Goal: Information Seeking & Learning: Understand process/instructions

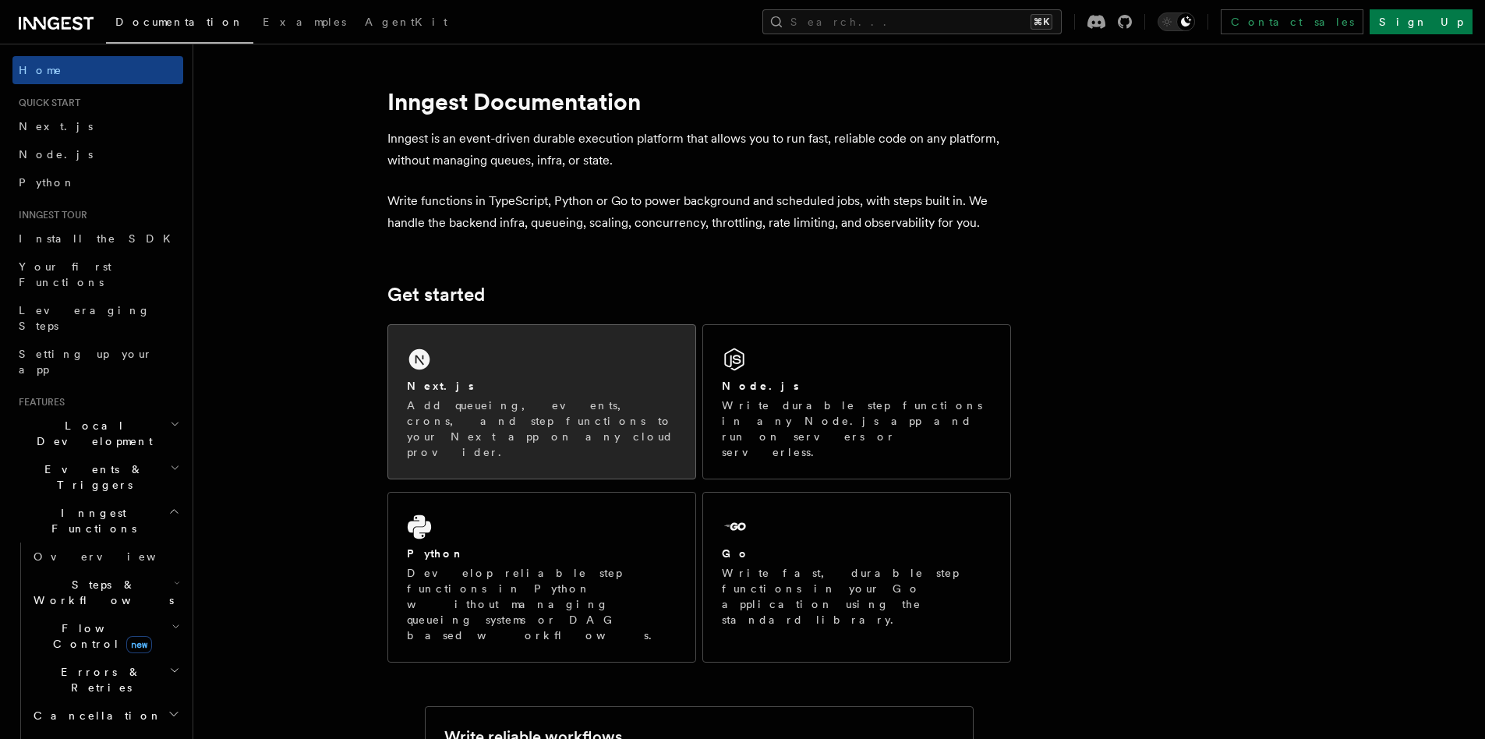
click at [505, 402] on p "Add queueing, events, crons, and step functions to your Next app on any cloud p…" at bounding box center [542, 429] width 270 height 62
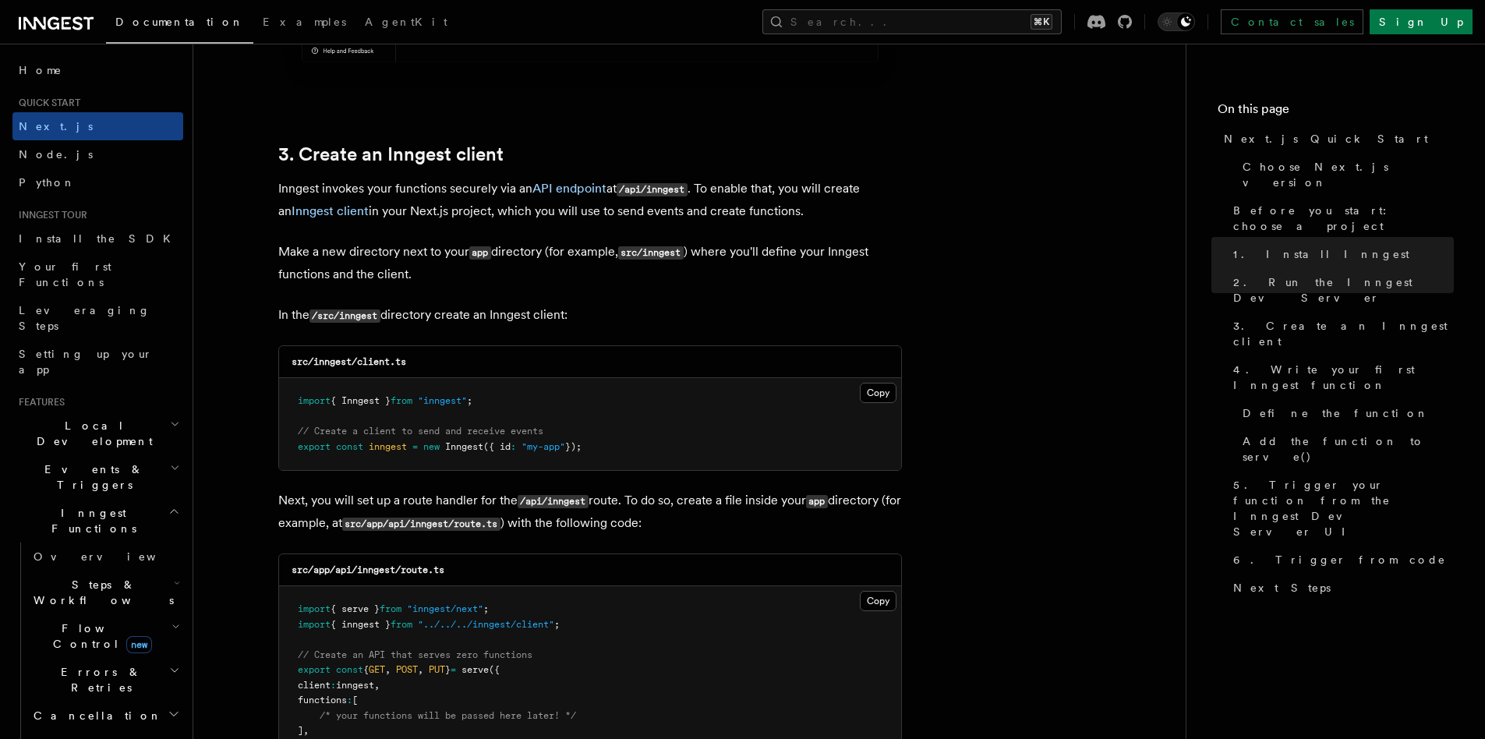
scroll to position [2021, 0]
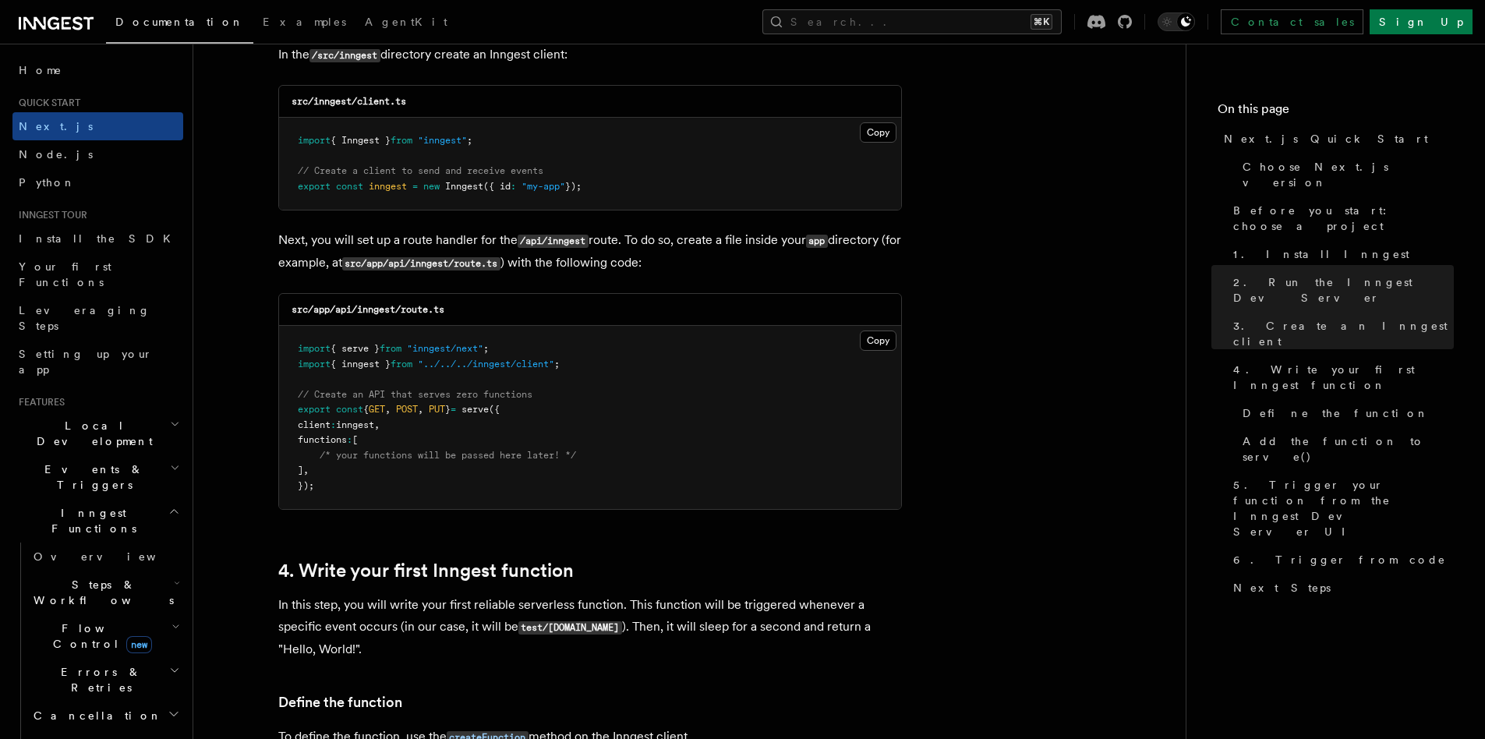
click at [489, 409] on span "serve" at bounding box center [475, 409] width 27 height 11
click at [445, 412] on span "PUT" at bounding box center [437, 409] width 16 height 11
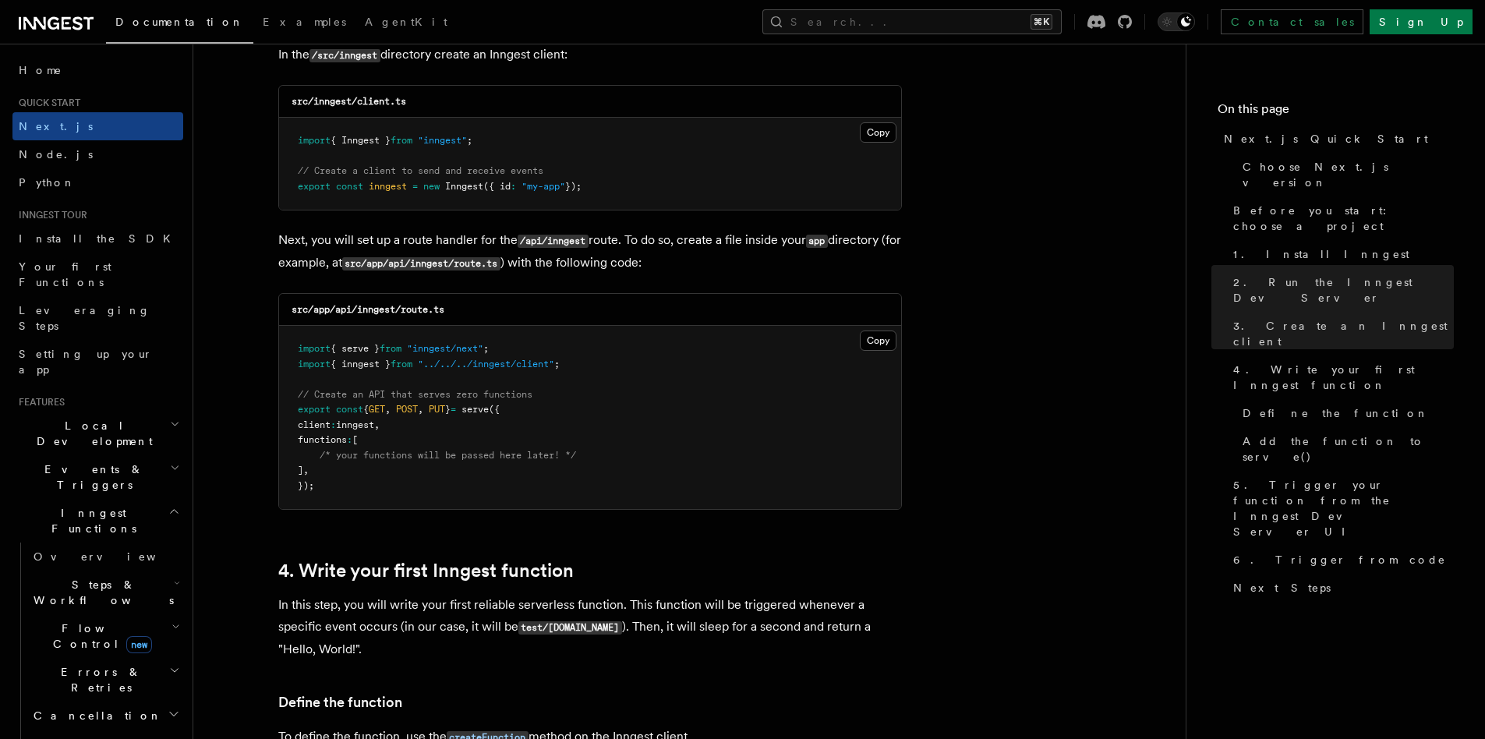
click at [489, 411] on span "serve" at bounding box center [475, 409] width 27 height 11
click at [444, 407] on span "PUT" at bounding box center [437, 409] width 16 height 11
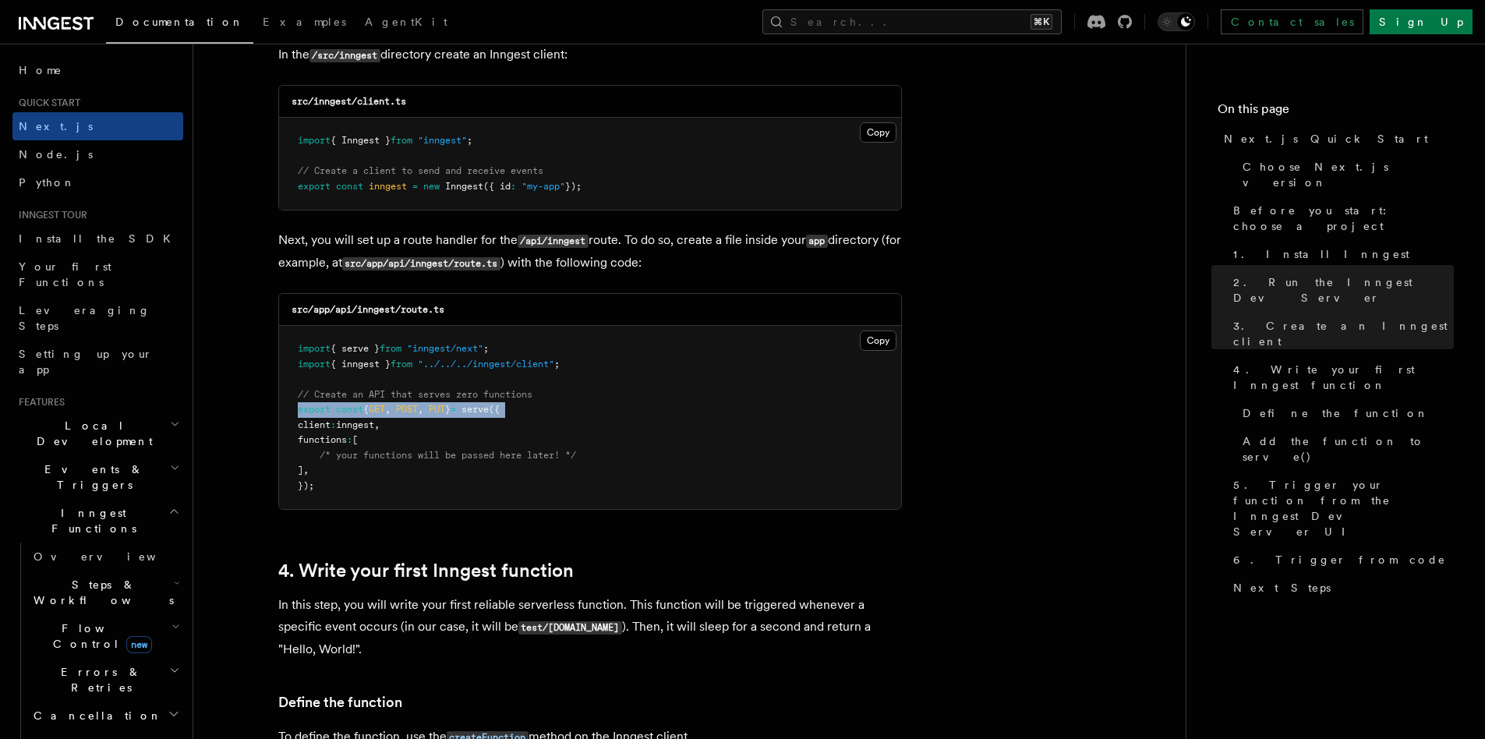
click at [444, 407] on span "PUT" at bounding box center [437, 409] width 16 height 11
click at [489, 410] on span "serve" at bounding box center [475, 409] width 27 height 11
click at [451, 411] on span "}" at bounding box center [447, 409] width 5 height 11
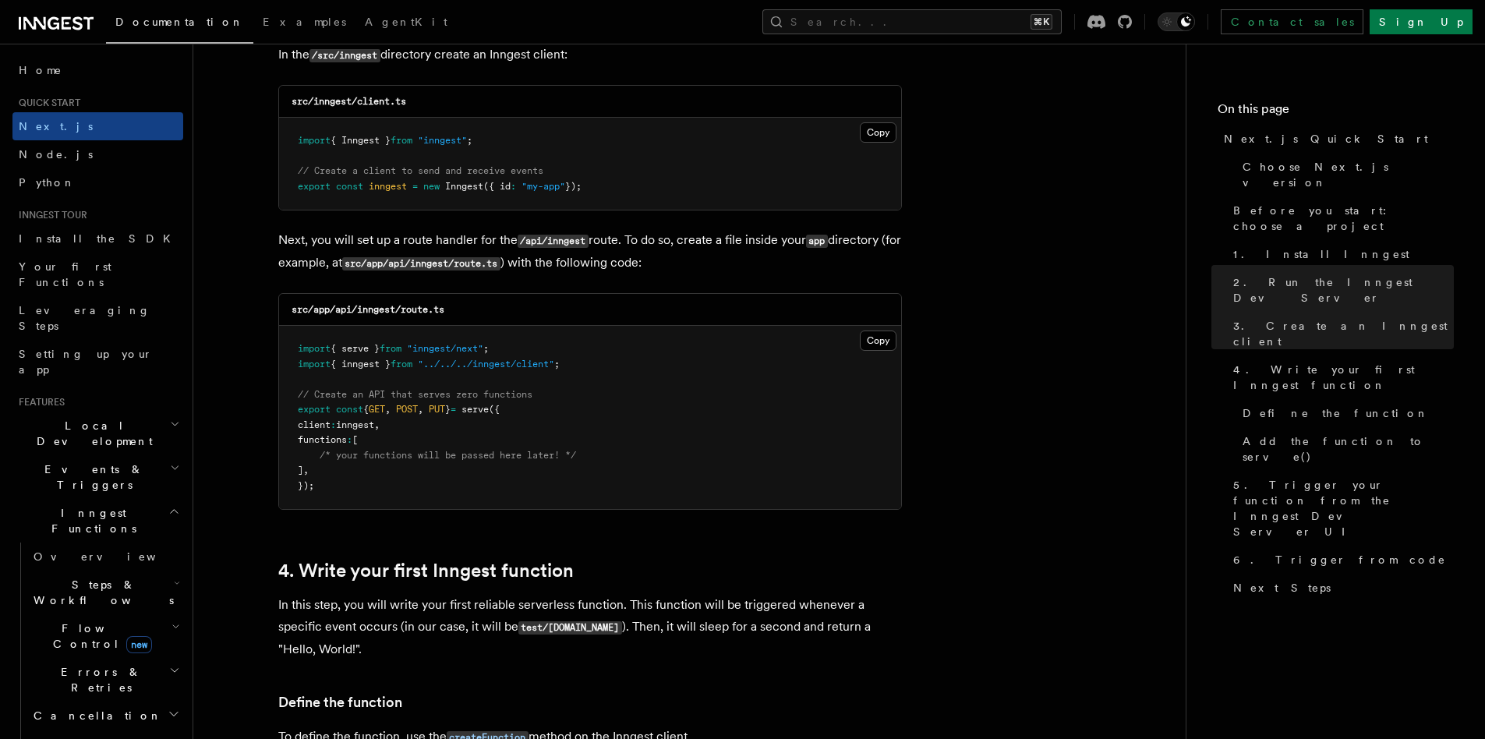
click at [445, 411] on span "PUT" at bounding box center [437, 409] width 16 height 11
click at [489, 410] on span "serve" at bounding box center [475, 409] width 27 height 11
click at [423, 410] on span "," at bounding box center [420, 409] width 5 height 11
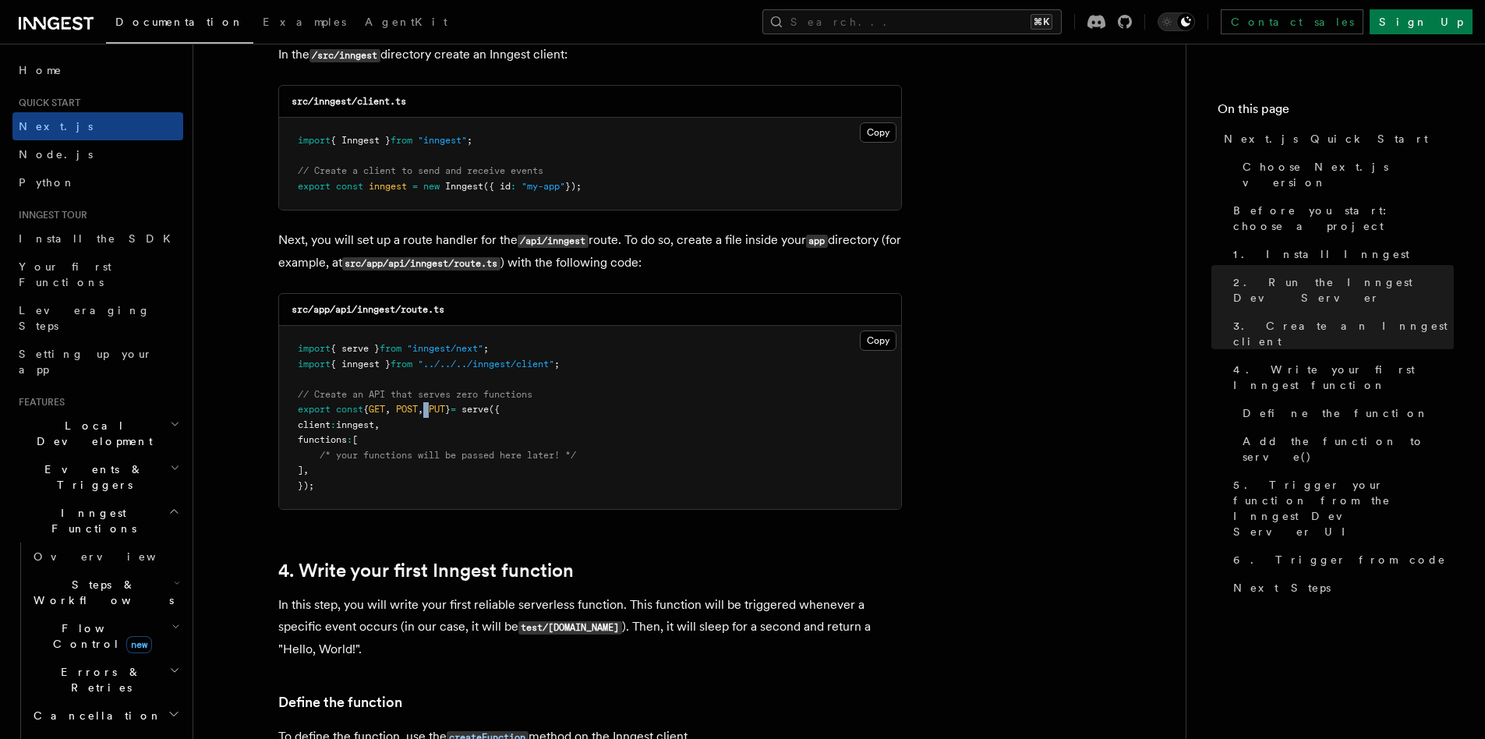
click at [423, 410] on span "," at bounding box center [420, 409] width 5 height 11
click at [416, 410] on span "POST" at bounding box center [407, 409] width 22 height 11
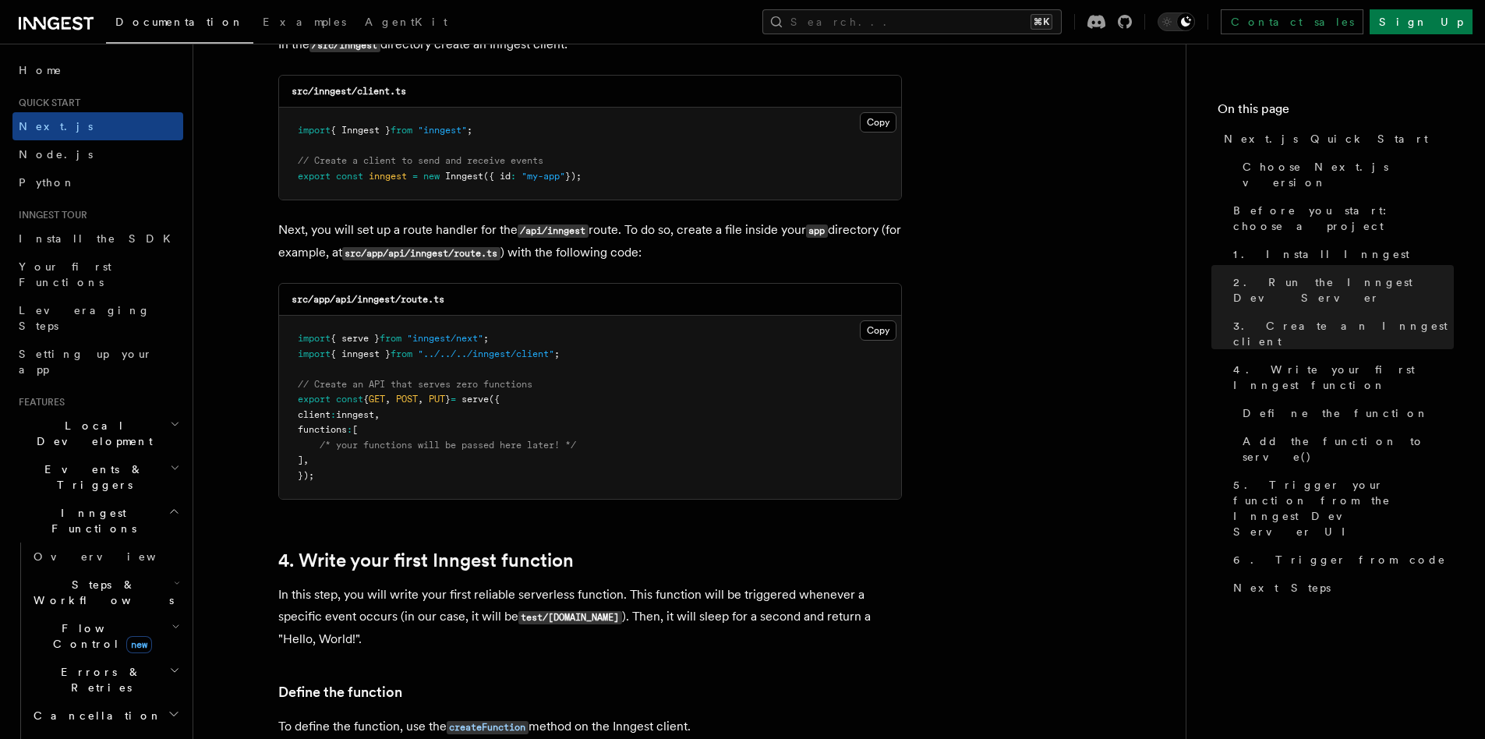
scroll to position [2041, 0]
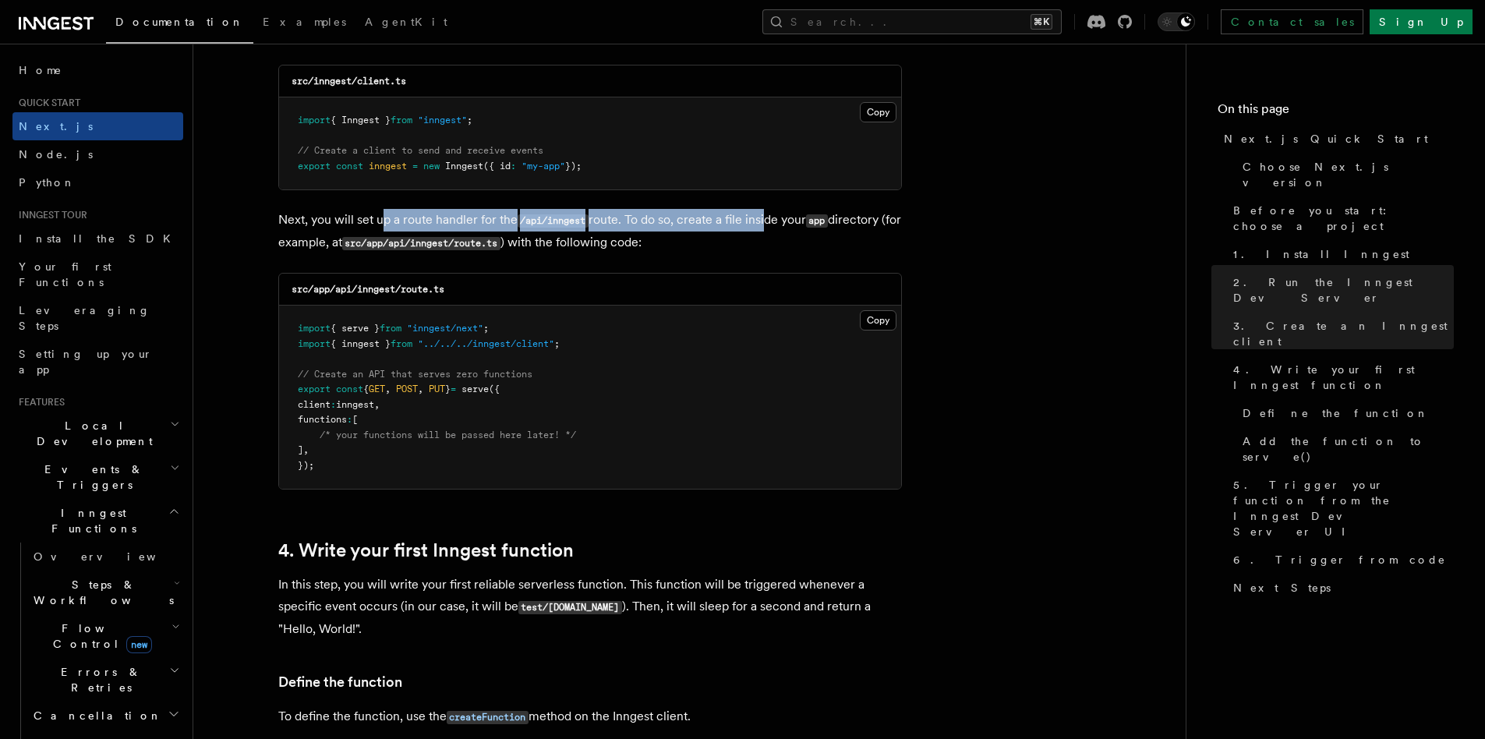
drag, startPoint x: 385, startPoint y: 224, endPoint x: 765, endPoint y: 218, distance: 379.8
click at [765, 218] on p "Next, you will set up a route handler for the /api/inngest route. To do so, cre…" at bounding box center [590, 231] width 624 height 45
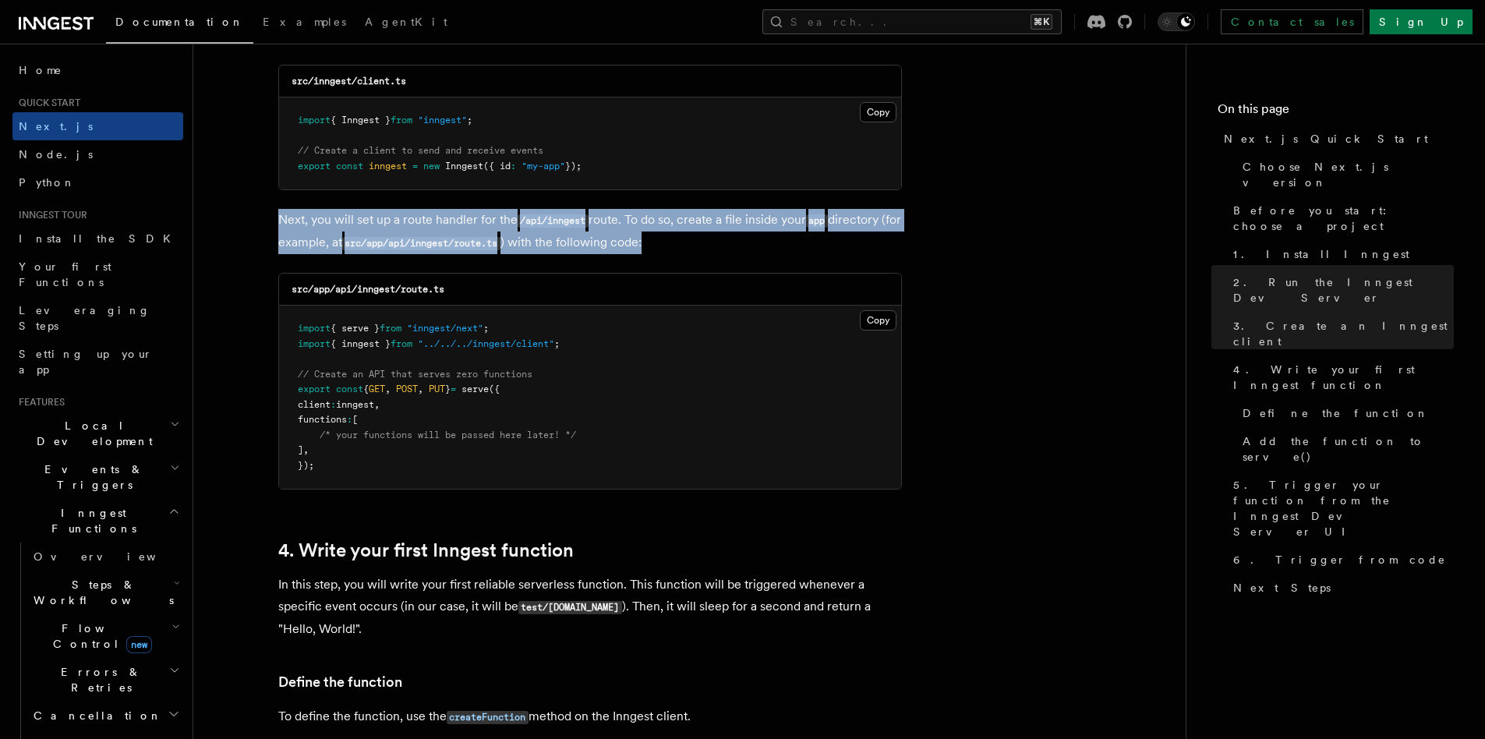
drag, startPoint x: 278, startPoint y: 220, endPoint x: 685, endPoint y: 246, distance: 407.9
click at [685, 246] on p "Next, you will set up a route handler for the /api/inngest route. To do so, cre…" at bounding box center [590, 231] width 624 height 45
click at [622, 239] on p "Next, you will set up a route handler for the /api/inngest route. To do so, cre…" at bounding box center [590, 231] width 624 height 45
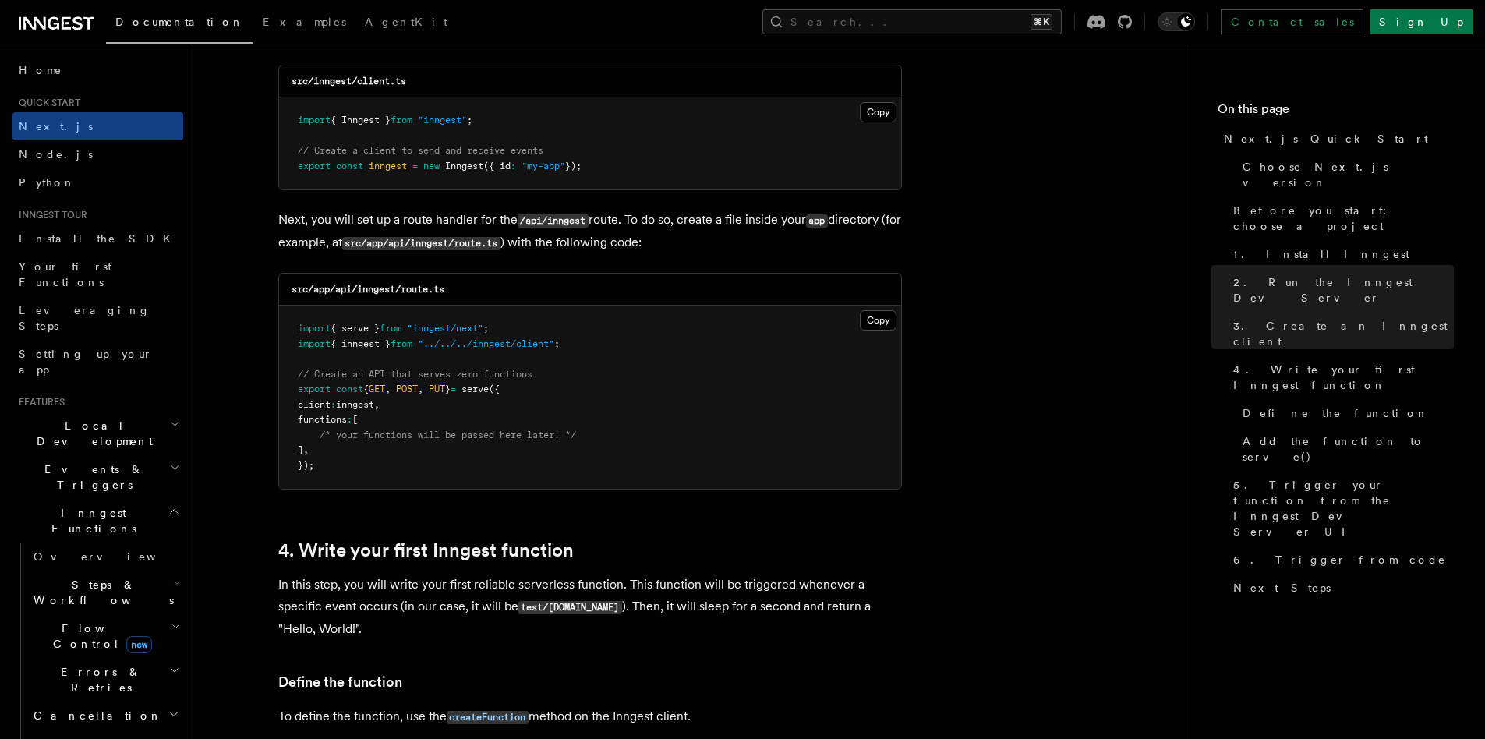
click at [593, 243] on p "Next, you will set up a route handler for the /api/inngest route. To do so, cre…" at bounding box center [590, 231] width 624 height 45
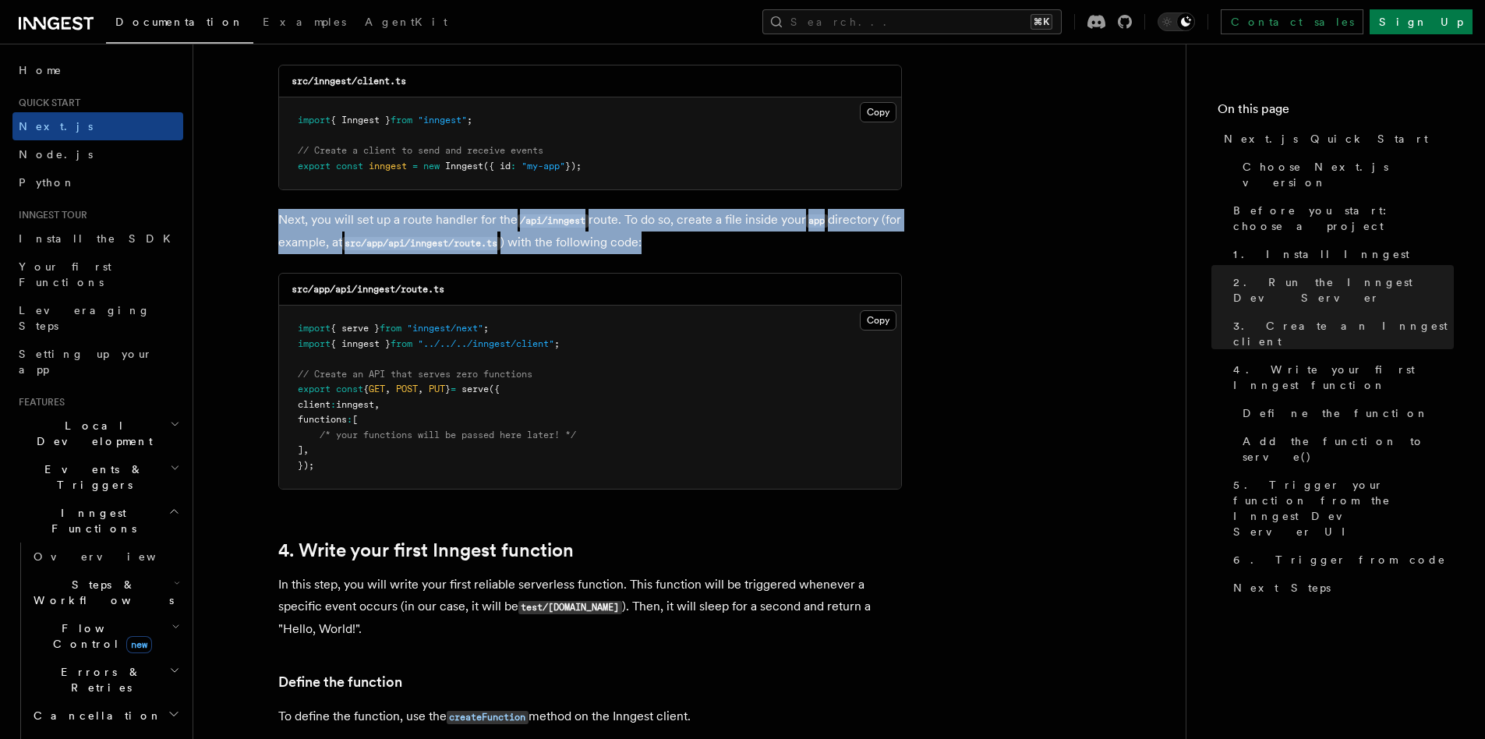
click at [593, 243] on p "Next, you will set up a route handler for the /api/inngest route. To do so, cre…" at bounding box center [590, 231] width 624 height 45
click at [478, 225] on p "Next, you will set up a route handler for the /api/inngest route. To do so, cre…" at bounding box center [590, 231] width 624 height 45
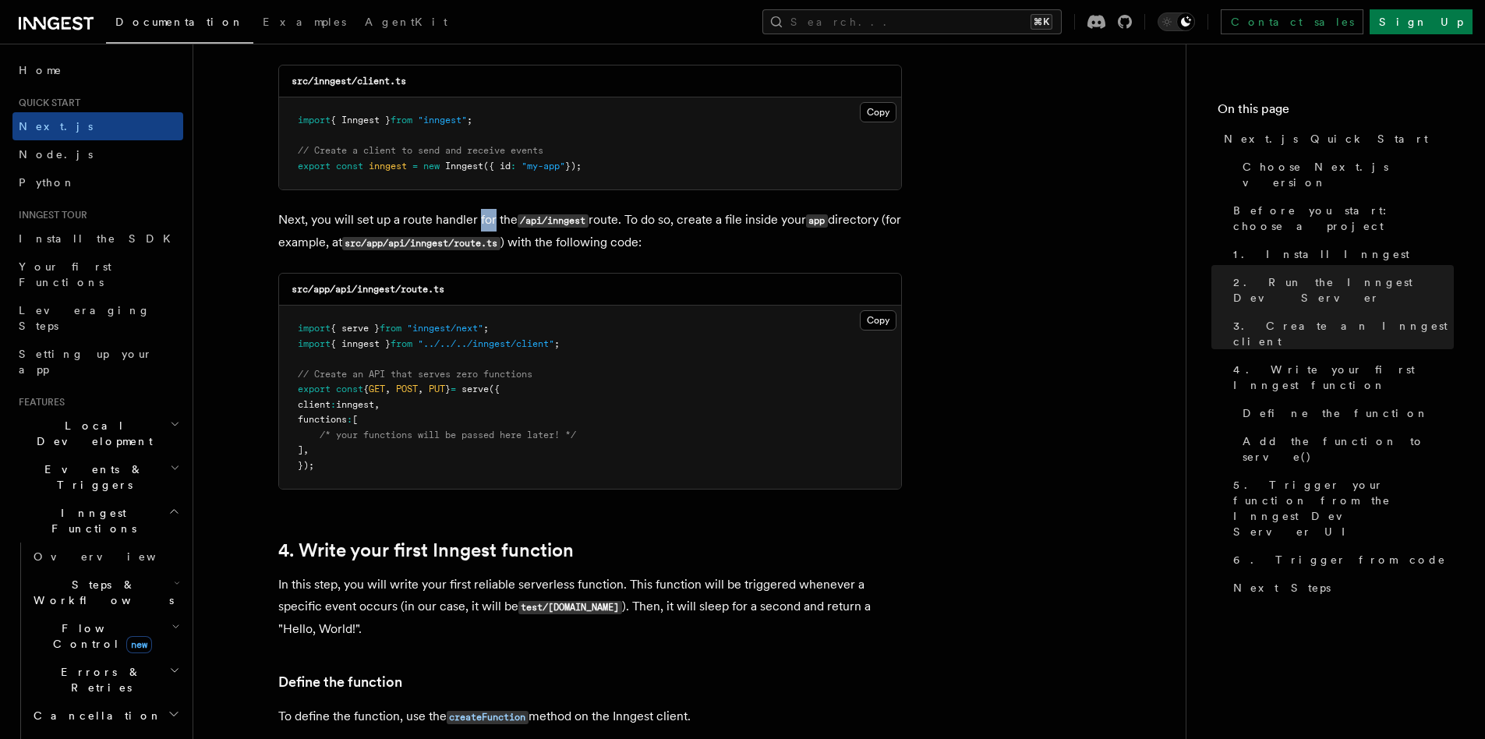
click at [478, 225] on p "Next, you will set up a route handler for the /api/inngest route. To do so, cre…" at bounding box center [590, 231] width 624 height 45
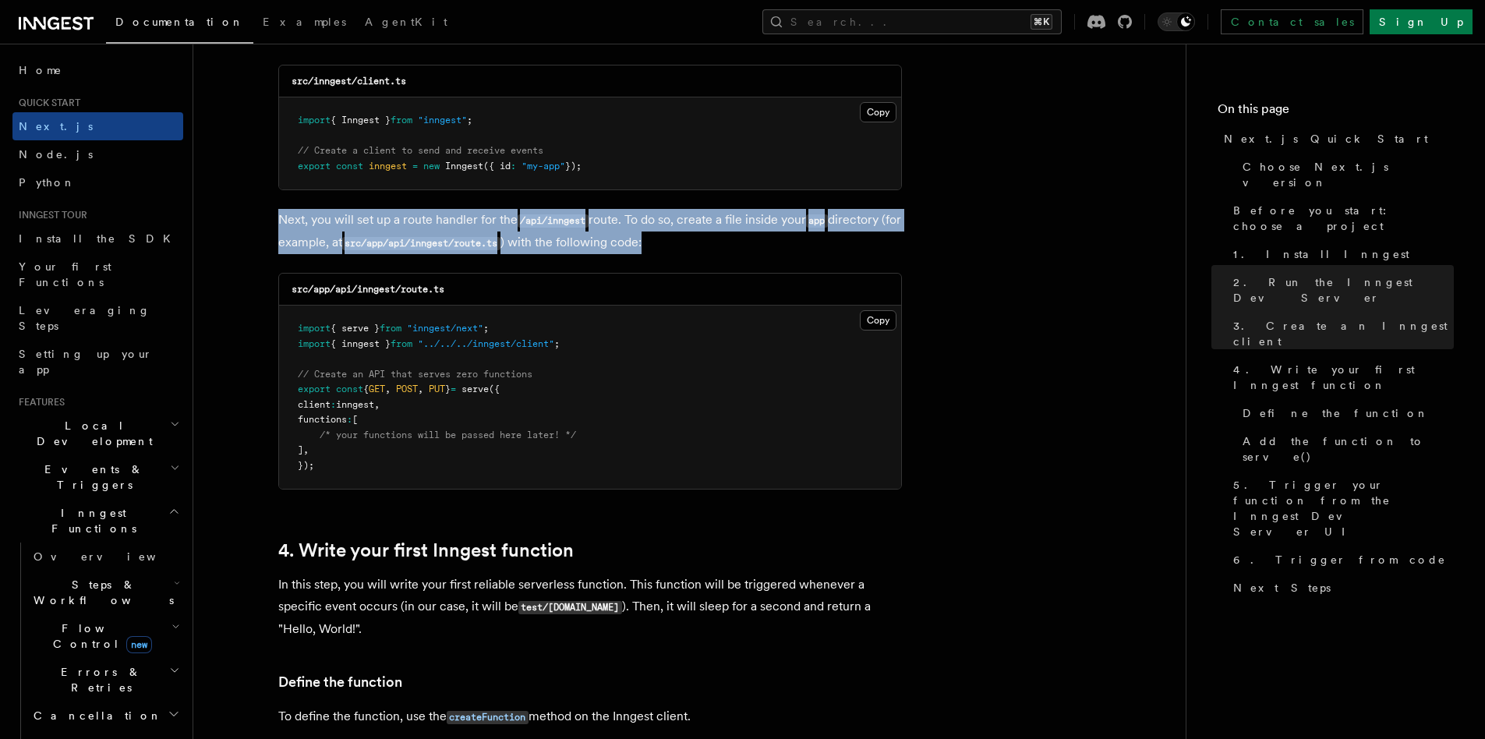
click at [478, 225] on p "Next, you will set up a route handler for the /api/inngest route. To do so, cre…" at bounding box center [590, 231] width 624 height 45
click at [572, 235] on p "Next, you will set up a route handler for the /api/inngest route. To do so, cre…" at bounding box center [590, 231] width 624 height 45
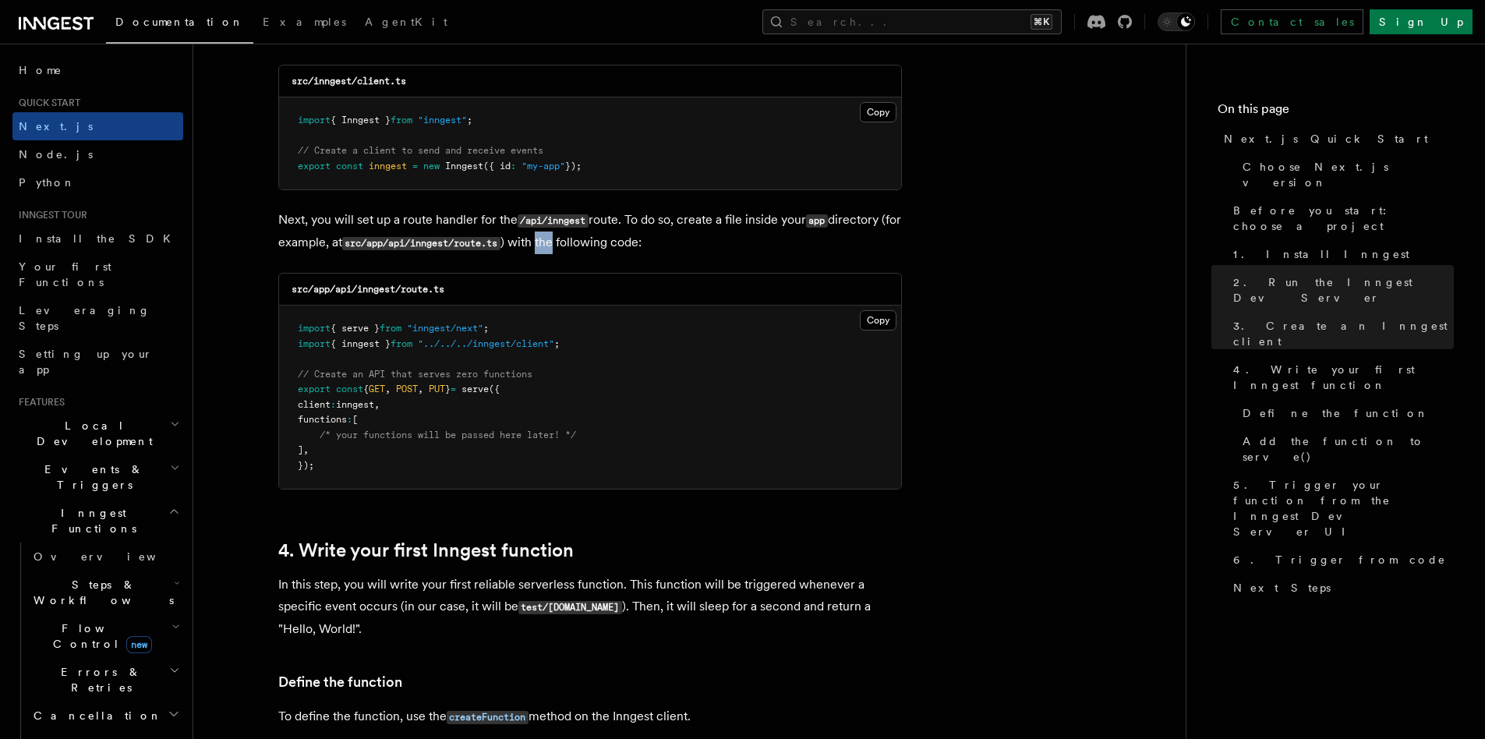
click at [572, 235] on p "Next, you will set up a route handler for the /api/inngest route. To do so, cre…" at bounding box center [590, 231] width 624 height 45
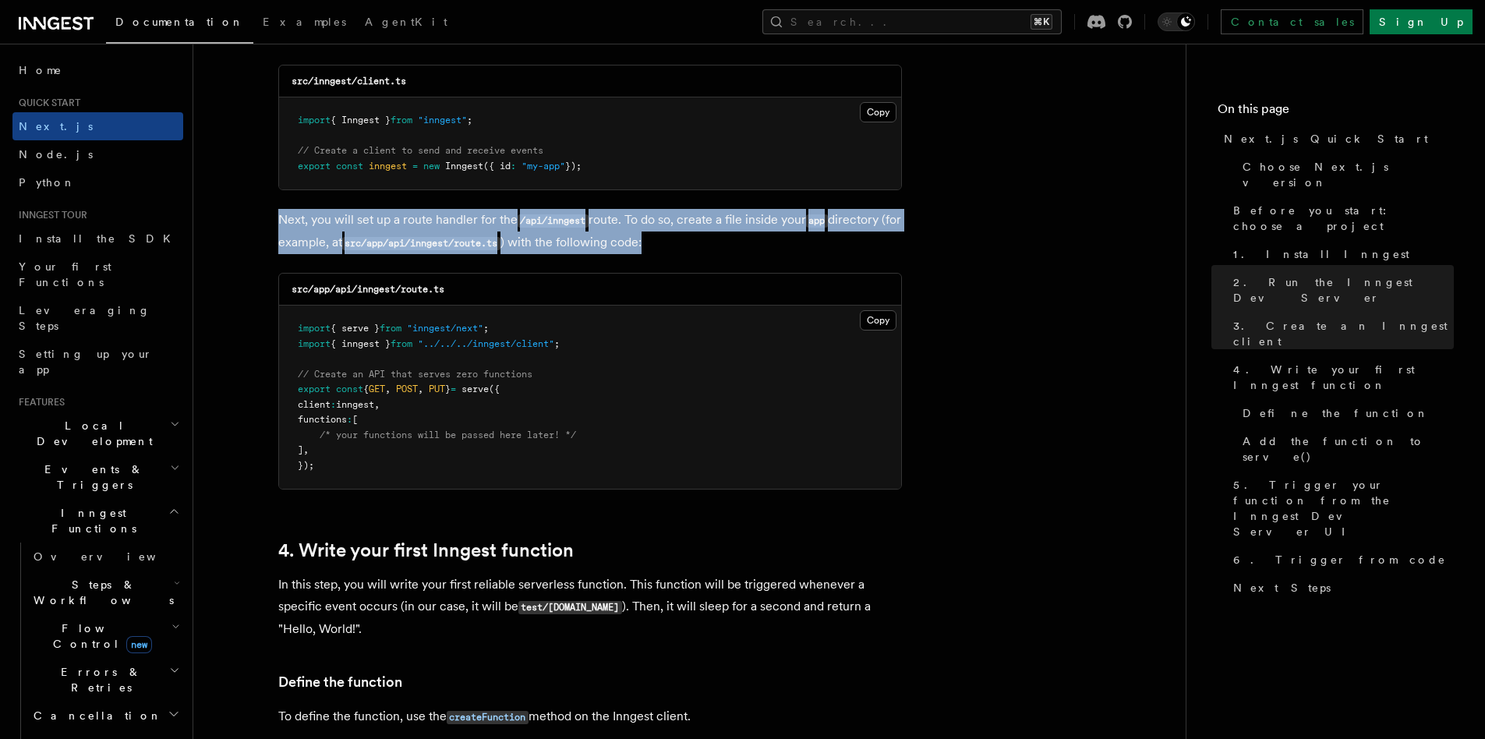
click at [572, 235] on p "Next, you will set up a route handler for the /api/inngest route. To do so, cre…" at bounding box center [590, 231] width 624 height 45
click at [632, 223] on p "Next, you will set up a route handler for the /api/inngest route. To do so, cre…" at bounding box center [590, 231] width 624 height 45
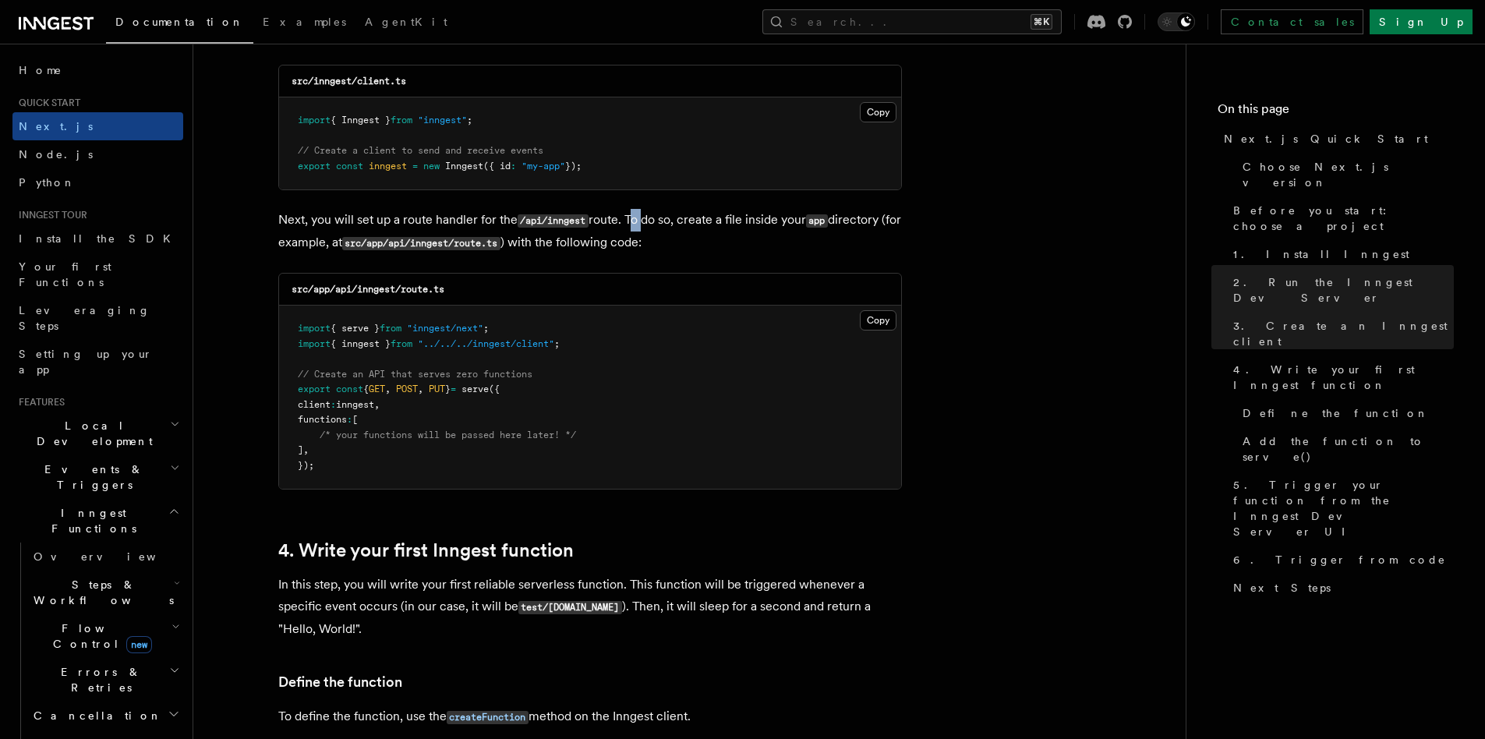
click at [632, 223] on p "Next, you will set up a route handler for the /api/inngest route. To do so, cre…" at bounding box center [590, 231] width 624 height 45
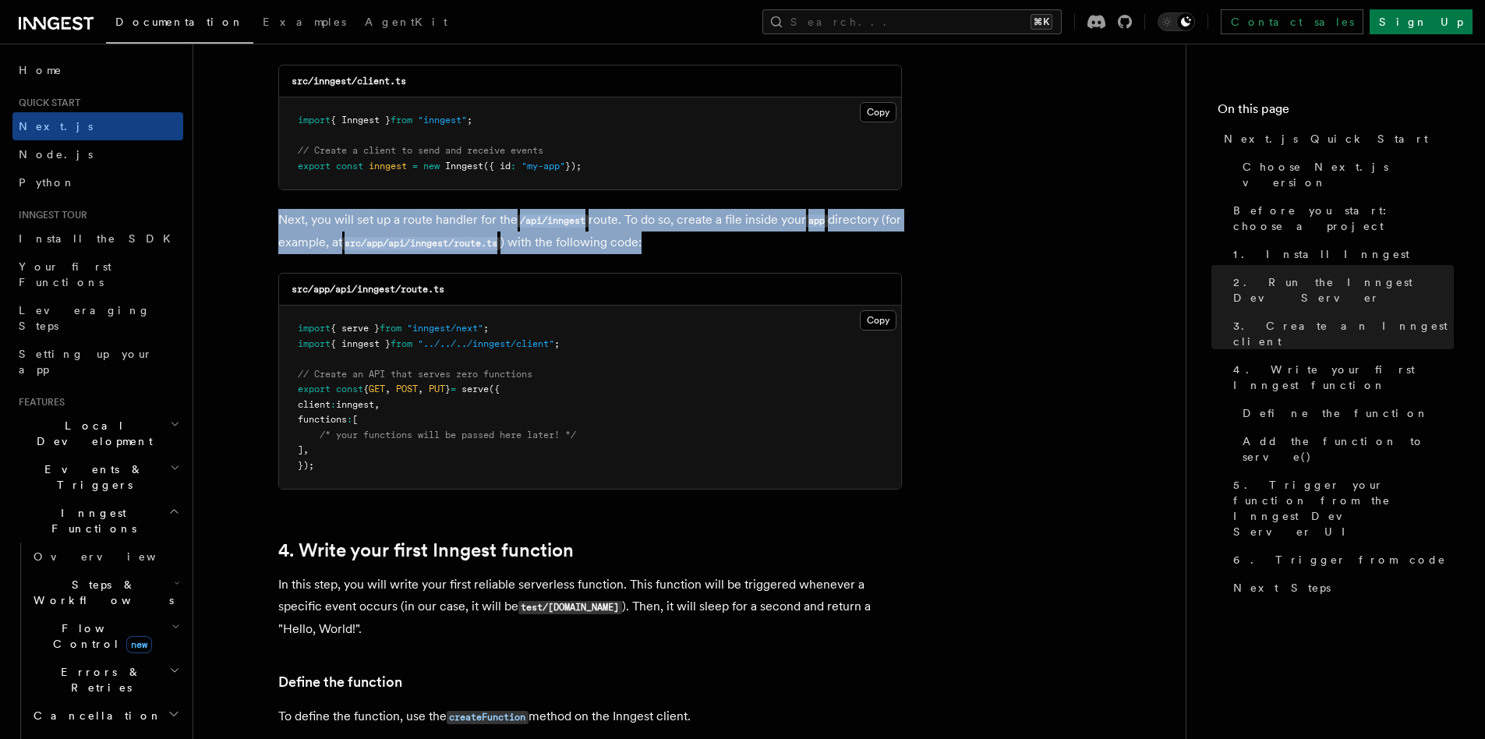
click at [632, 223] on p "Next, you will set up a route handler for the /api/inngest route. To do so, cre…" at bounding box center [590, 231] width 624 height 45
click at [621, 243] on p "Next, you will set up a route handler for the /api/inngest route. To do so, cre…" at bounding box center [590, 231] width 624 height 45
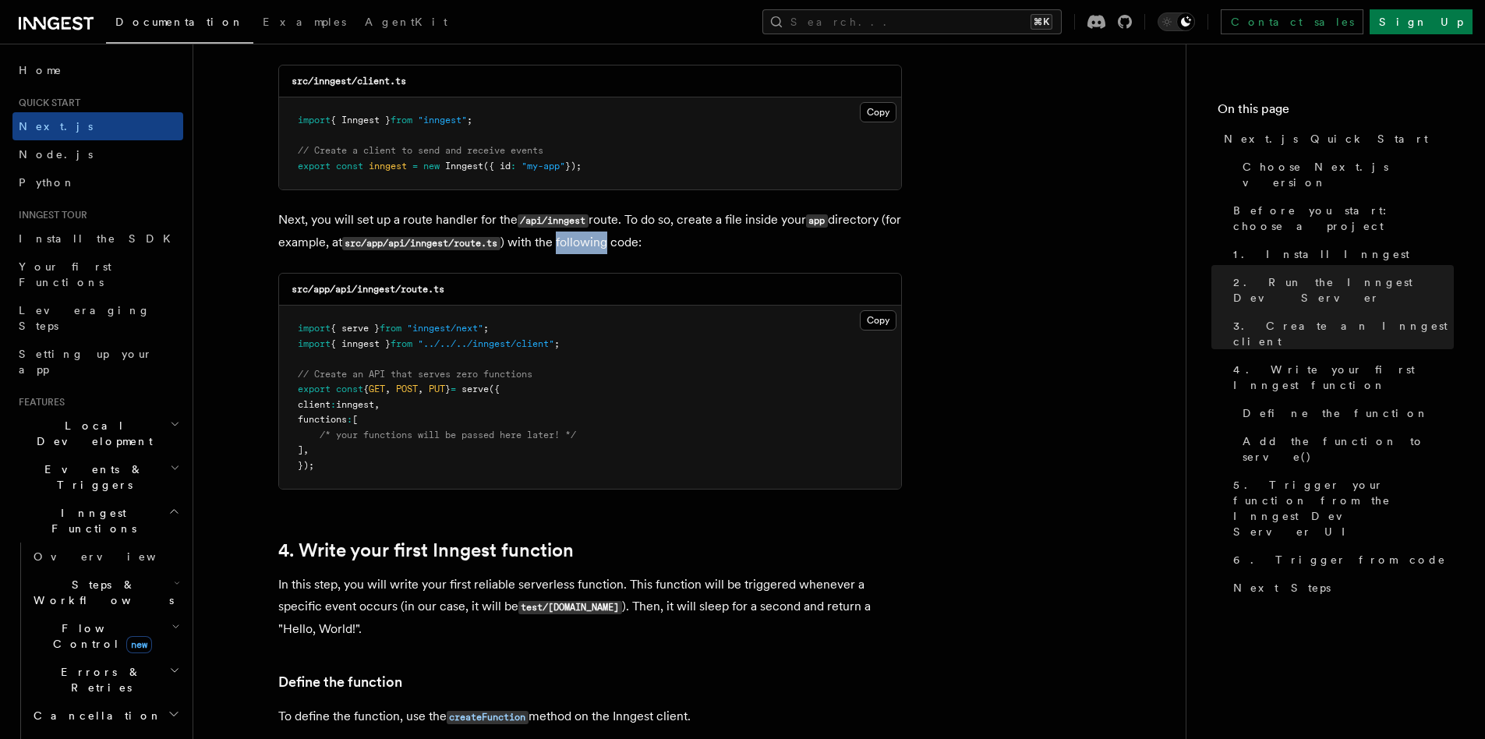
click at [621, 243] on p "Next, you will set up a route handler for the /api/inngest route. To do so, cre…" at bounding box center [590, 231] width 624 height 45
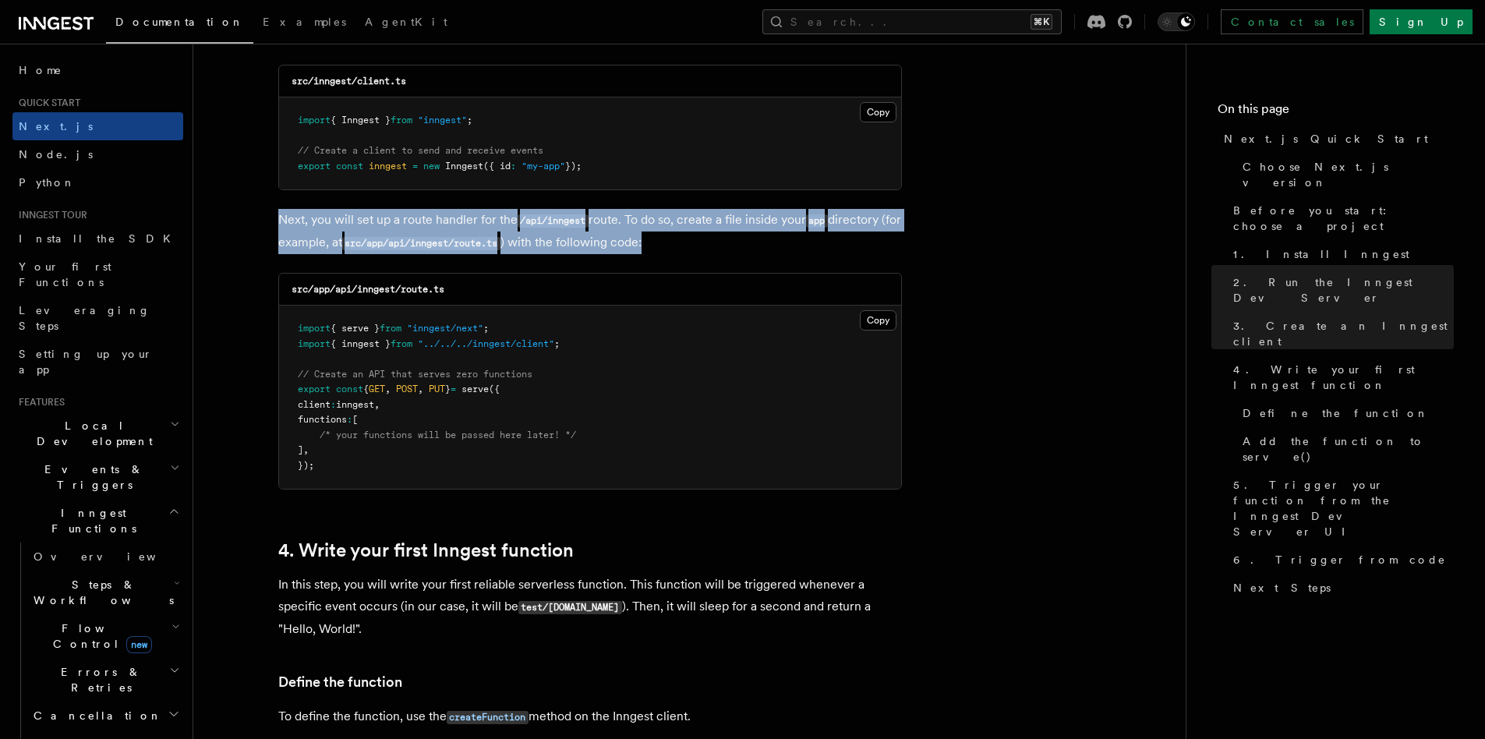
click at [621, 243] on p "Next, you will set up a route handler for the /api/inngest route. To do so, cre…" at bounding box center [590, 231] width 624 height 45
click at [636, 228] on p "Next, you will set up a route handler for the /api/inngest route. To do so, cre…" at bounding box center [590, 231] width 624 height 45
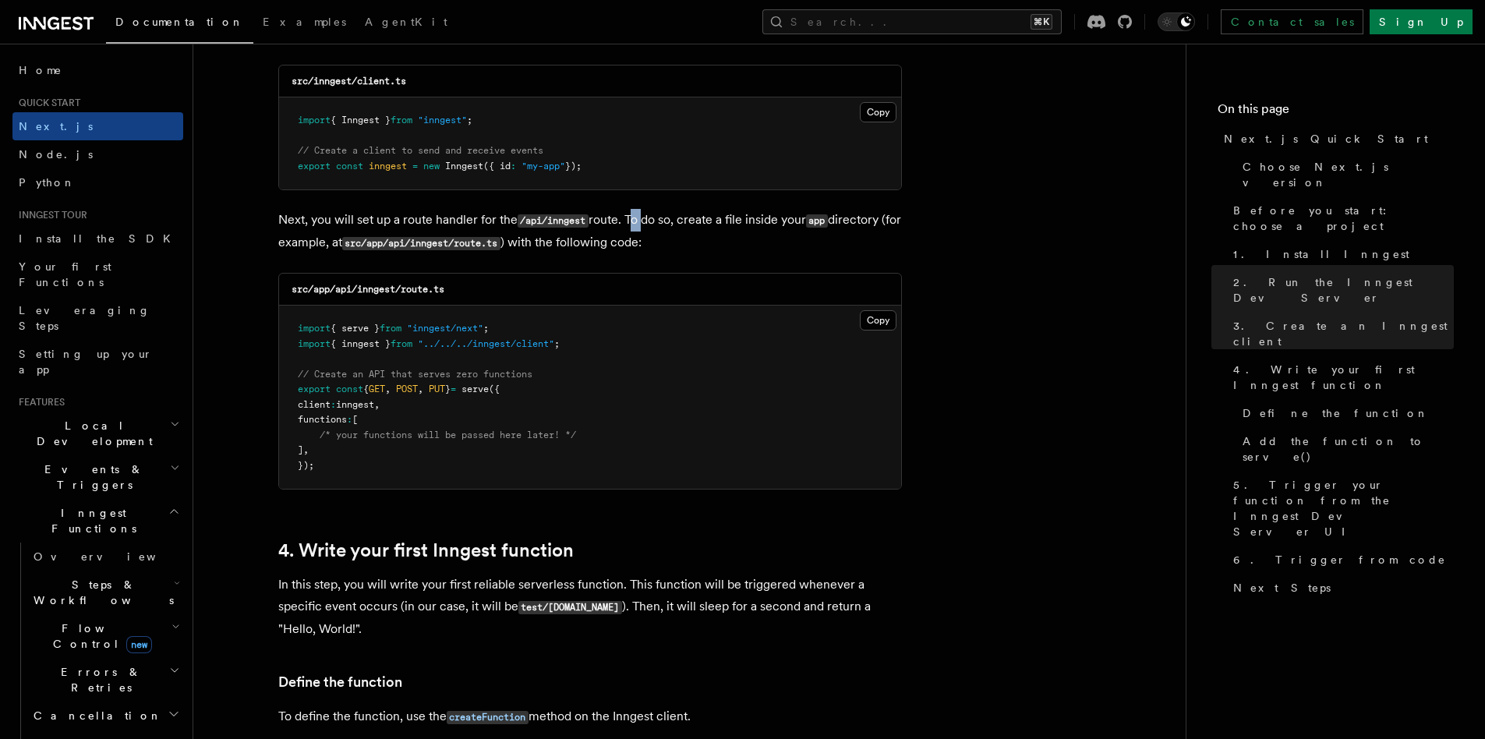
click at [636, 228] on p "Next, you will set up a route handler for the /api/inngest route. To do so, cre…" at bounding box center [590, 231] width 624 height 45
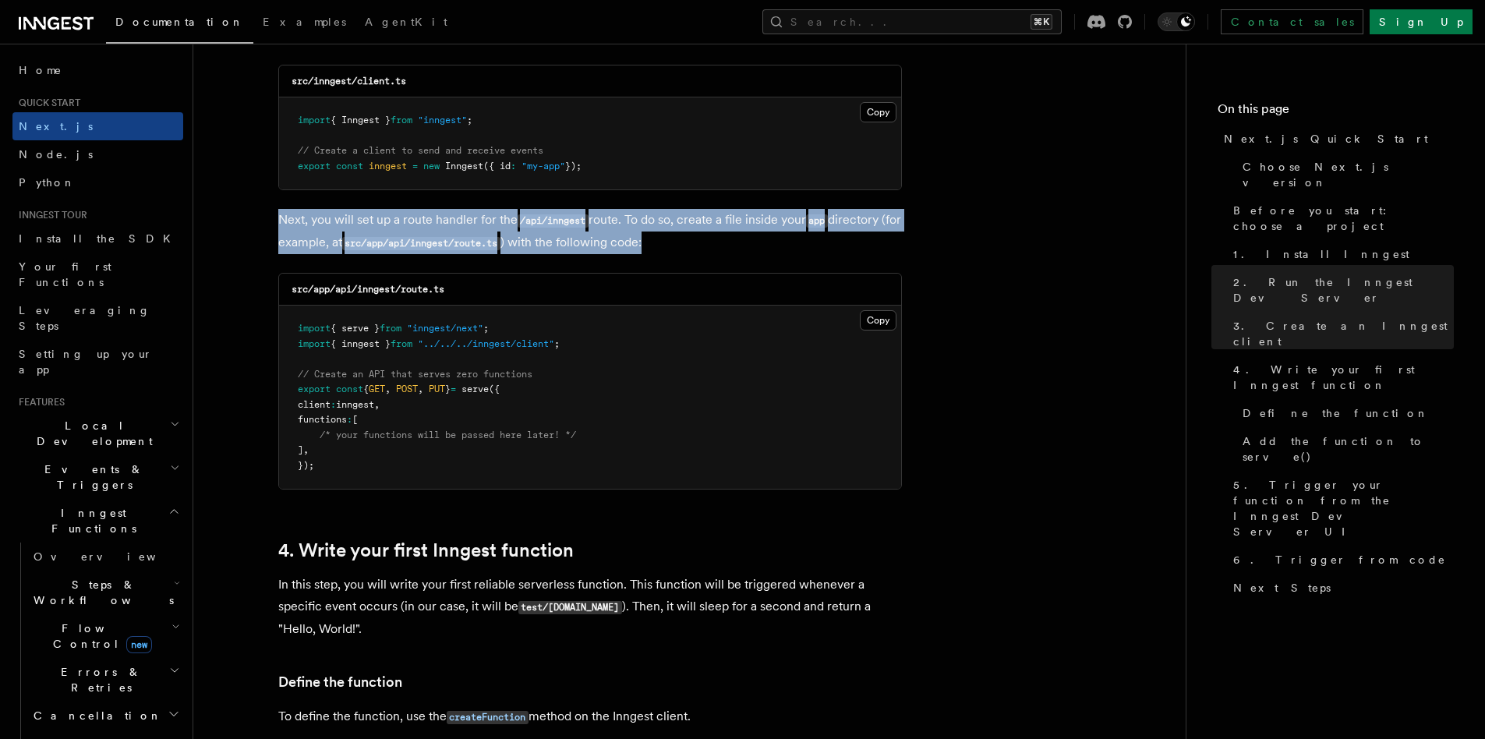
click at [636, 228] on p "Next, you will set up a route handler for the /api/inngest route. To do so, cre…" at bounding box center [590, 231] width 624 height 45
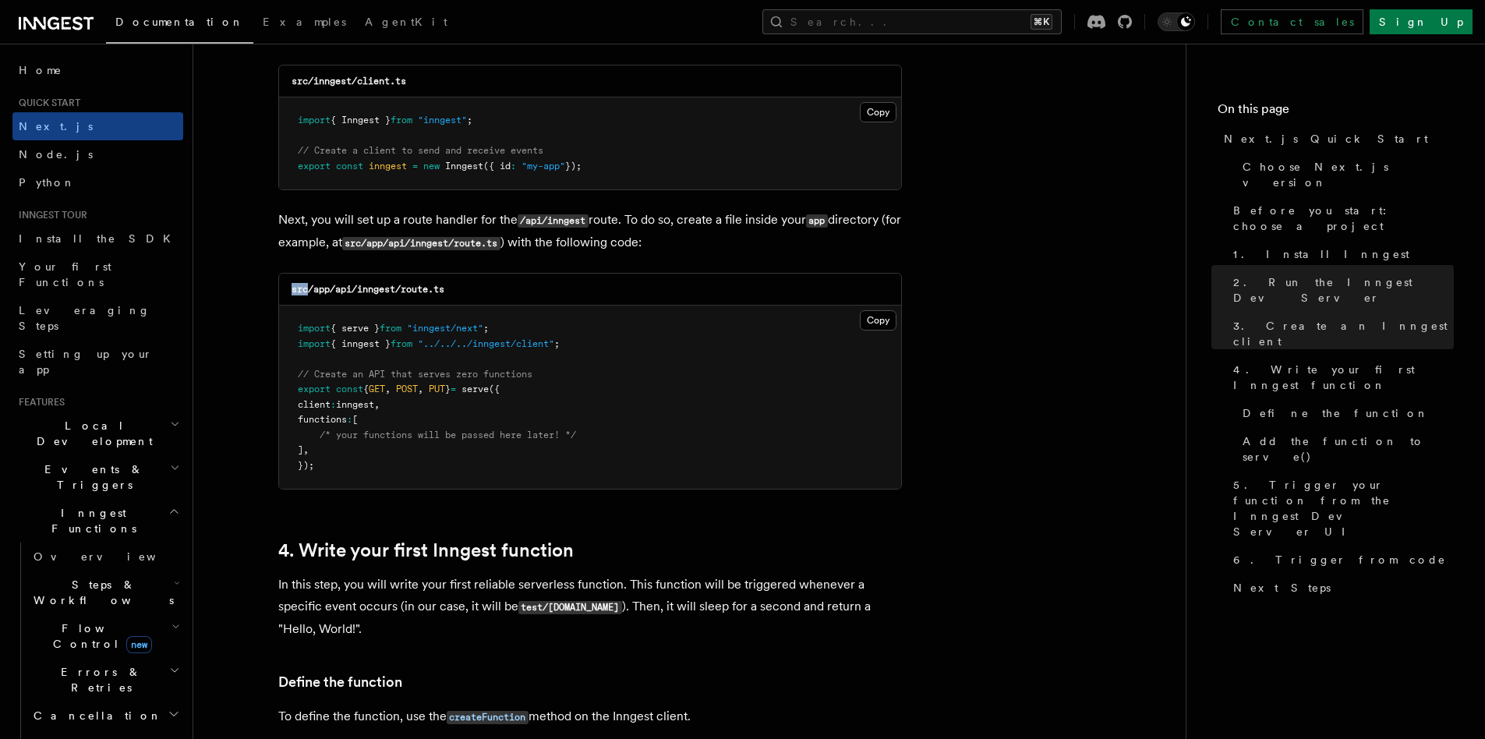
click at [635, 241] on p "Next, you will set up a route handler for the /api/inngest route. To do so, cre…" at bounding box center [590, 231] width 624 height 45
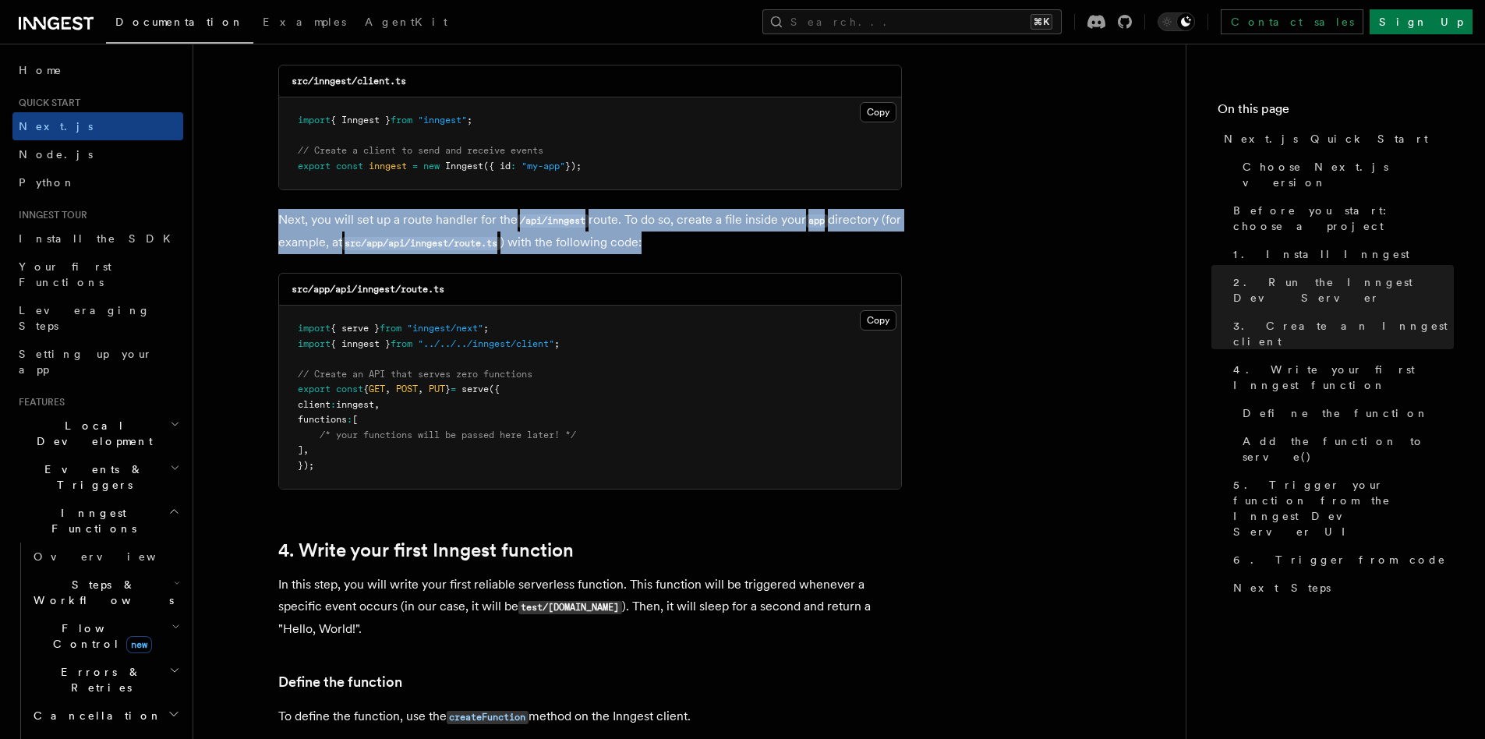
click at [635, 241] on p "Next, you will set up a route handler for the /api/inngest route. To do so, cre…" at bounding box center [590, 231] width 624 height 45
click at [643, 225] on p "Next, you will set up a route handler for the /api/inngest route. To do so, cre…" at bounding box center [590, 231] width 624 height 45
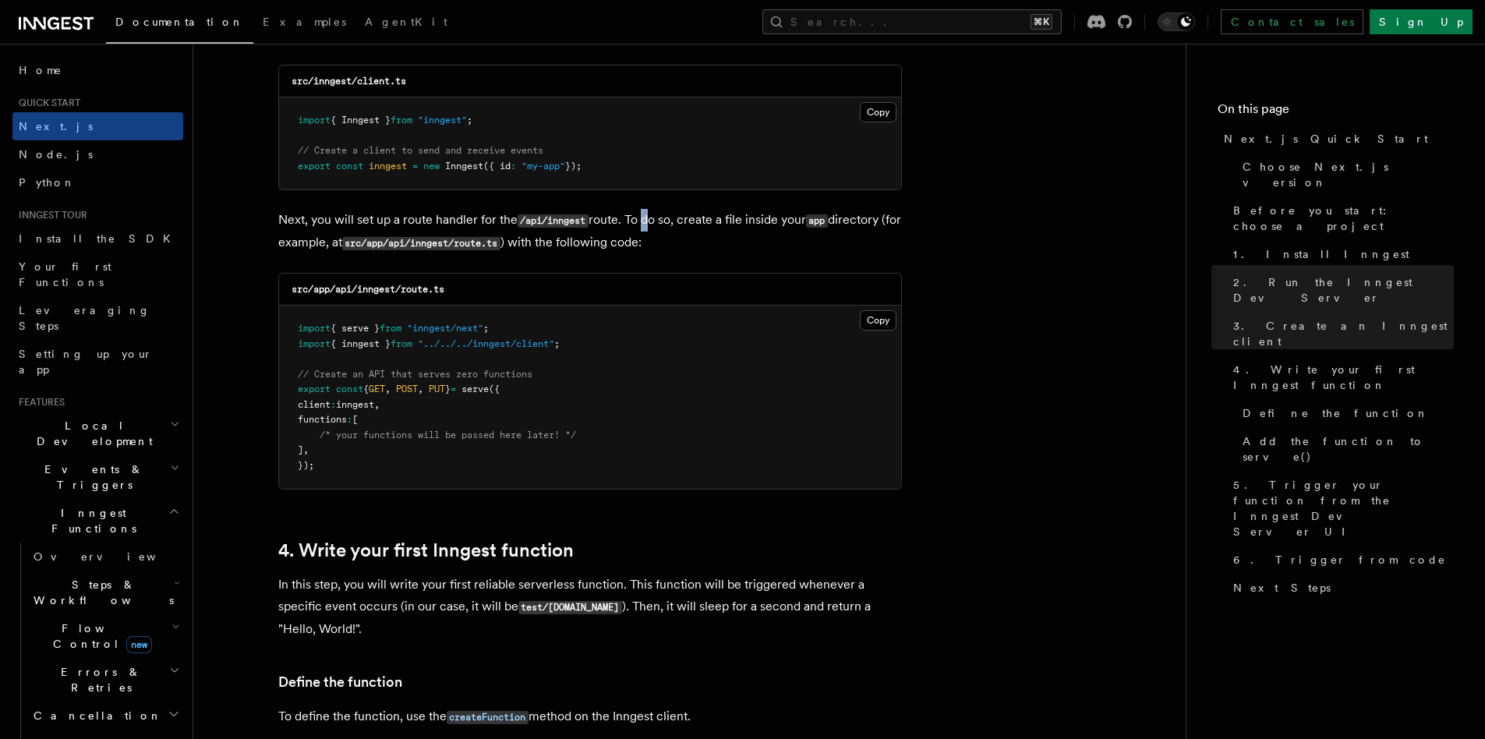
click at [643, 225] on p "Next, you will set up a route handler for the /api/inngest route. To do so, cre…" at bounding box center [590, 231] width 624 height 45
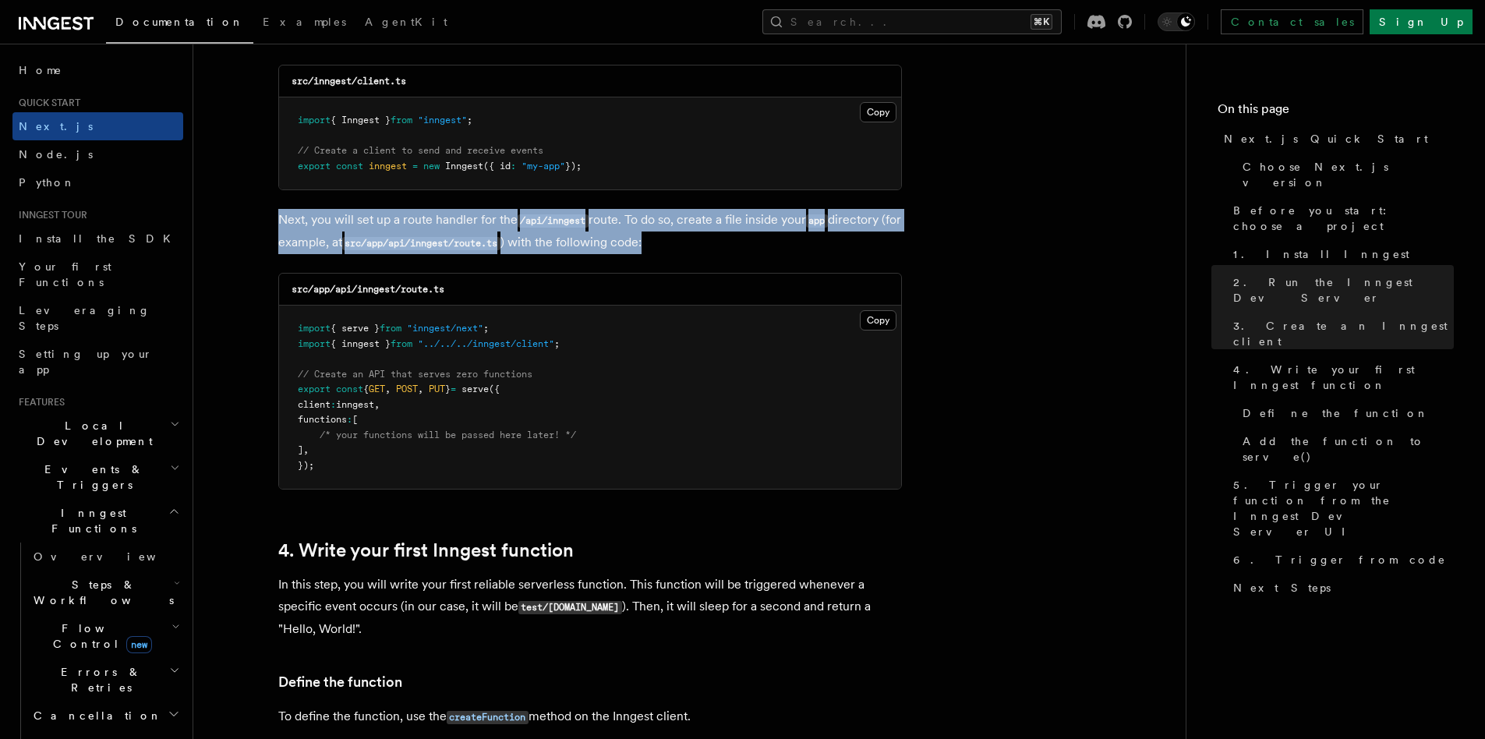
click at [643, 225] on p "Next, you will set up a route handler for the /api/inngest route. To do so, cre…" at bounding box center [590, 231] width 624 height 45
click at [636, 247] on p "Next, you will set up a route handler for the /api/inngest route. To do so, cre…" at bounding box center [590, 231] width 624 height 45
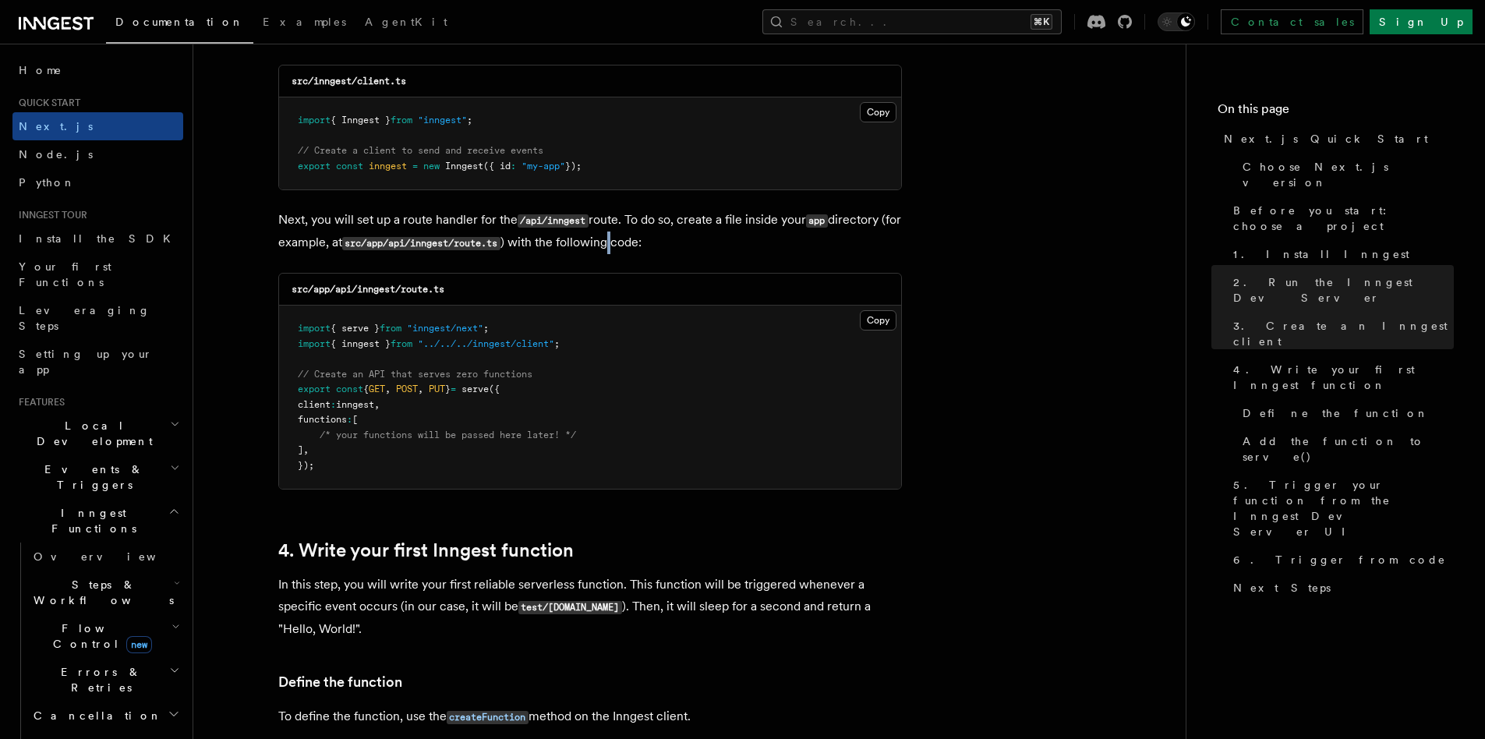
click at [636, 247] on p "Next, you will set up a route handler for the /api/inngest route. To do so, cre…" at bounding box center [590, 231] width 624 height 45
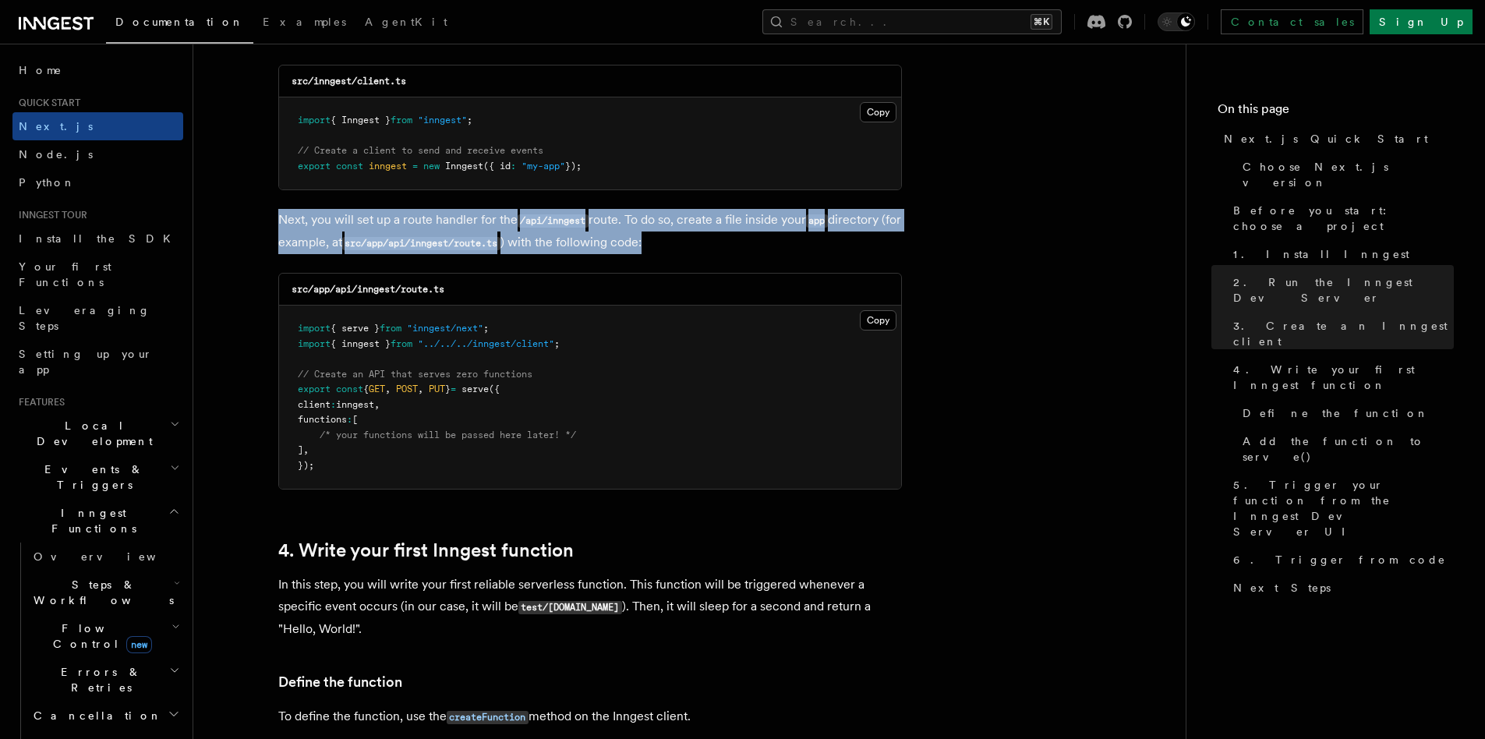
click at [636, 247] on p "Next, you will set up a route handler for the /api/inngest route. To do so, cre…" at bounding box center [590, 231] width 624 height 45
click at [655, 223] on p "Next, you will set up a route handler for the /api/inngest route. To do so, cre…" at bounding box center [590, 231] width 624 height 45
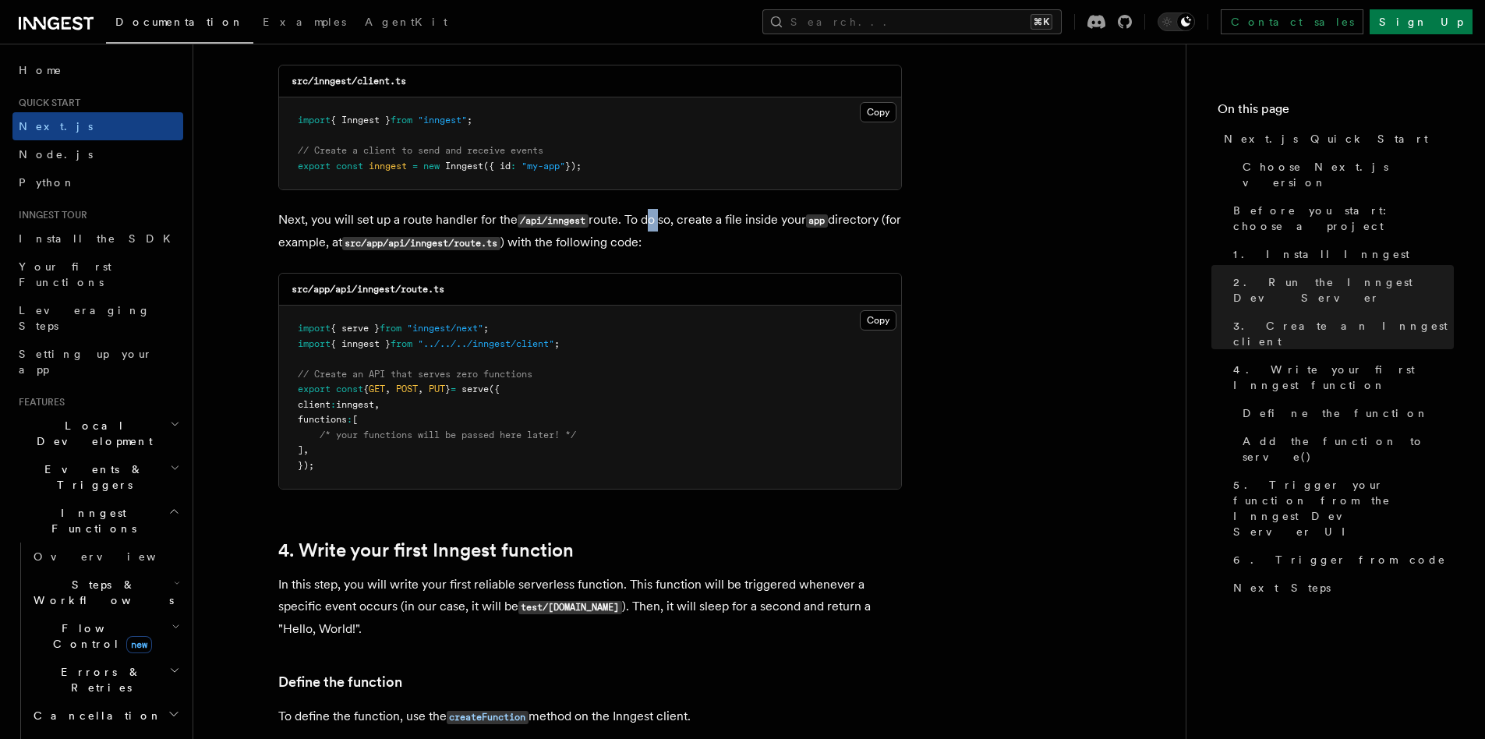
click at [655, 223] on p "Next, you will set up a route handler for the /api/inngest route. To do so, cre…" at bounding box center [590, 231] width 624 height 45
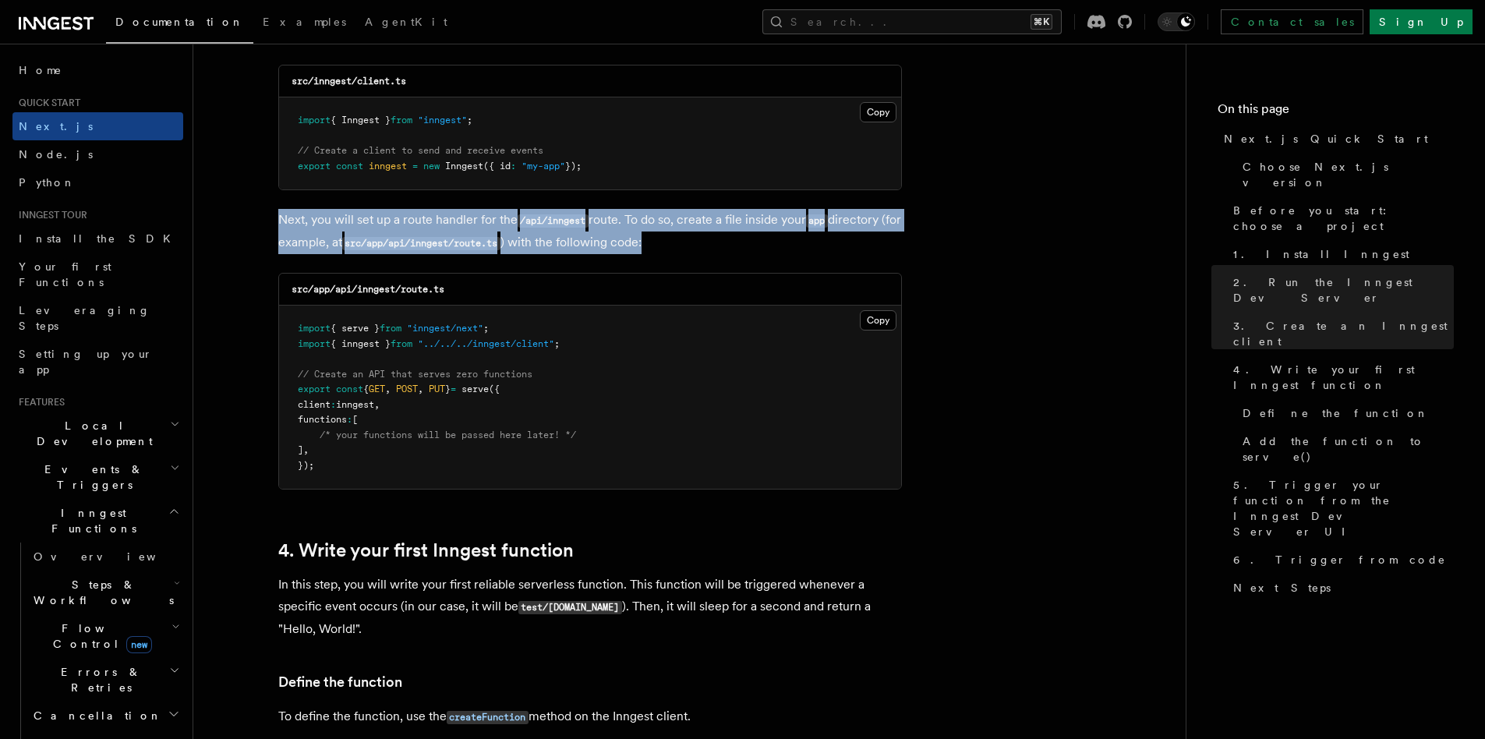
click at [655, 223] on p "Next, you will set up a route handler for the /api/inngest route. To do so, cre…" at bounding box center [590, 231] width 624 height 45
click at [641, 239] on p "Next, you will set up a route handler for the /api/inngest route. To do so, cre…" at bounding box center [590, 231] width 624 height 45
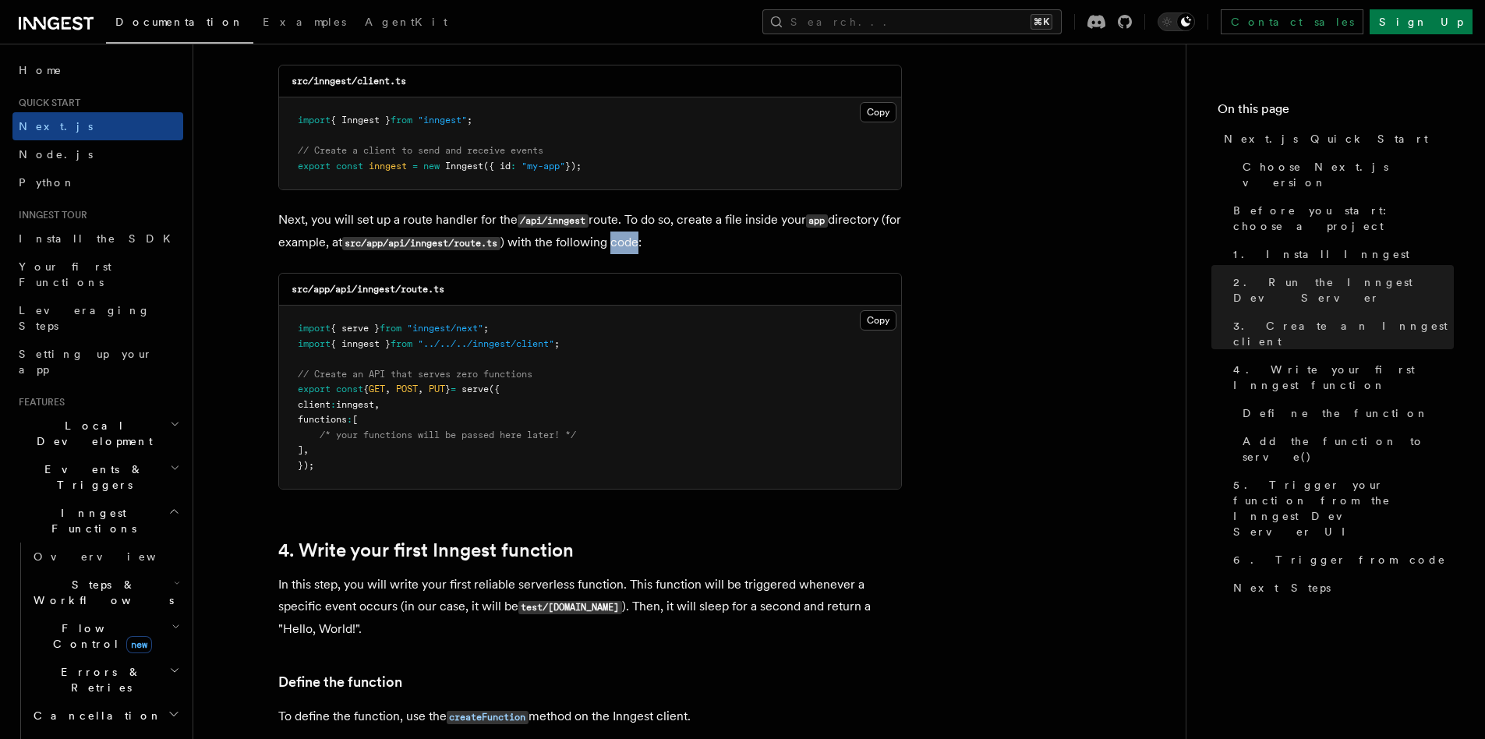
click at [641, 239] on p "Next, you will set up a route handler for the /api/inngest route. To do so, cre…" at bounding box center [590, 231] width 624 height 45
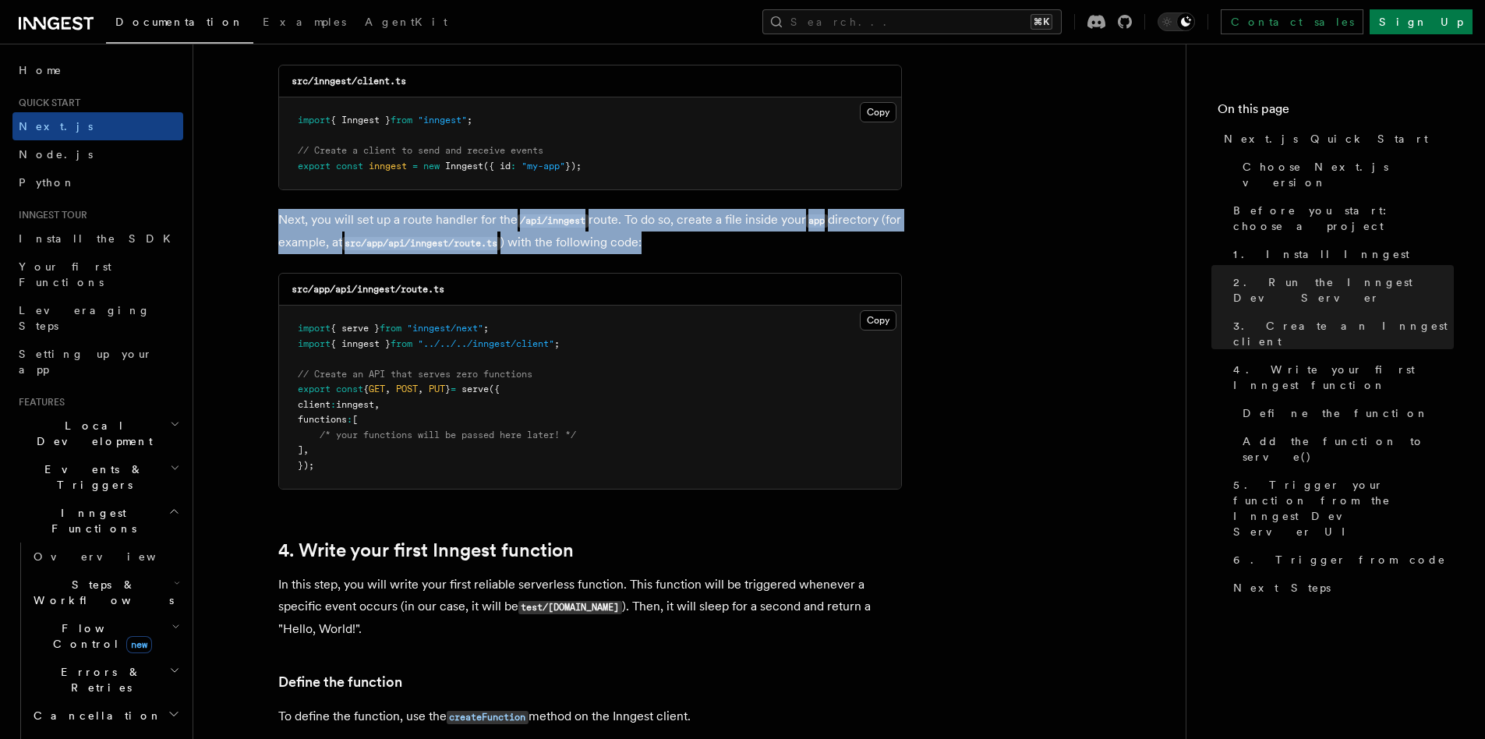
click at [641, 239] on p "Next, you will set up a route handler for the /api/inngest route. To do so, cre…" at bounding box center [590, 231] width 624 height 45
click at [650, 228] on p "Next, you will set up a route handler for the /api/inngest route. To do so, cre…" at bounding box center [590, 231] width 624 height 45
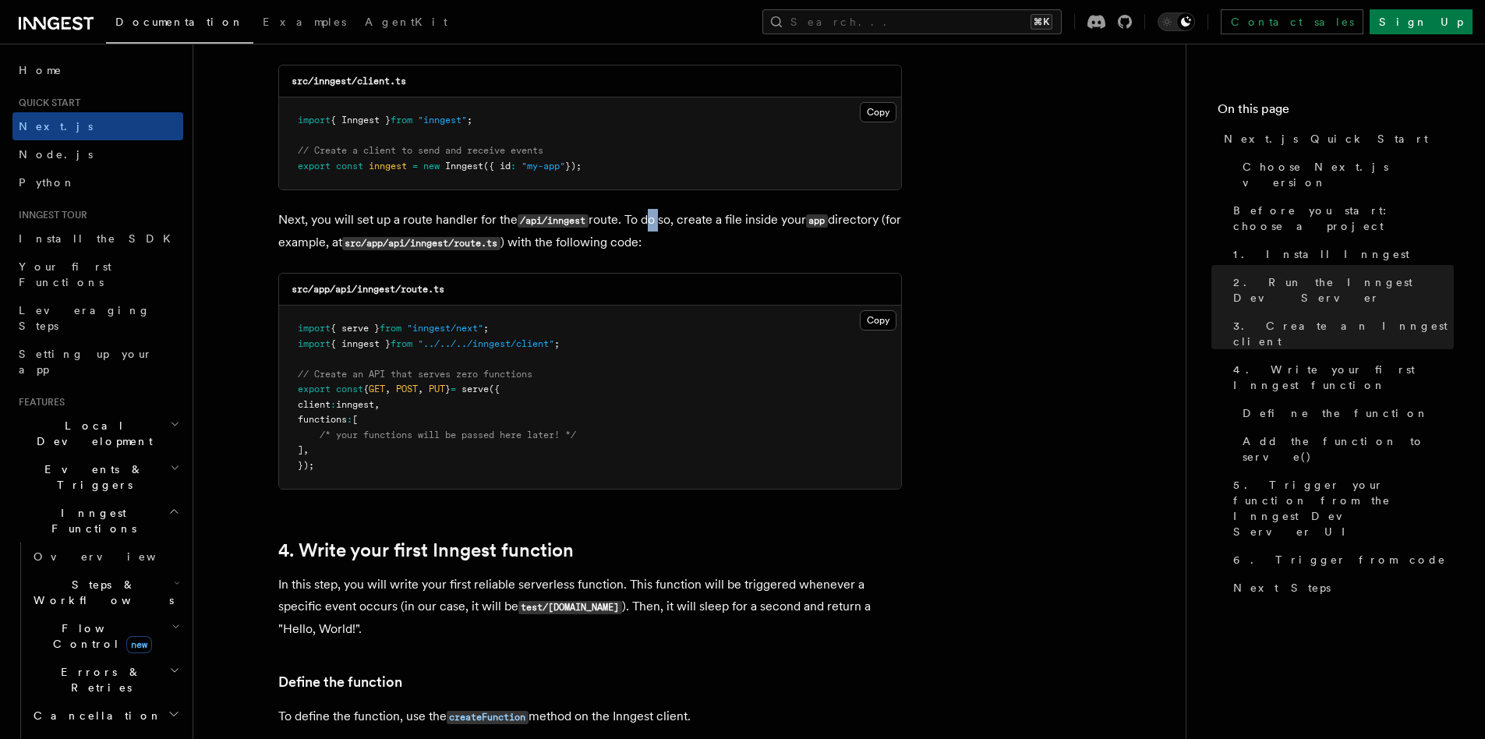
click at [650, 228] on p "Next, you will set up a route handler for the /api/inngest route. To do so, cre…" at bounding box center [590, 231] width 624 height 45
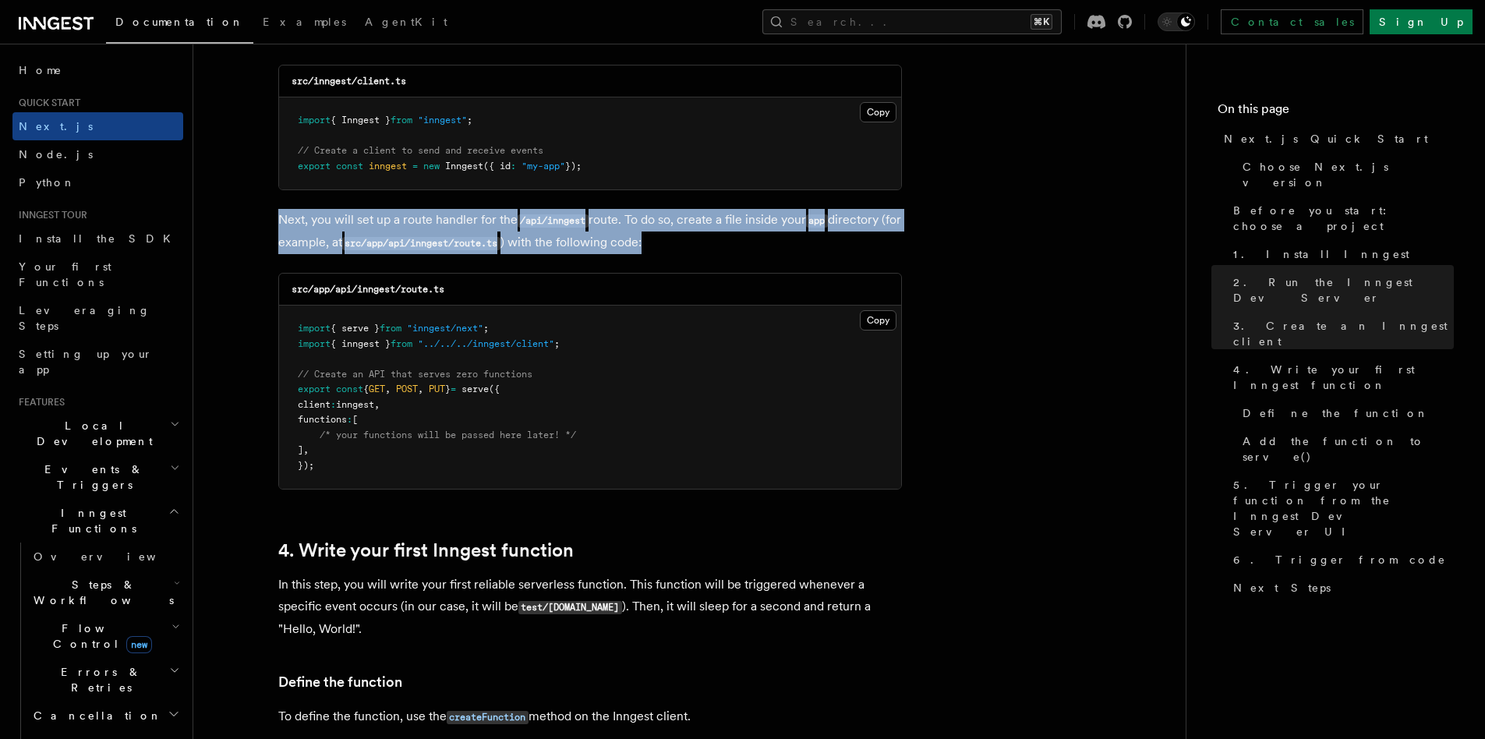
click at [650, 228] on p "Next, you will set up a route handler for the /api/inngest route. To do so, cre…" at bounding box center [590, 231] width 624 height 45
click at [641, 244] on p "Next, you will set up a route handler for the /api/inngest route. To do so, cre…" at bounding box center [590, 231] width 624 height 45
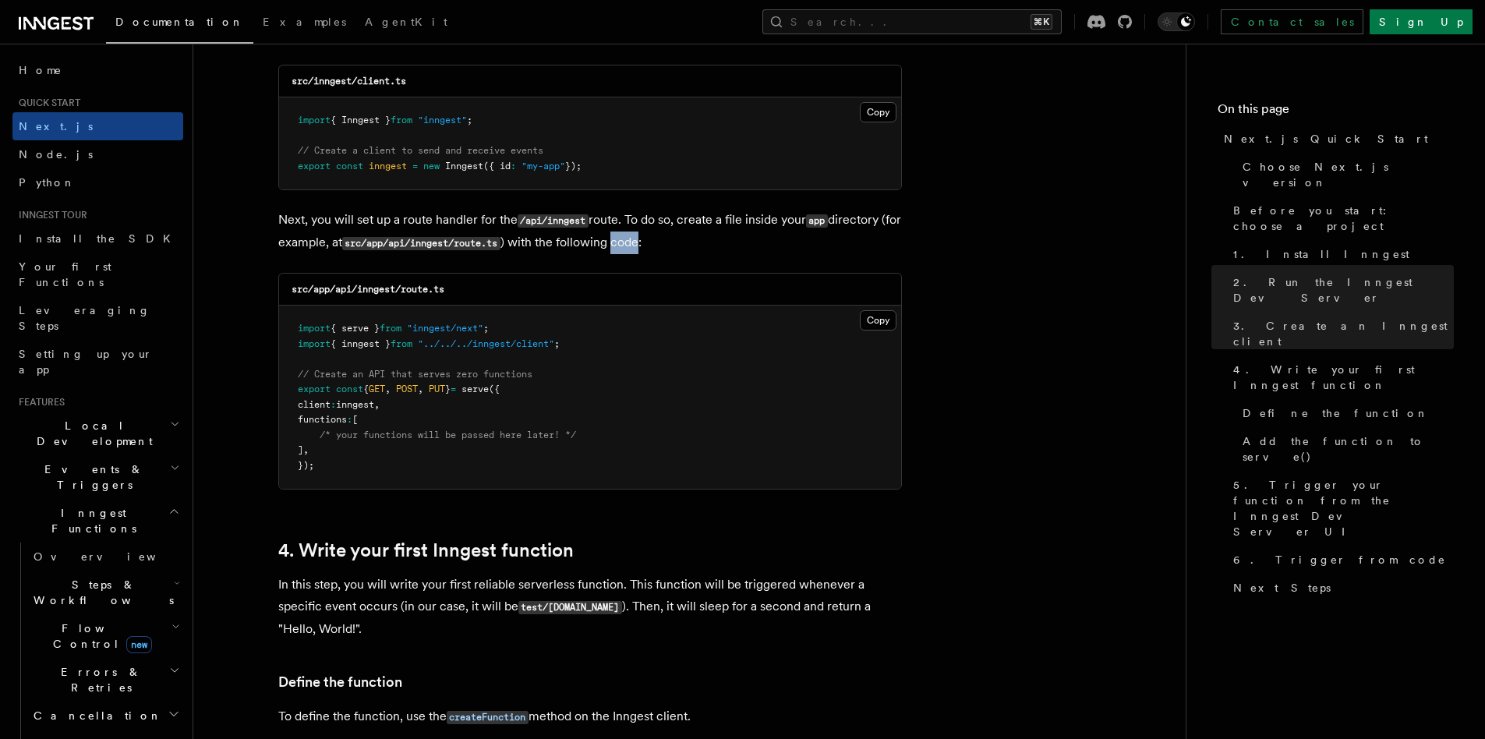
click at [641, 244] on p "Next, you will set up a route handler for the /api/inngest route. To do so, cre…" at bounding box center [590, 231] width 624 height 45
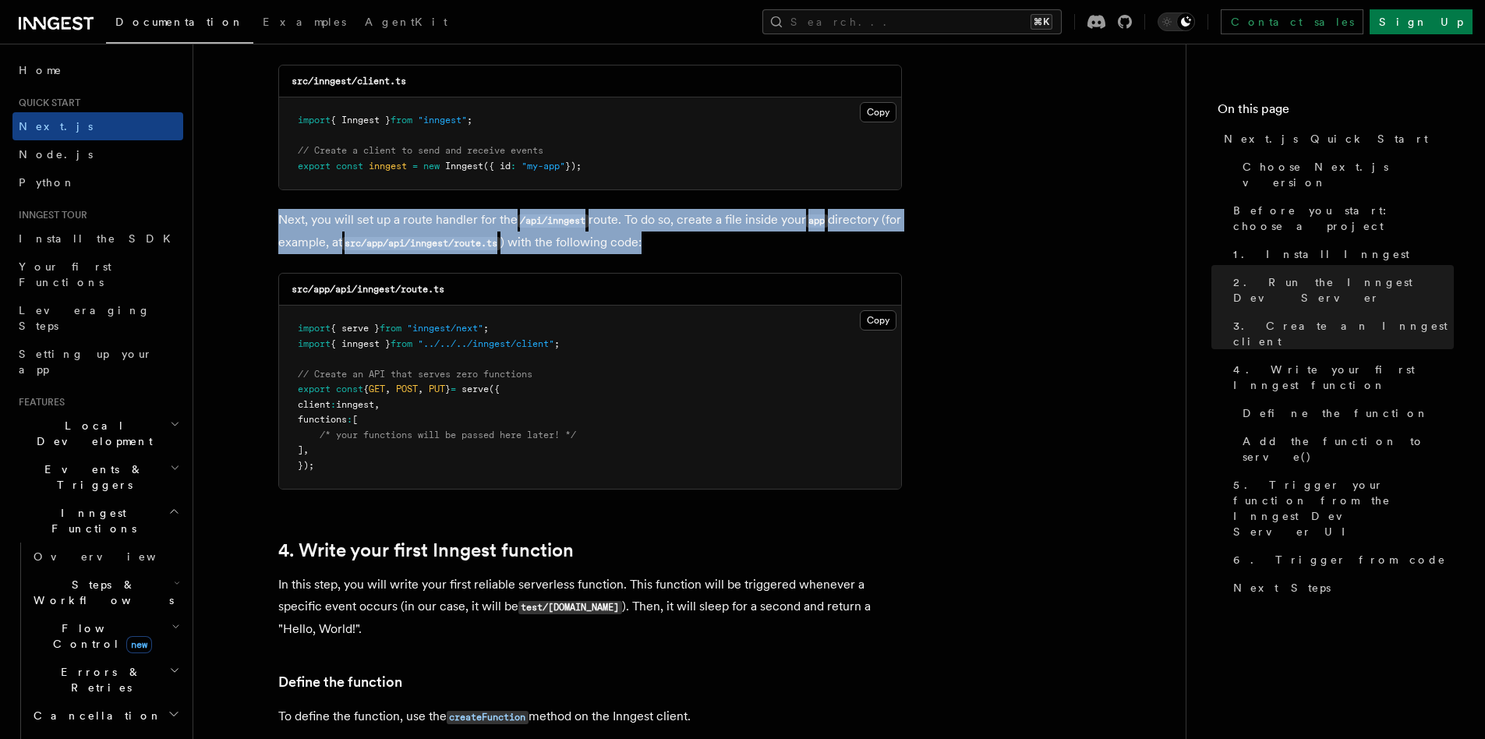
click at [641, 244] on p "Next, you will set up a route handler for the /api/inngest route. To do so, cre…" at bounding box center [590, 231] width 624 height 45
click at [650, 229] on p "Next, you will set up a route handler for the /api/inngest route. To do so, cre…" at bounding box center [590, 231] width 624 height 45
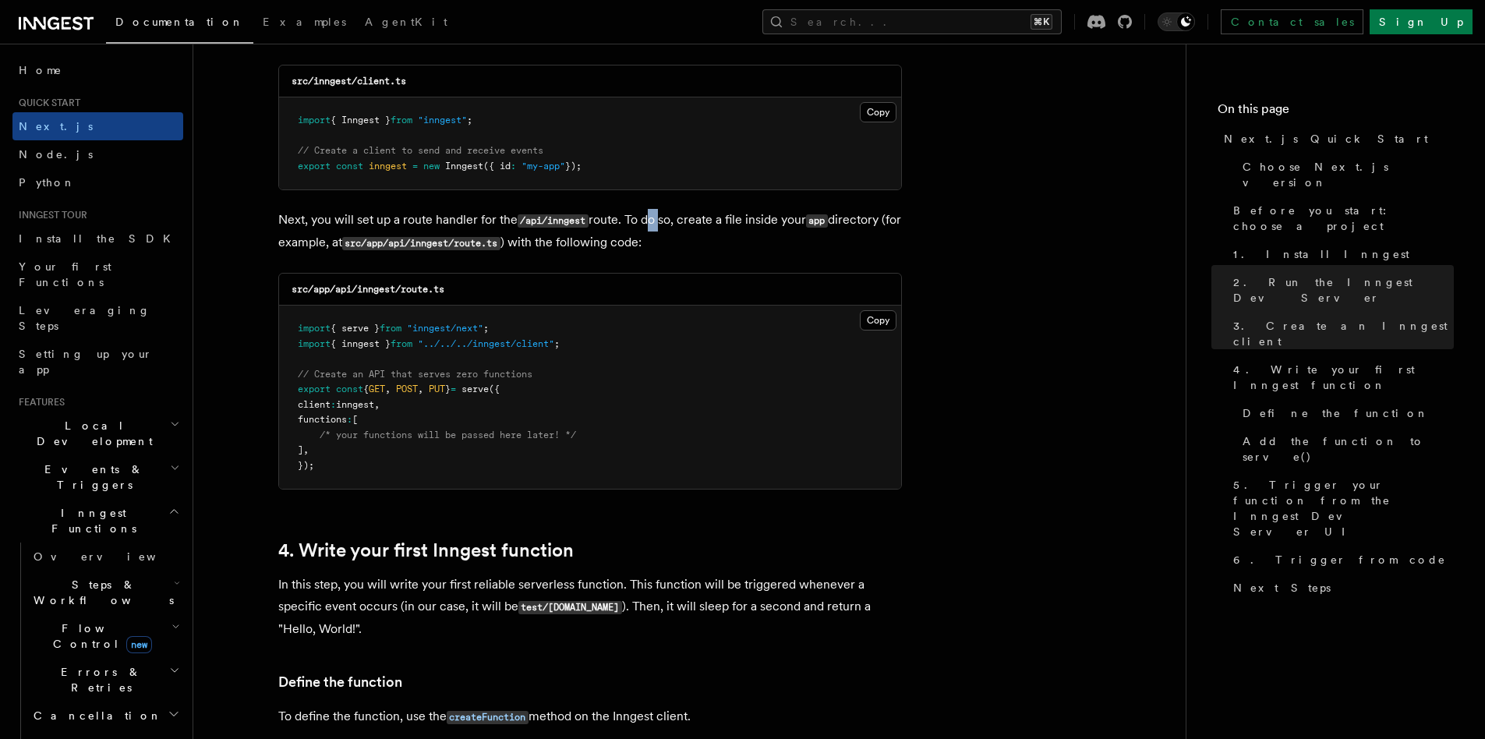
click at [650, 229] on p "Next, you will set up a route handler for the /api/inngest route. To do so, cre…" at bounding box center [590, 231] width 624 height 45
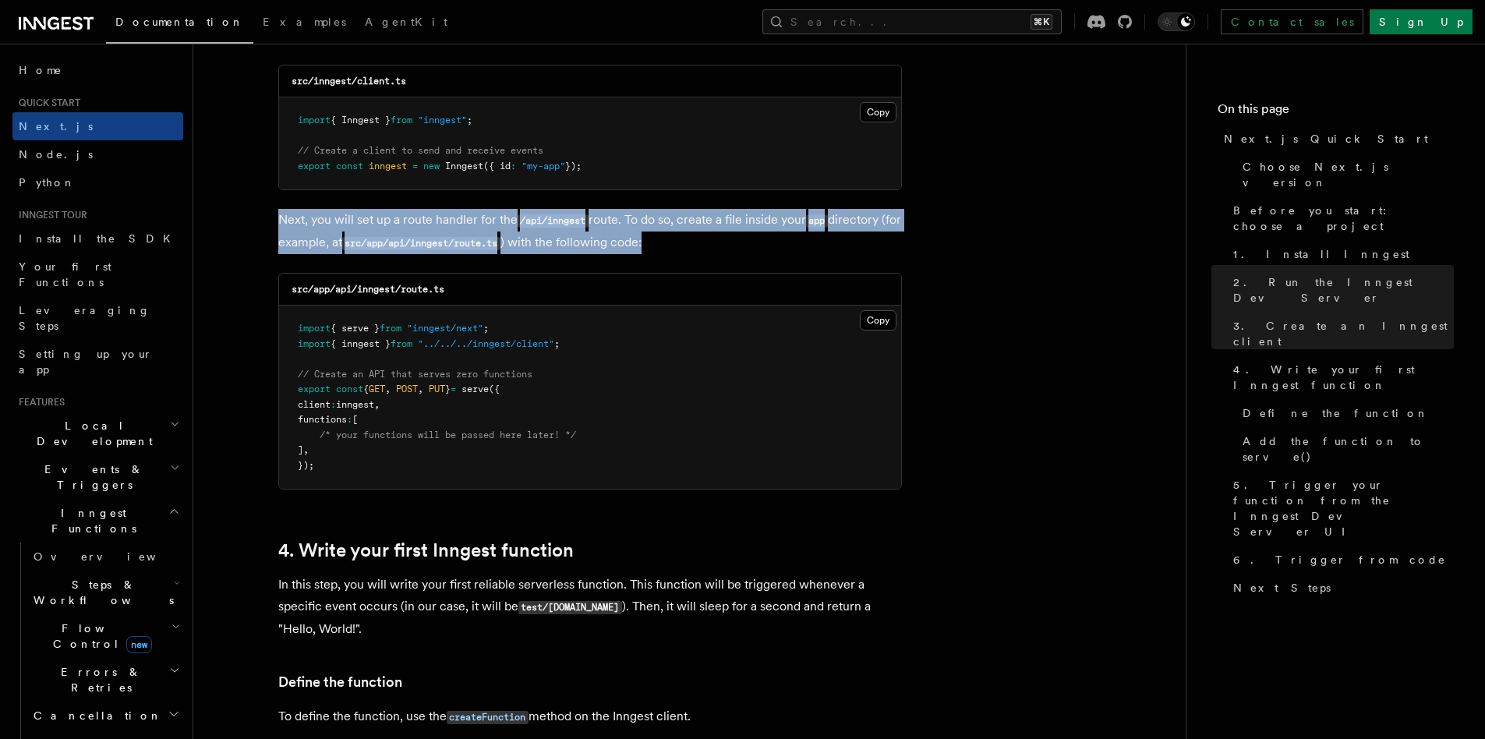
click at [650, 229] on p "Next, you will set up a route handler for the /api/inngest route. To do so, cre…" at bounding box center [590, 231] width 624 height 45
click at [643, 244] on p "Next, you will set up a route handler for the /api/inngest route. To do so, cre…" at bounding box center [590, 231] width 624 height 45
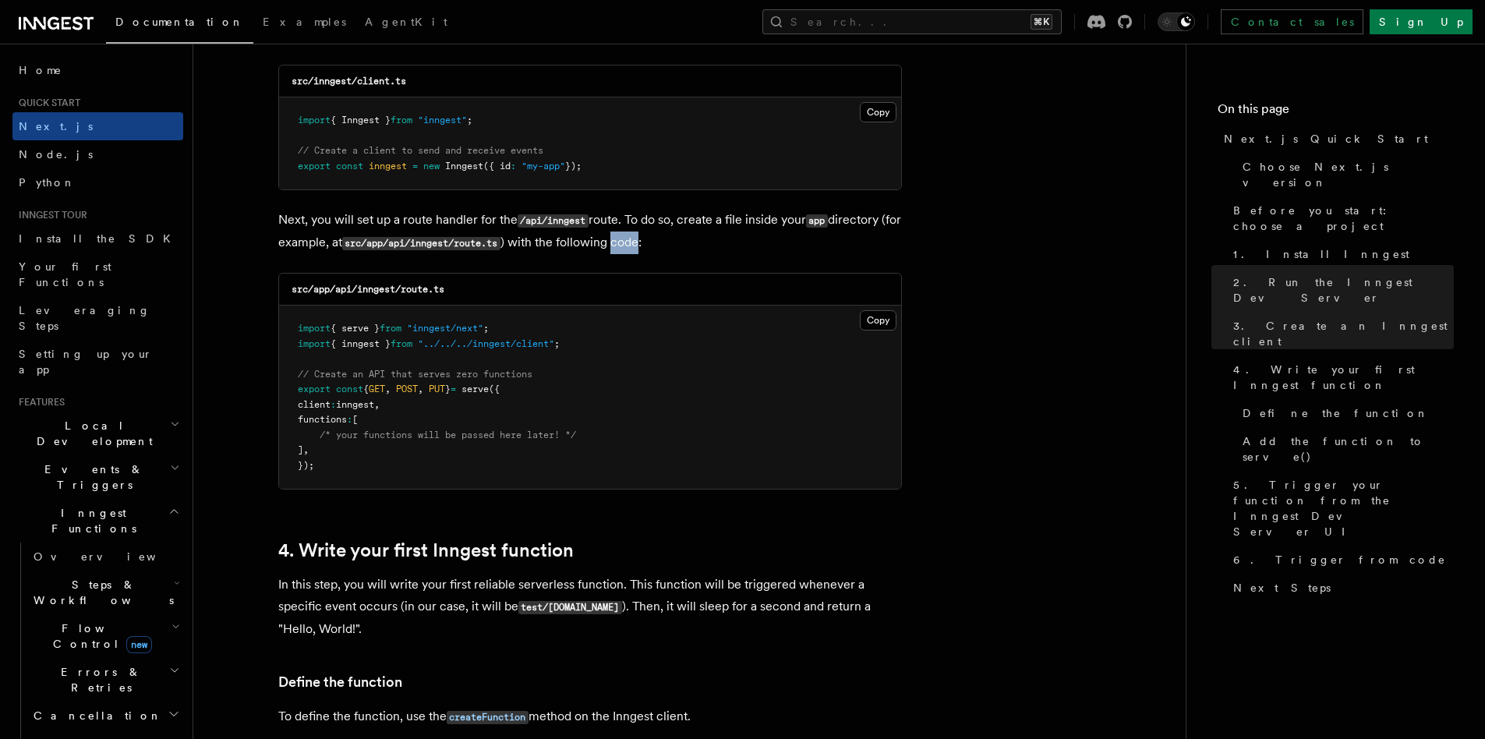
click at [643, 244] on p "Next, you will set up a route handler for the /api/inngest route. To do so, cre…" at bounding box center [590, 231] width 624 height 45
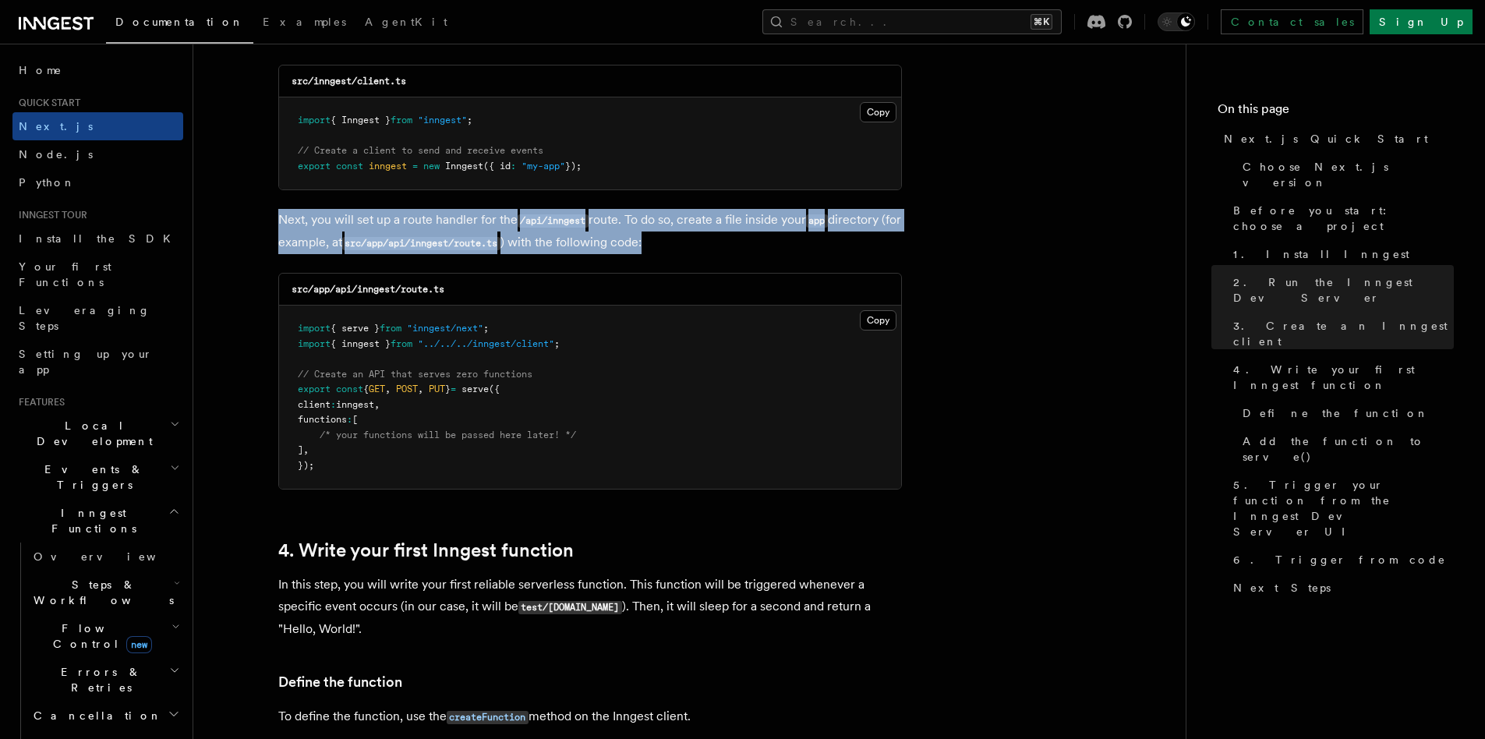
click at [643, 244] on p "Next, you will set up a route handler for the /api/inngest route. To do so, cre…" at bounding box center [590, 231] width 624 height 45
click at [653, 226] on p "Next, you will set up a route handler for the /api/inngest route. To do so, cre…" at bounding box center [590, 231] width 624 height 45
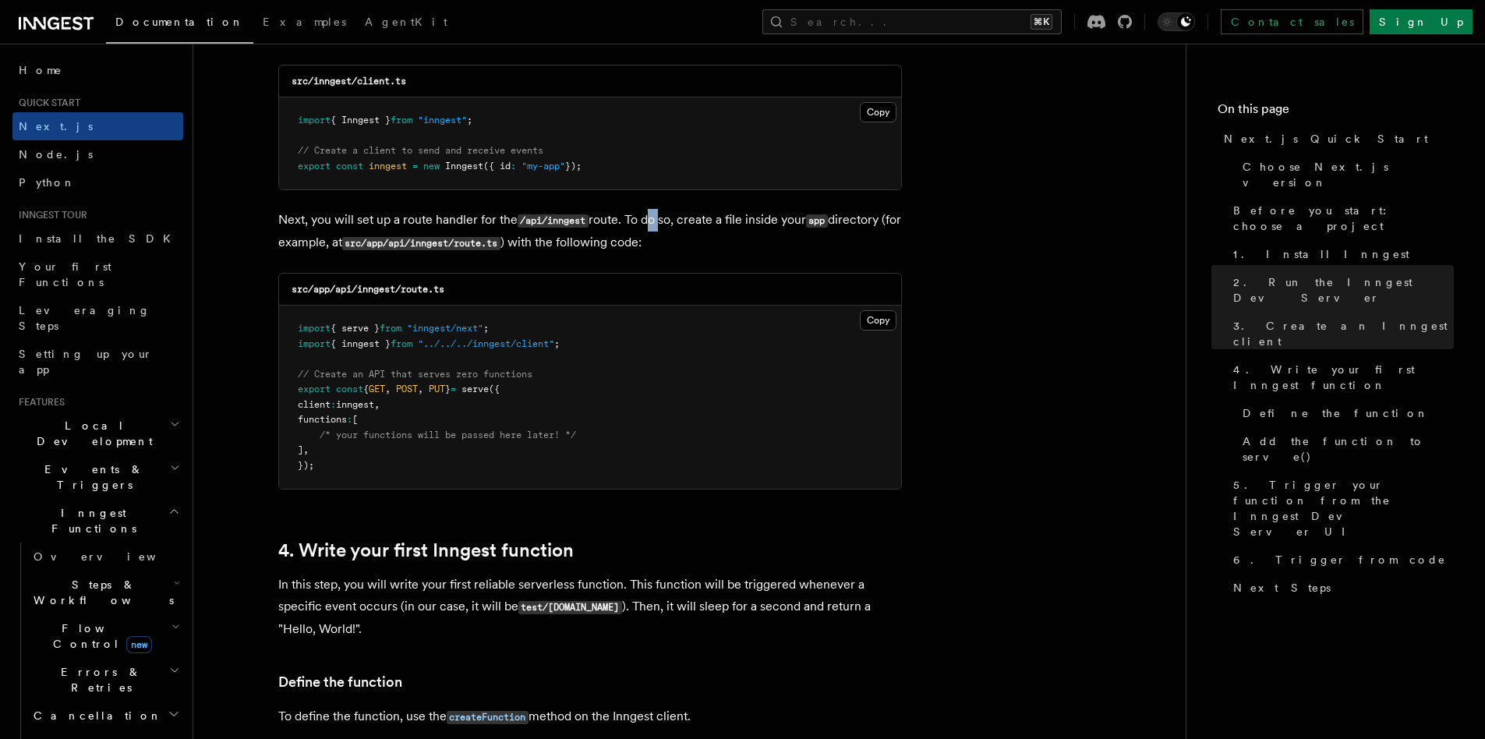
click at [653, 226] on p "Next, you will set up a route handler for the /api/inngest route. To do so, cre…" at bounding box center [590, 231] width 624 height 45
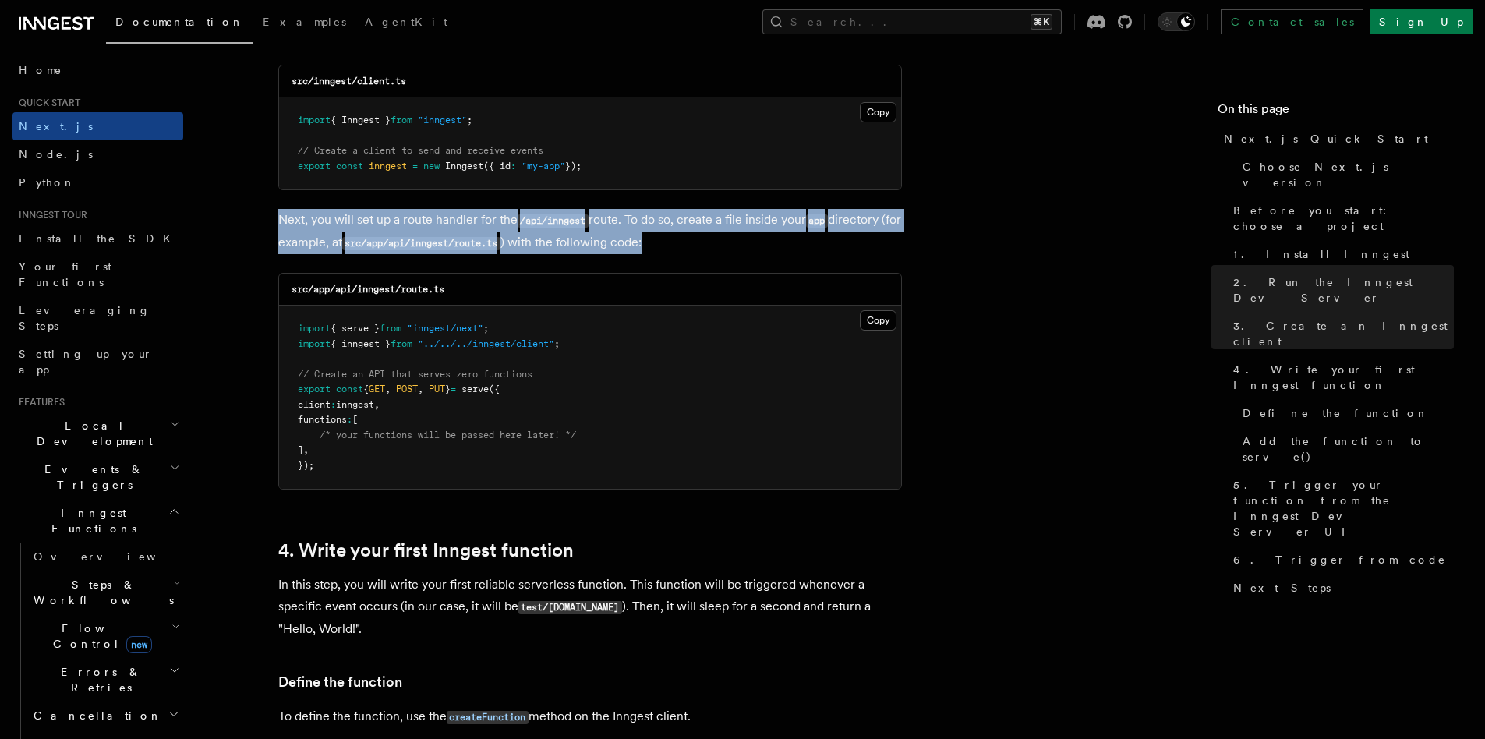
click at [653, 226] on p "Next, you will set up a route handler for the /api/inngest route. To do so, cre…" at bounding box center [590, 231] width 624 height 45
click at [640, 246] on p "Next, you will set up a route handler for the /api/inngest route. To do so, cre…" at bounding box center [590, 231] width 624 height 45
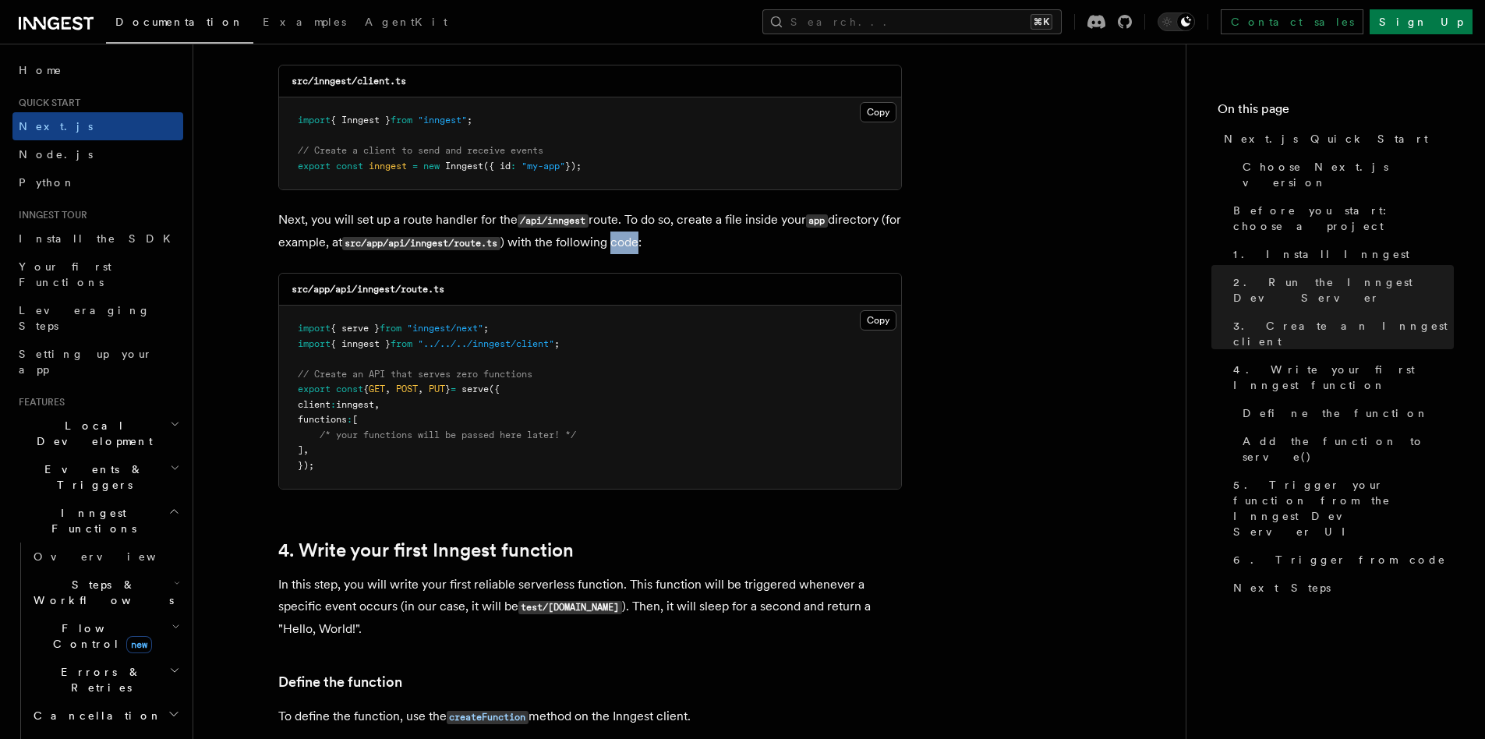
click at [640, 246] on p "Next, you will set up a route handler for the /api/inngest route. To do so, cre…" at bounding box center [590, 231] width 624 height 45
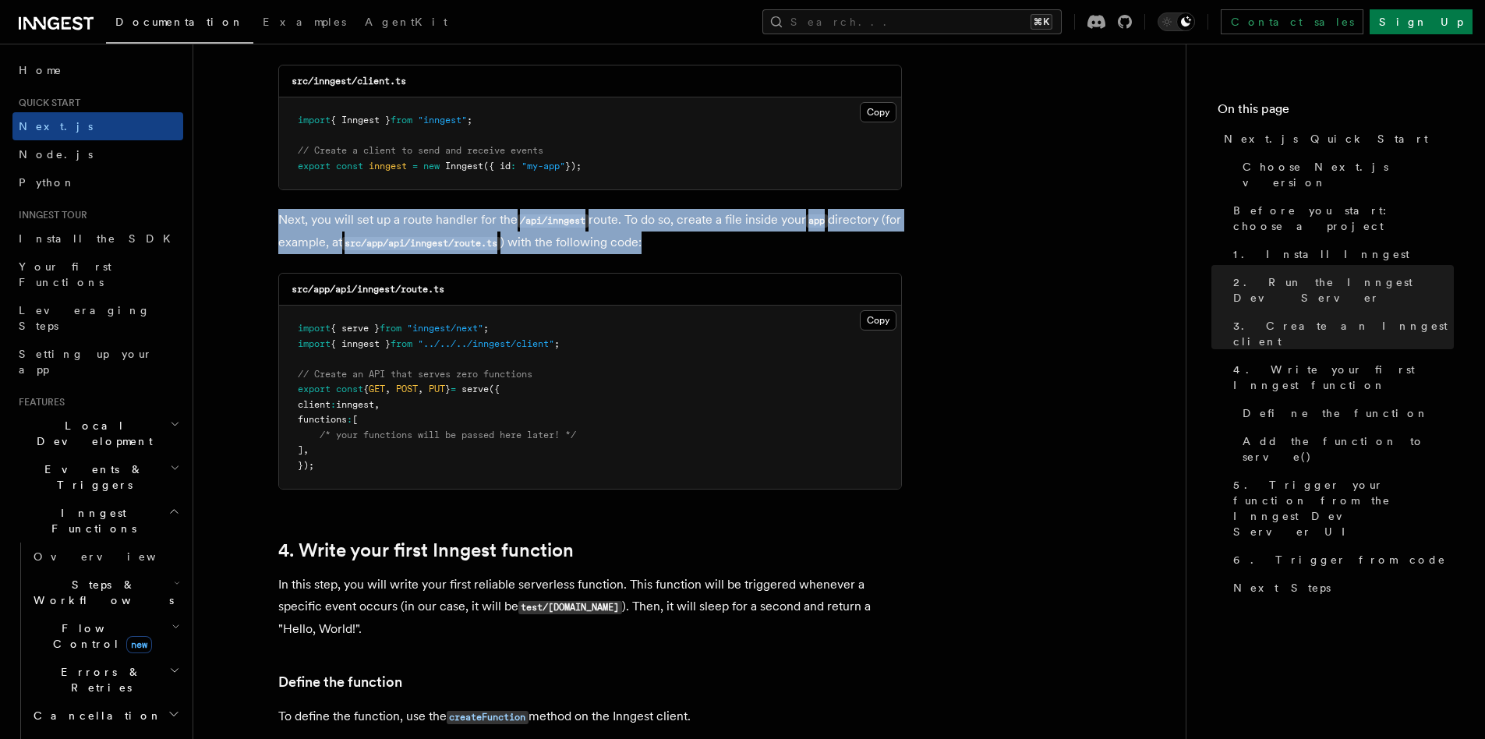
click at [640, 246] on p "Next, you will set up a route handler for the /api/inngest route. To do so, cre…" at bounding box center [590, 231] width 624 height 45
click at [655, 221] on p "Next, you will set up a route handler for the /api/inngest route. To do so, cre…" at bounding box center [590, 231] width 624 height 45
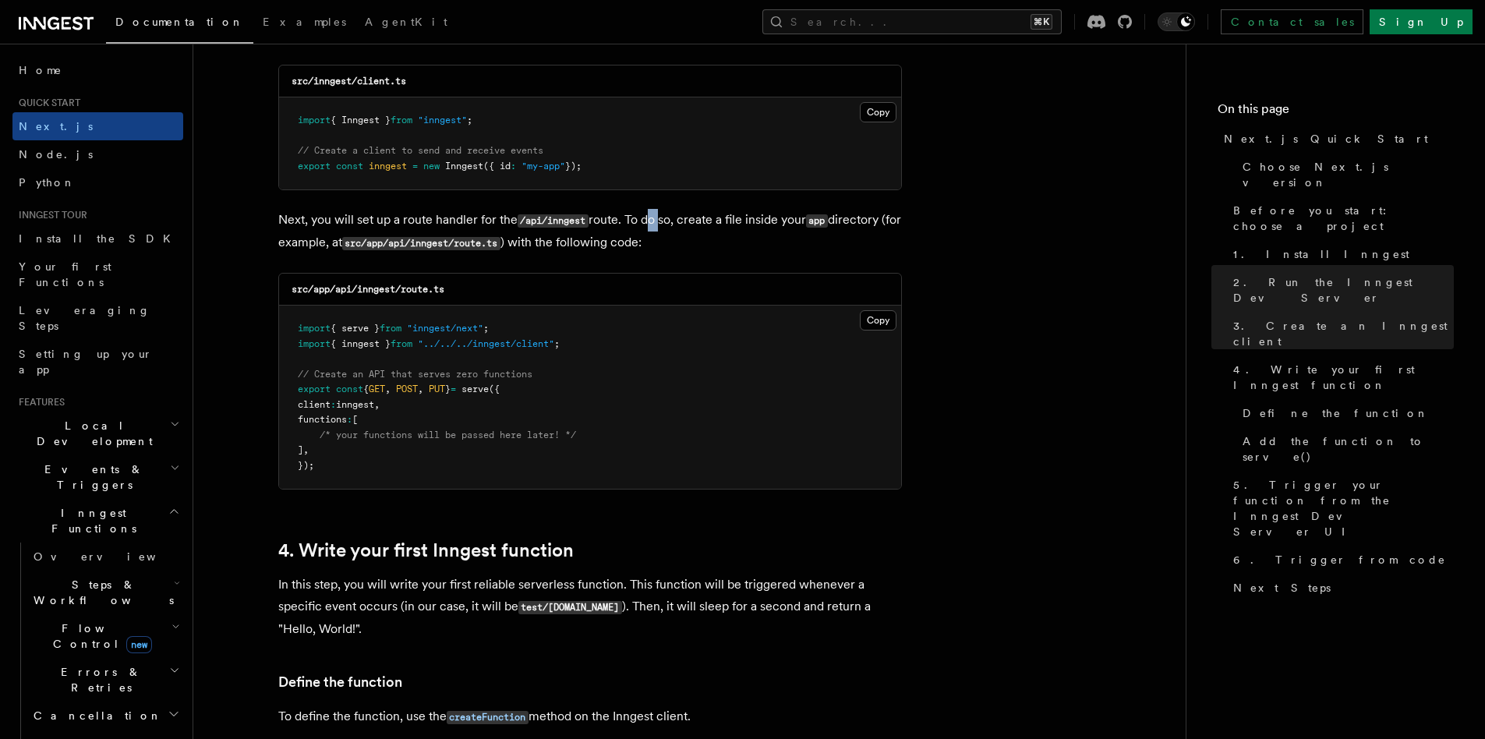
click at [655, 221] on p "Next, you will set up a route handler for the /api/inngest route. To do so, cre…" at bounding box center [590, 231] width 624 height 45
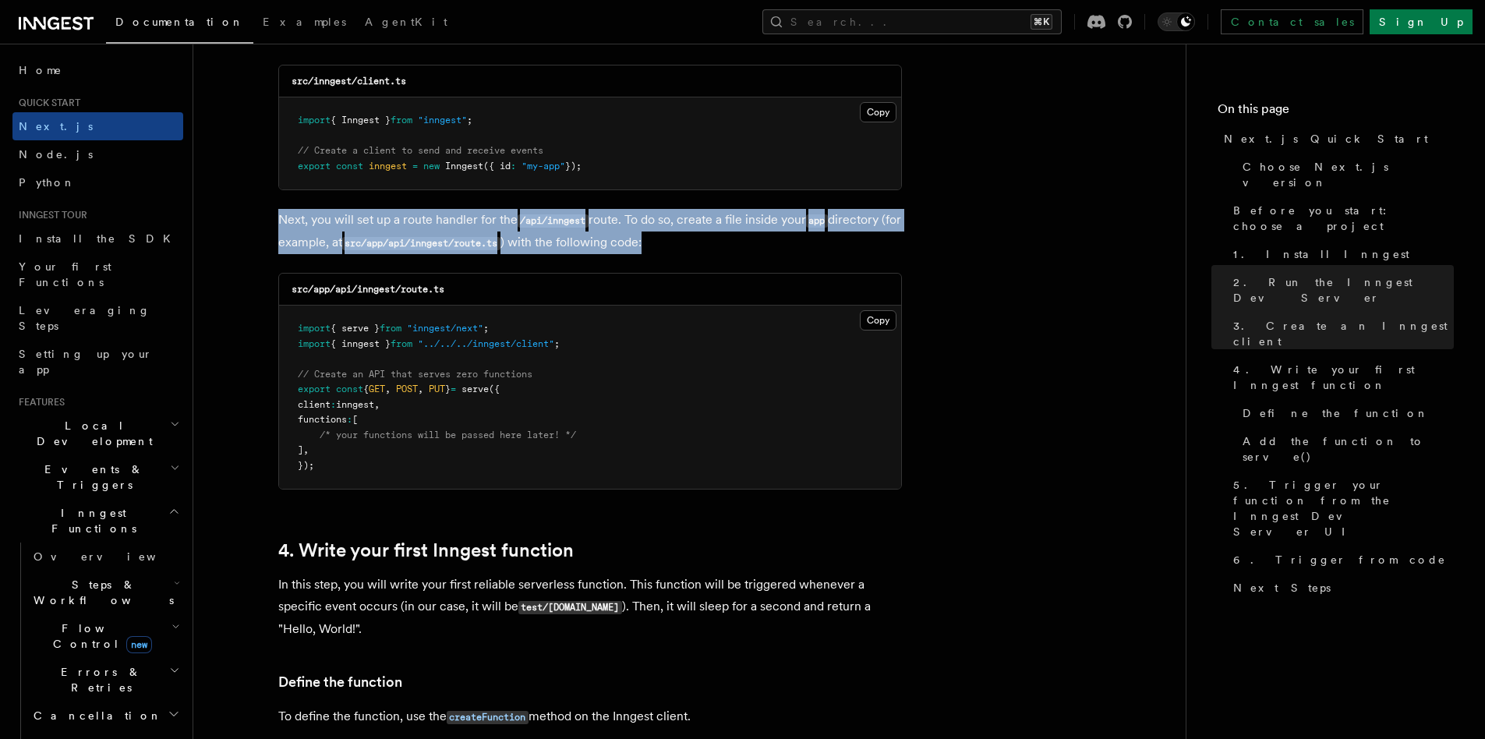
click at [655, 221] on p "Next, you will set up a route handler for the /api/inngest route. To do so, cre…" at bounding box center [590, 231] width 624 height 45
click at [643, 246] on p "Next, you will set up a route handler for the /api/inngest route. To do so, cre…" at bounding box center [590, 231] width 624 height 45
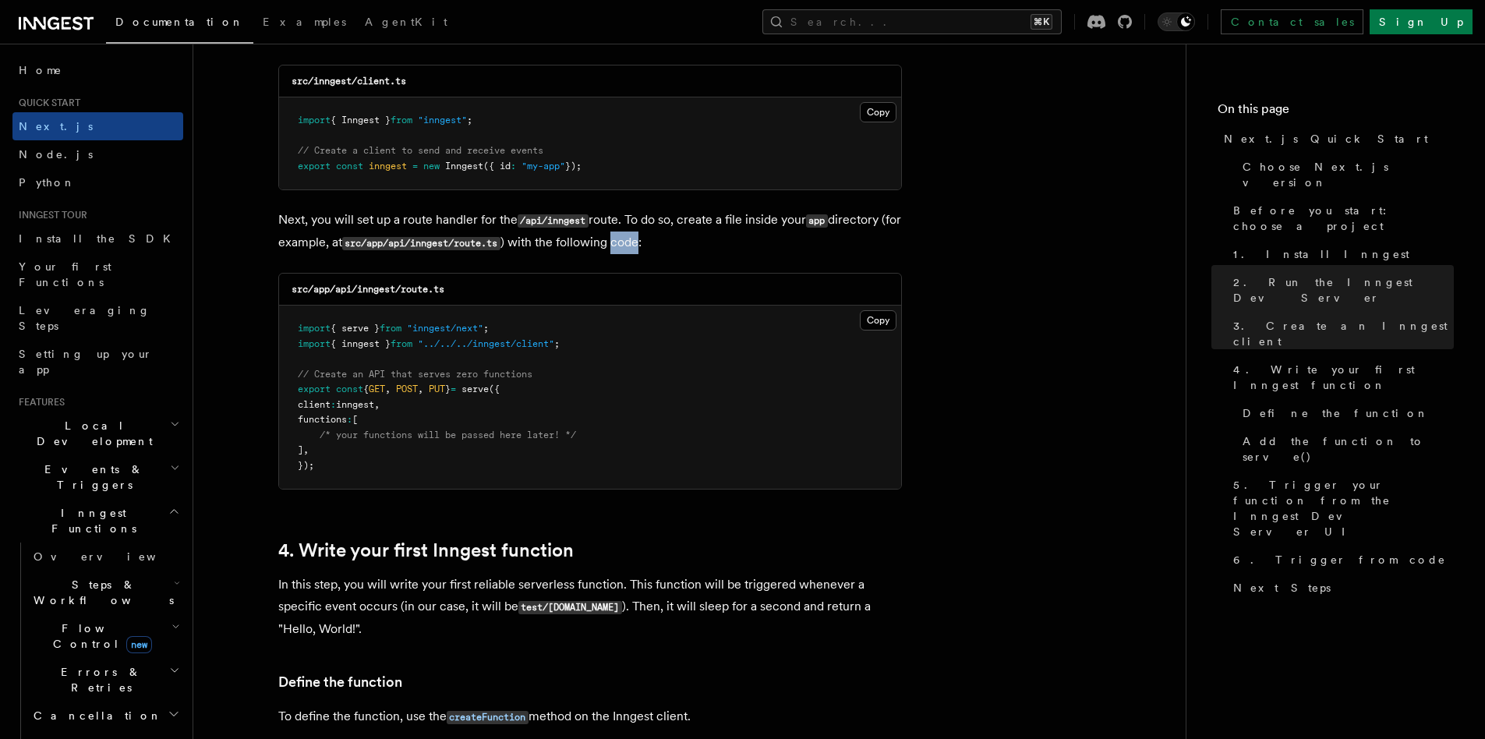
click at [643, 246] on p "Next, you will set up a route handler for the /api/inngest route. To do so, cre…" at bounding box center [590, 231] width 624 height 45
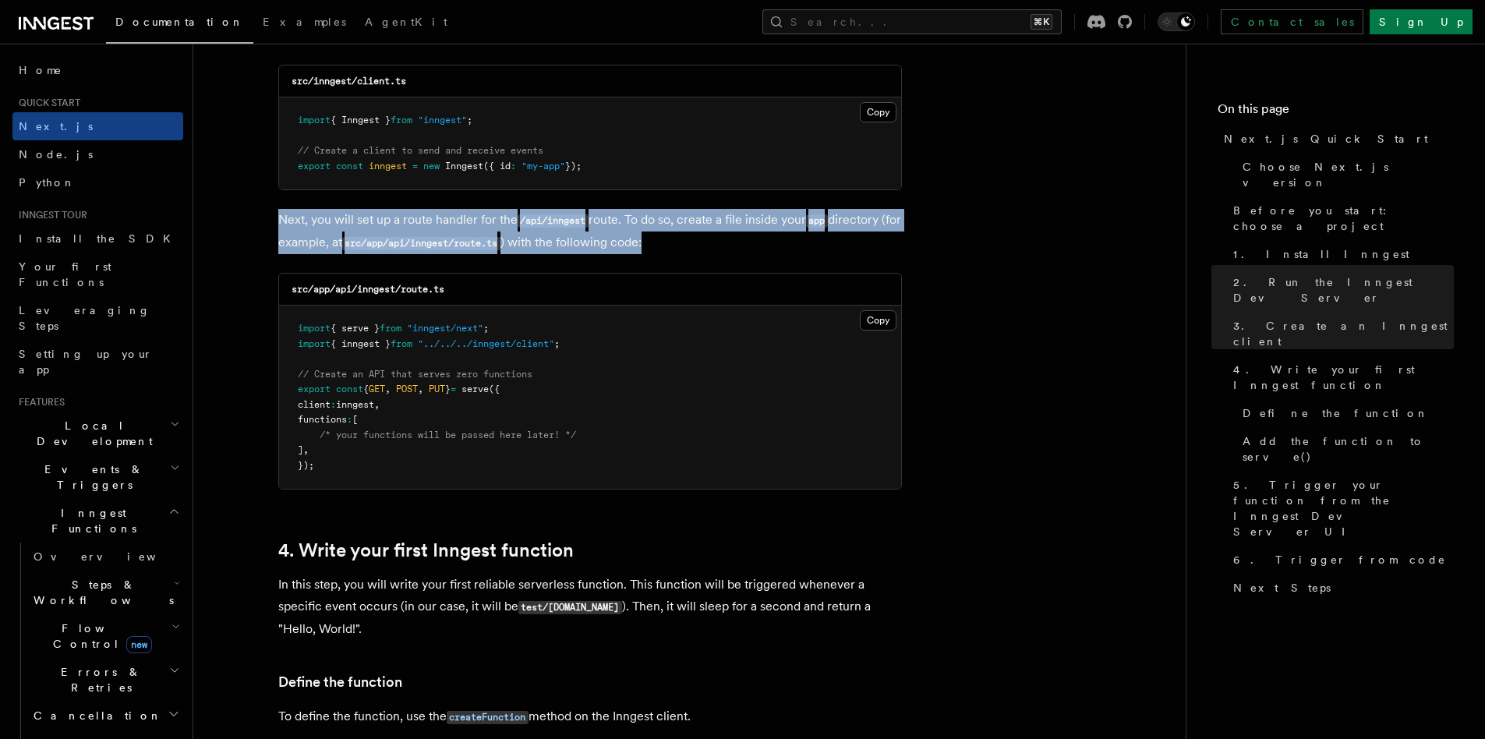
click at [643, 246] on p "Next, you will set up a route handler for the /api/inngest route. To do so, cre…" at bounding box center [590, 231] width 624 height 45
click at [653, 220] on p "Next, you will set up a route handler for the /api/inngest route. To do so, cre…" at bounding box center [590, 231] width 624 height 45
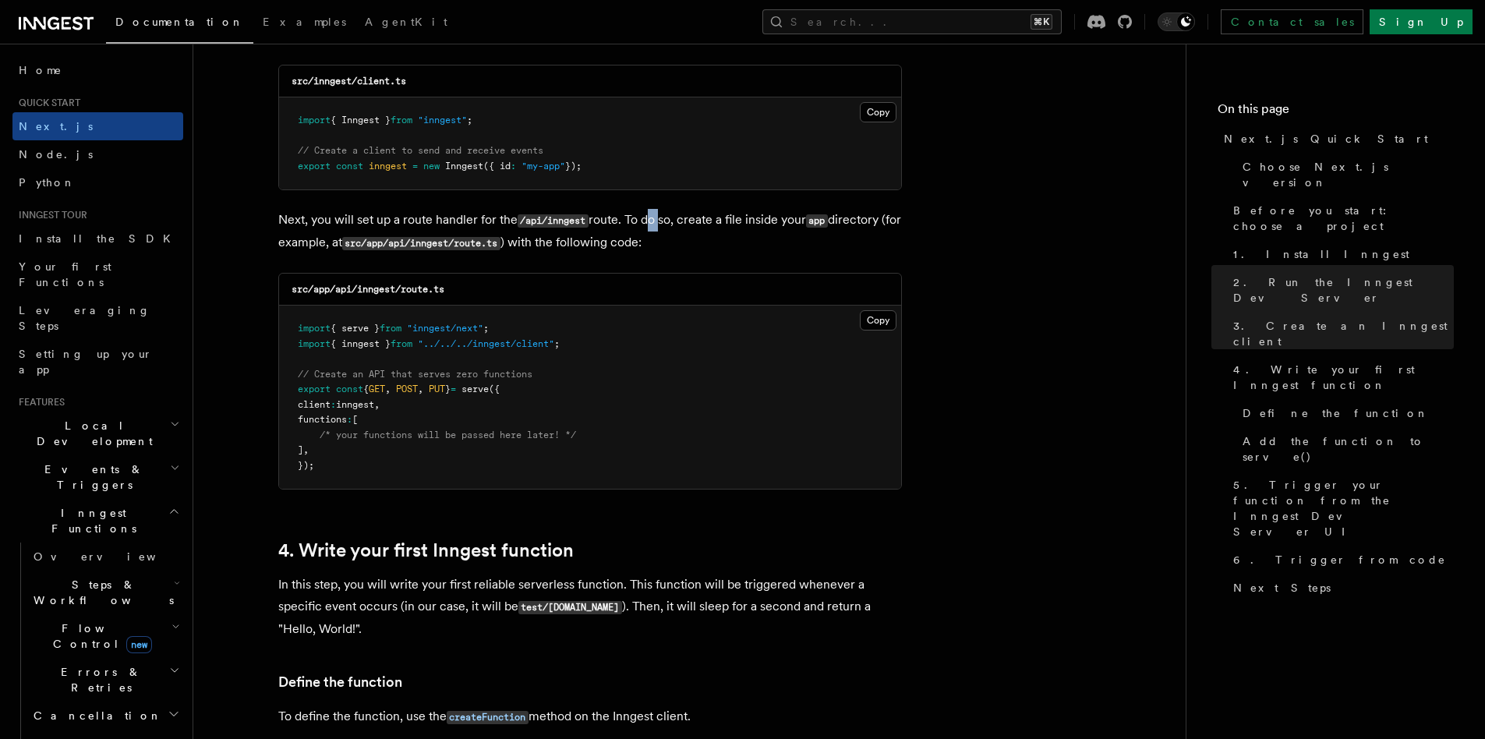
click at [653, 220] on p "Next, you will set up a route handler for the /api/inngest route. To do so, cre…" at bounding box center [590, 231] width 624 height 45
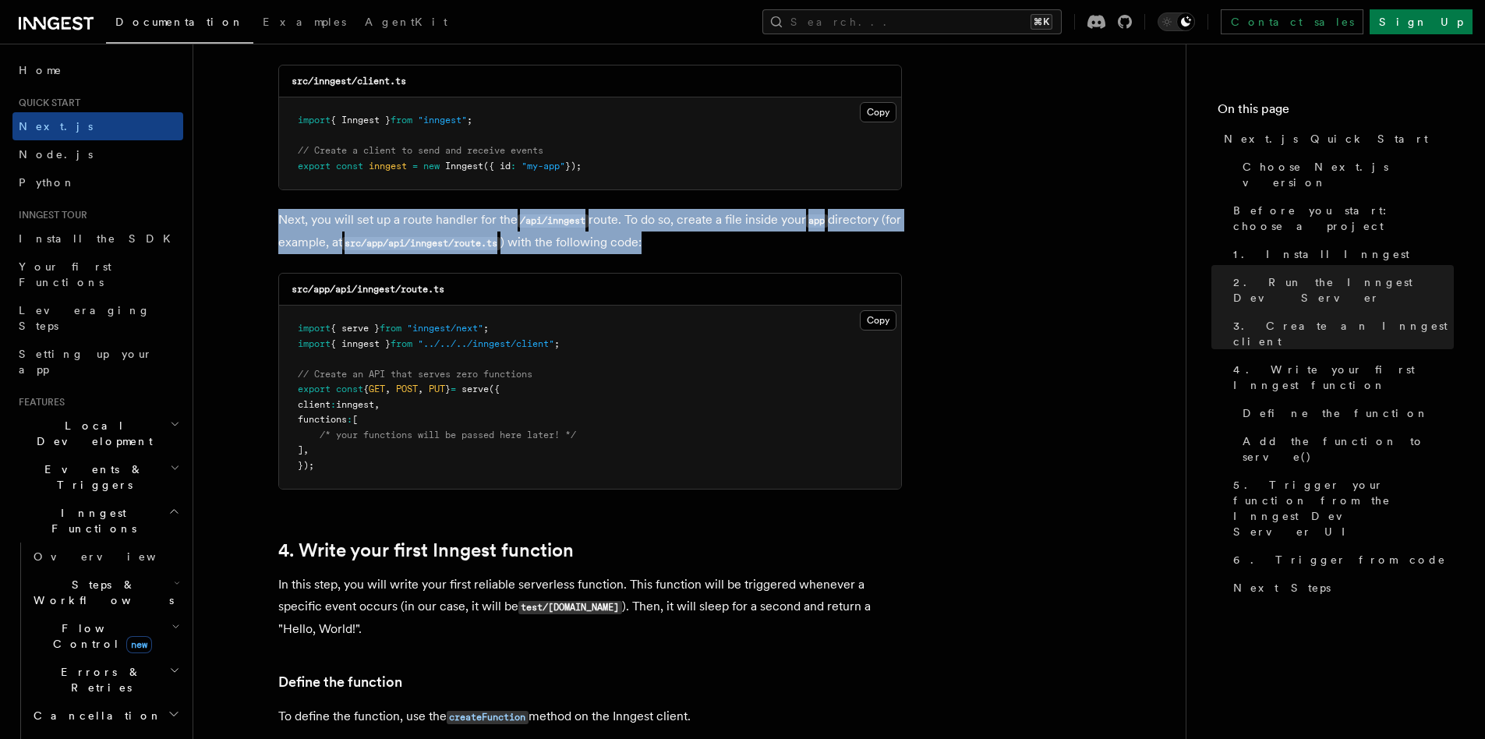
click at [653, 220] on p "Next, you will set up a route handler for the /api/inngest route. To do so, cre…" at bounding box center [590, 231] width 624 height 45
click at [643, 242] on p "Next, you will set up a route handler for the /api/inngest route. To do so, cre…" at bounding box center [590, 231] width 624 height 45
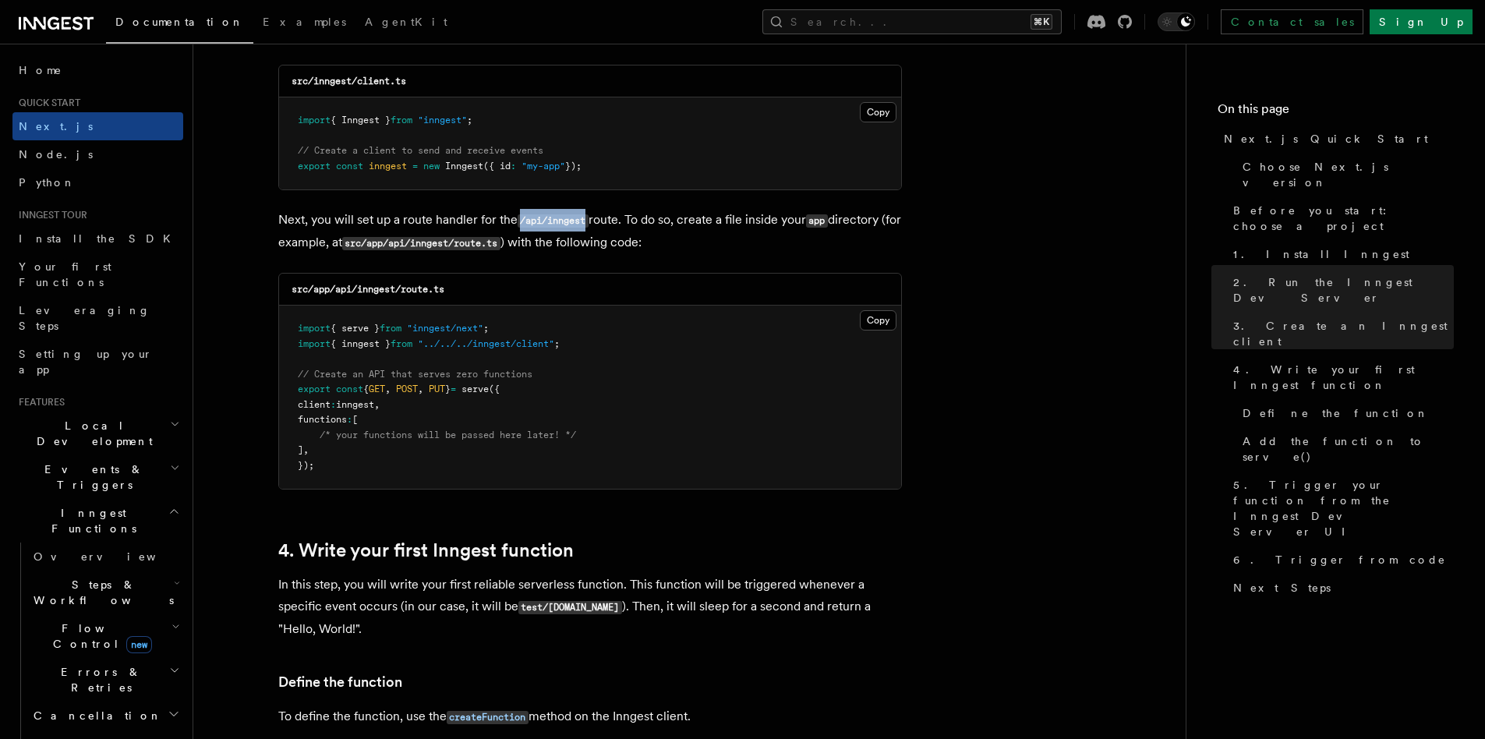
drag, startPoint x: 518, startPoint y: 221, endPoint x: 589, endPoint y: 218, distance: 71.0
click at [589, 218] on code "/api/inngest" at bounding box center [553, 220] width 71 height 13
click at [570, 221] on code "/api/inngest" at bounding box center [553, 220] width 71 height 13
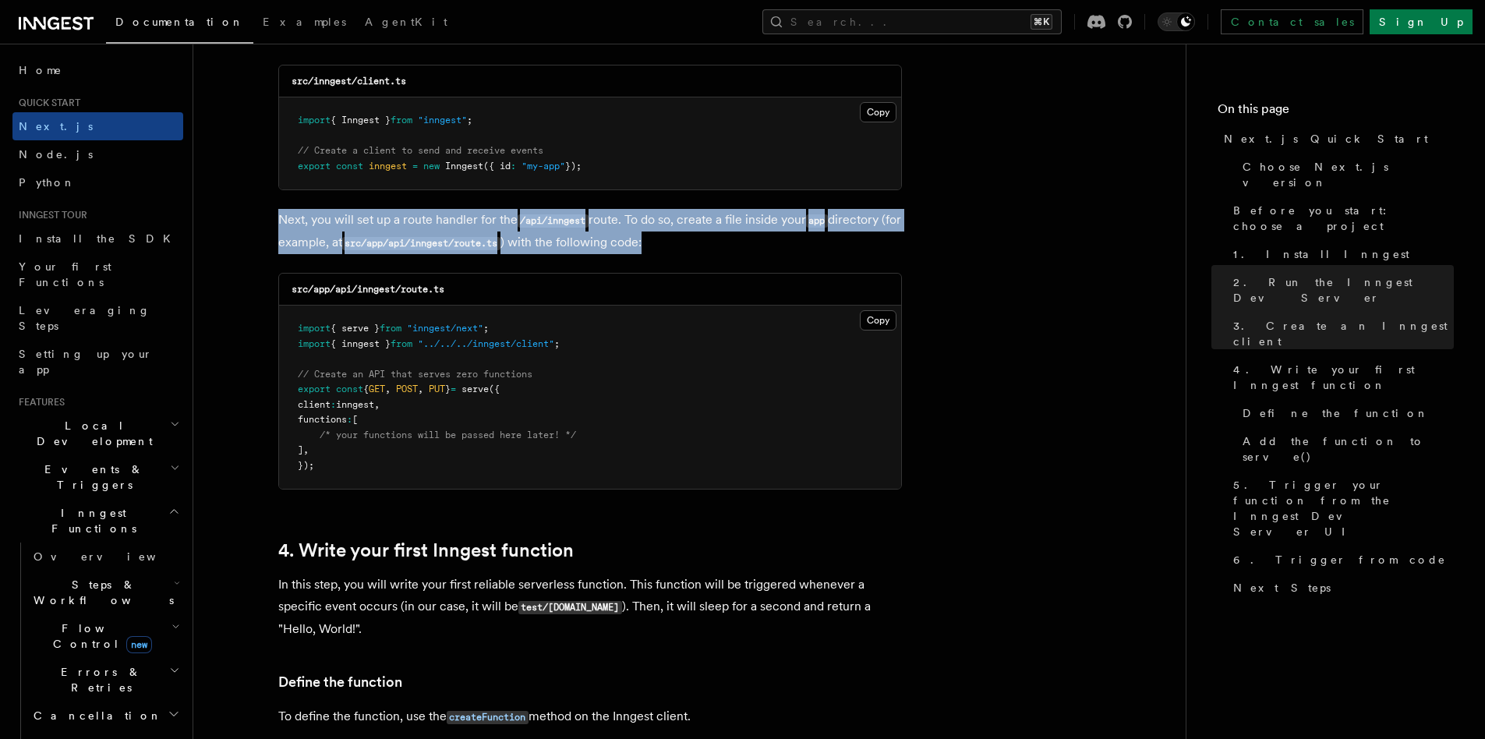
click at [570, 221] on code "/api/inngest" at bounding box center [553, 220] width 71 height 13
click at [542, 221] on code "/api/inngest" at bounding box center [553, 220] width 71 height 13
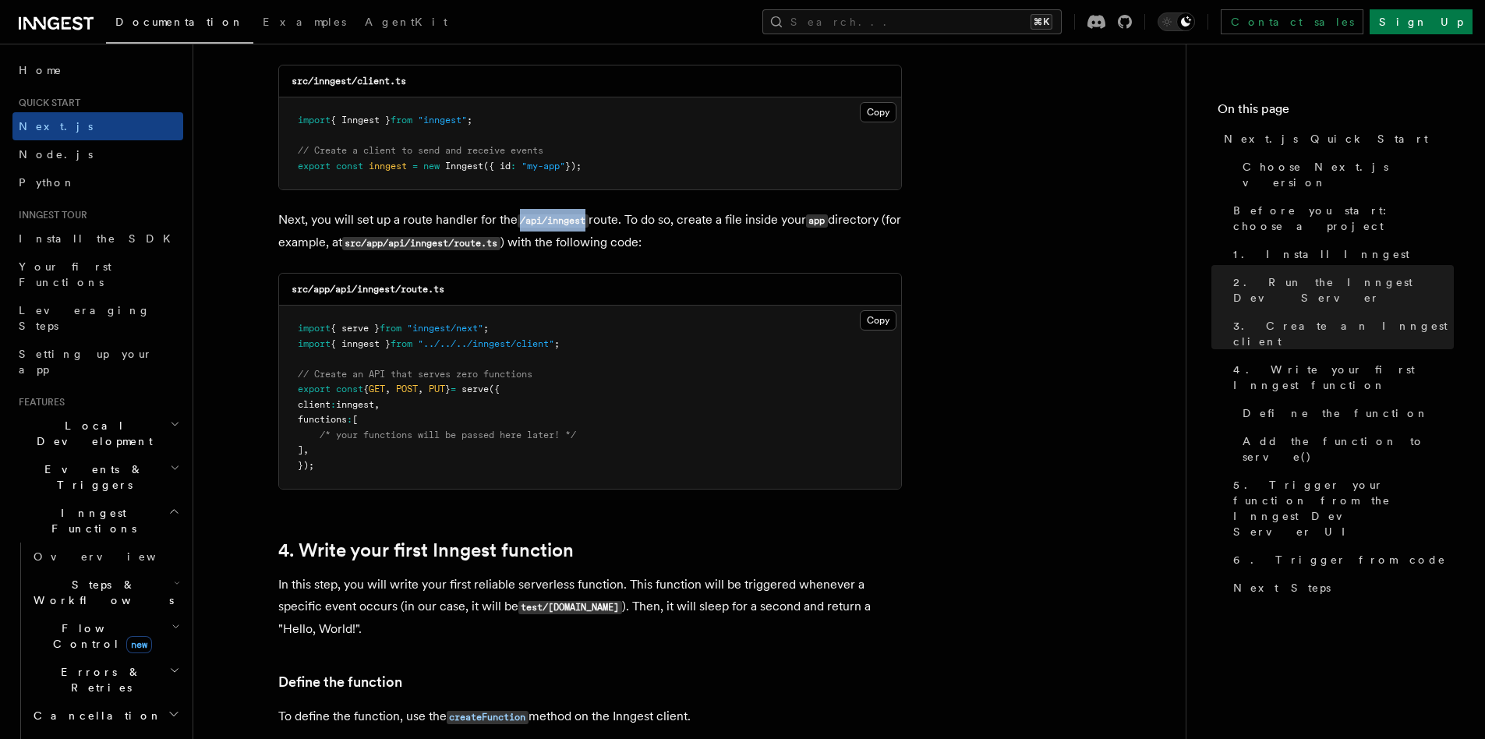
drag, startPoint x: 522, startPoint y: 222, endPoint x: 587, endPoint y: 221, distance: 64.7
click at [587, 221] on code "/api/inngest" at bounding box center [553, 220] width 71 height 13
click at [575, 224] on code "/api/inngest" at bounding box center [553, 220] width 71 height 13
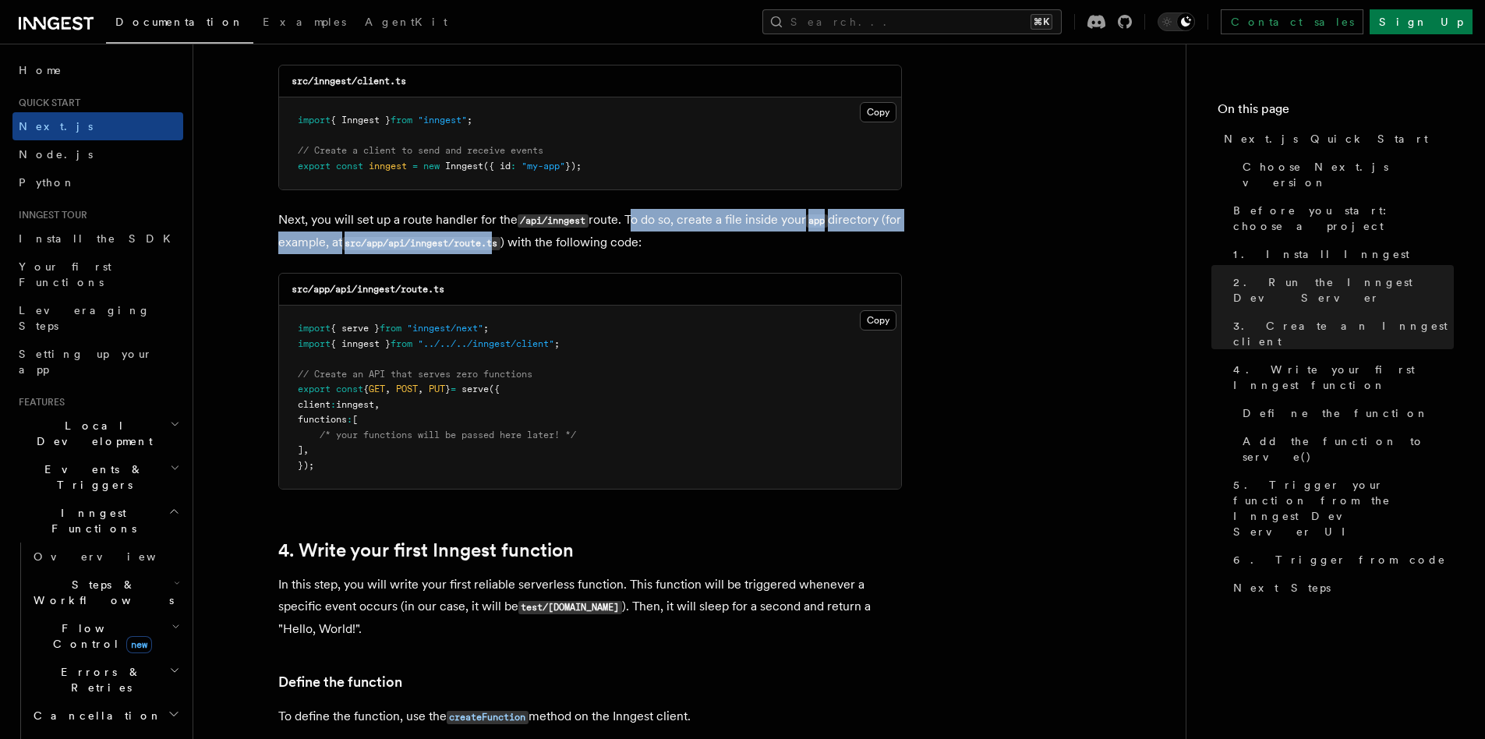
drag, startPoint x: 631, startPoint y: 219, endPoint x: 519, endPoint y: 250, distance: 115.6
click at [519, 250] on p "Next, you will set up a route handler for the /api/inngest route. To do so, cre…" at bounding box center [590, 231] width 624 height 45
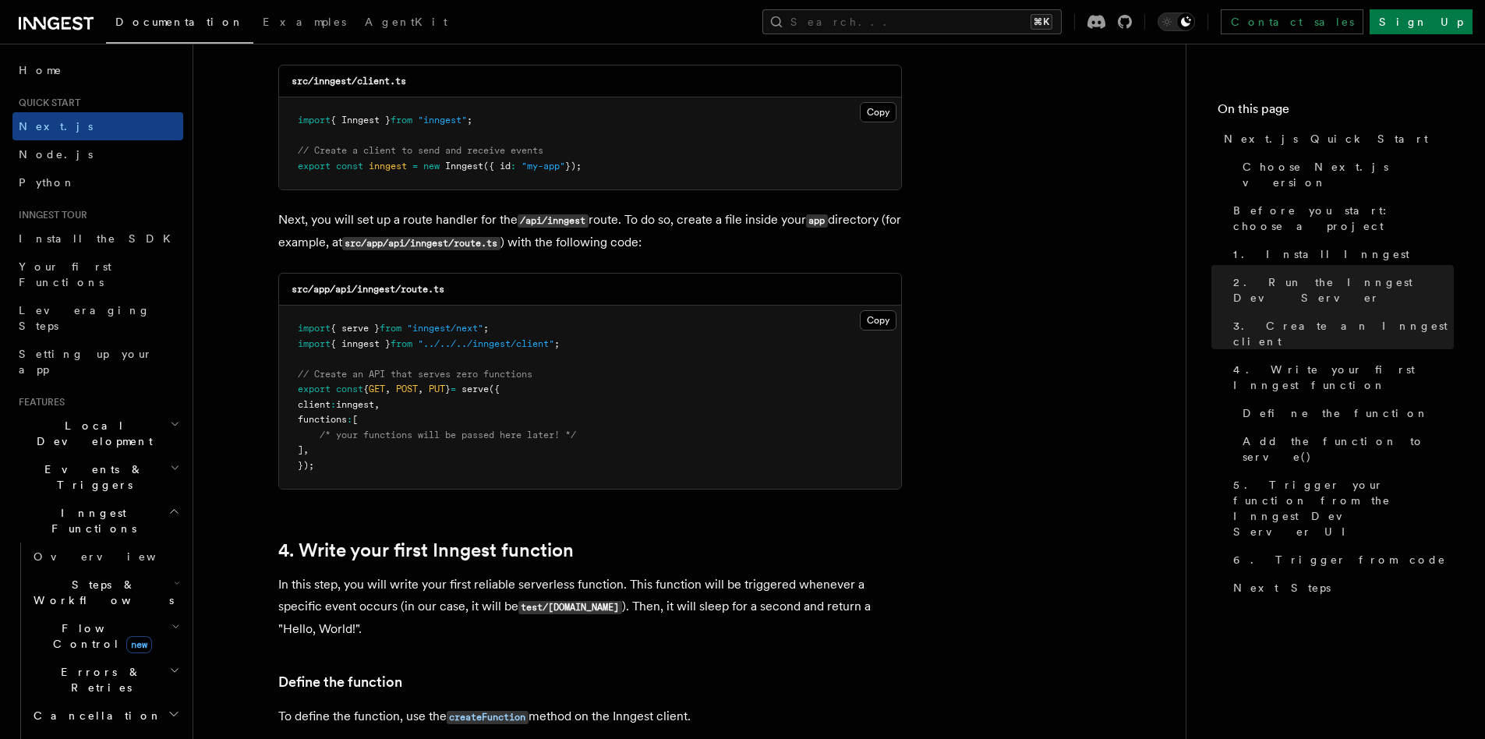
click at [406, 296] on div "src/app/api/inngest/route.ts" at bounding box center [590, 290] width 622 height 32
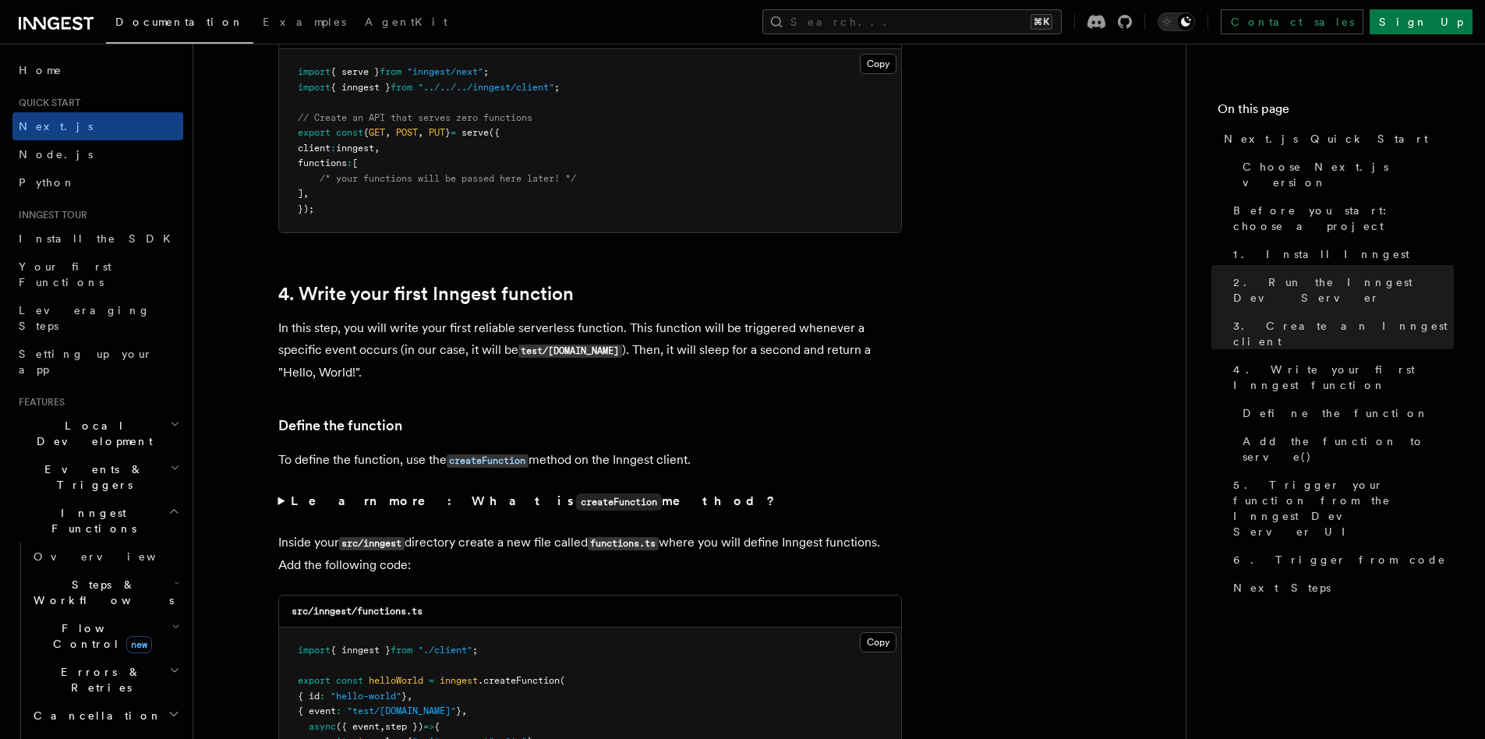
scroll to position [2308, 0]
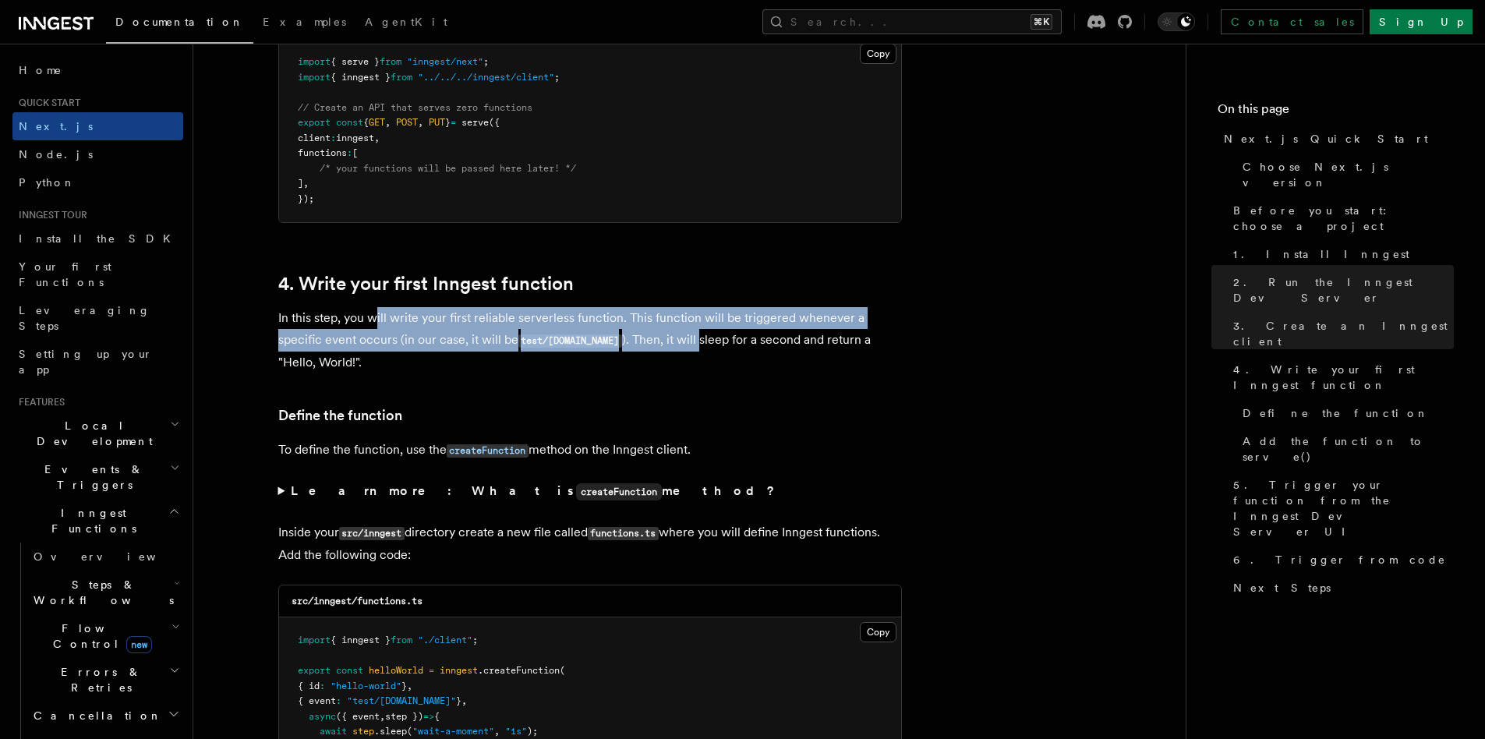
drag, startPoint x: 378, startPoint y: 322, endPoint x: 690, endPoint y: 338, distance: 312.3
click at [690, 338] on p "In this step, you will write your first reliable serverless function. This func…" at bounding box center [590, 340] width 624 height 66
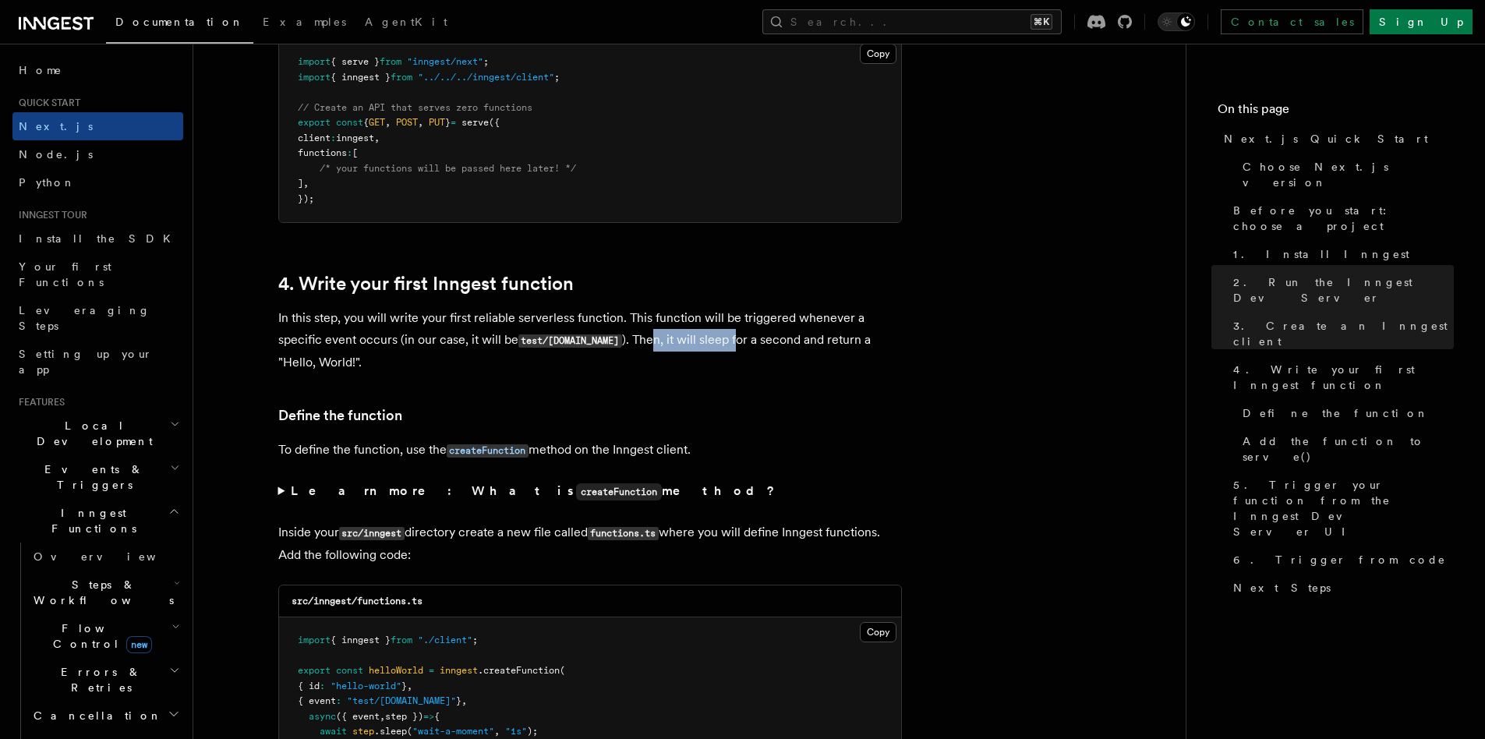
drag, startPoint x: 644, startPoint y: 343, endPoint x: 726, endPoint y: 343, distance: 81.9
click at [726, 343] on p "In this step, you will write your first reliable serverless function. This func…" at bounding box center [590, 340] width 624 height 66
drag, startPoint x: 366, startPoint y: 448, endPoint x: 428, endPoint y: 448, distance: 62.4
click at [428, 448] on p "To define the function, use the createFunction method on the Inngest client." at bounding box center [590, 450] width 624 height 23
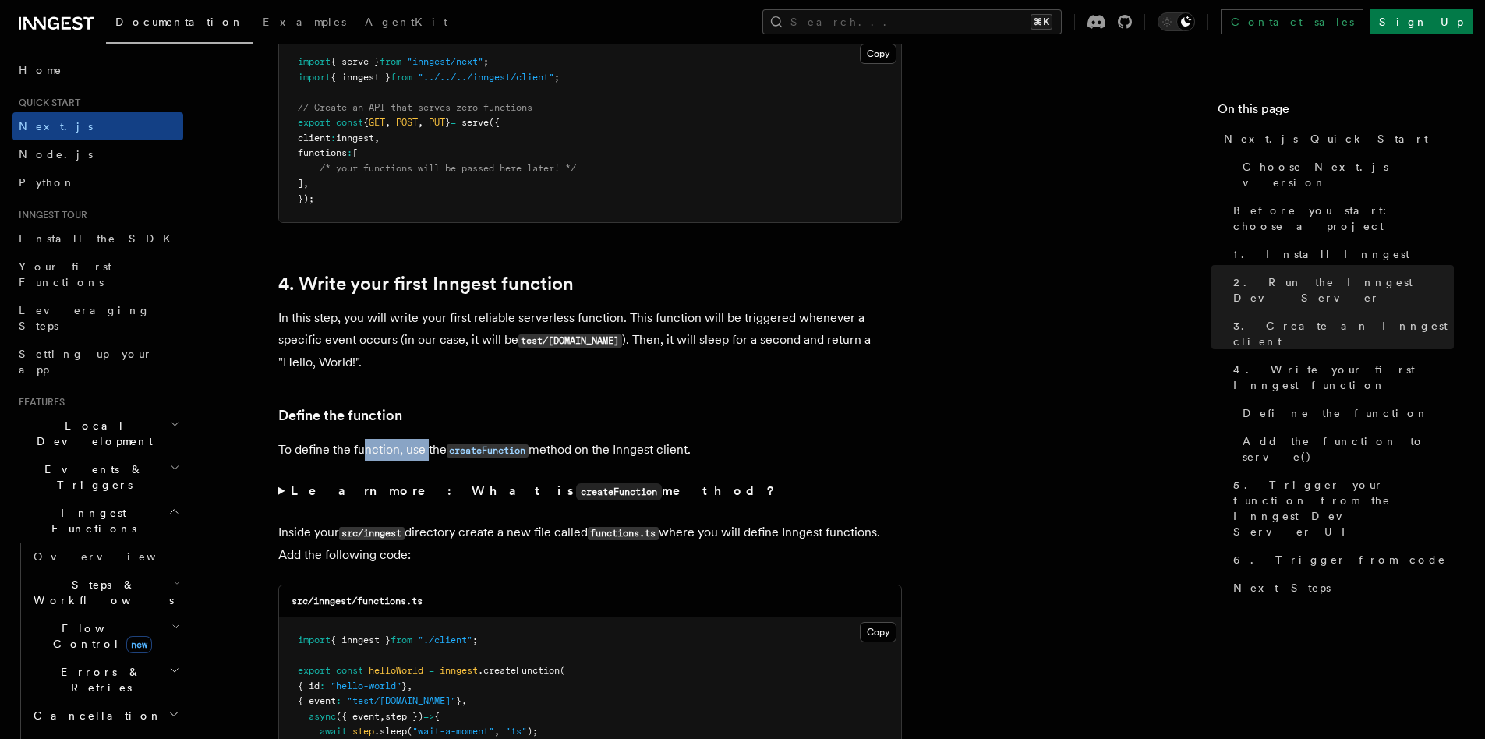
click at [403, 451] on p "To define the function, use the createFunction method on the Inngest client." at bounding box center [590, 450] width 624 height 23
drag, startPoint x: 366, startPoint y: 450, endPoint x: 408, endPoint y: 451, distance: 41.4
click at [408, 451] on p "To define the function, use the createFunction method on the Inngest client." at bounding box center [590, 450] width 624 height 23
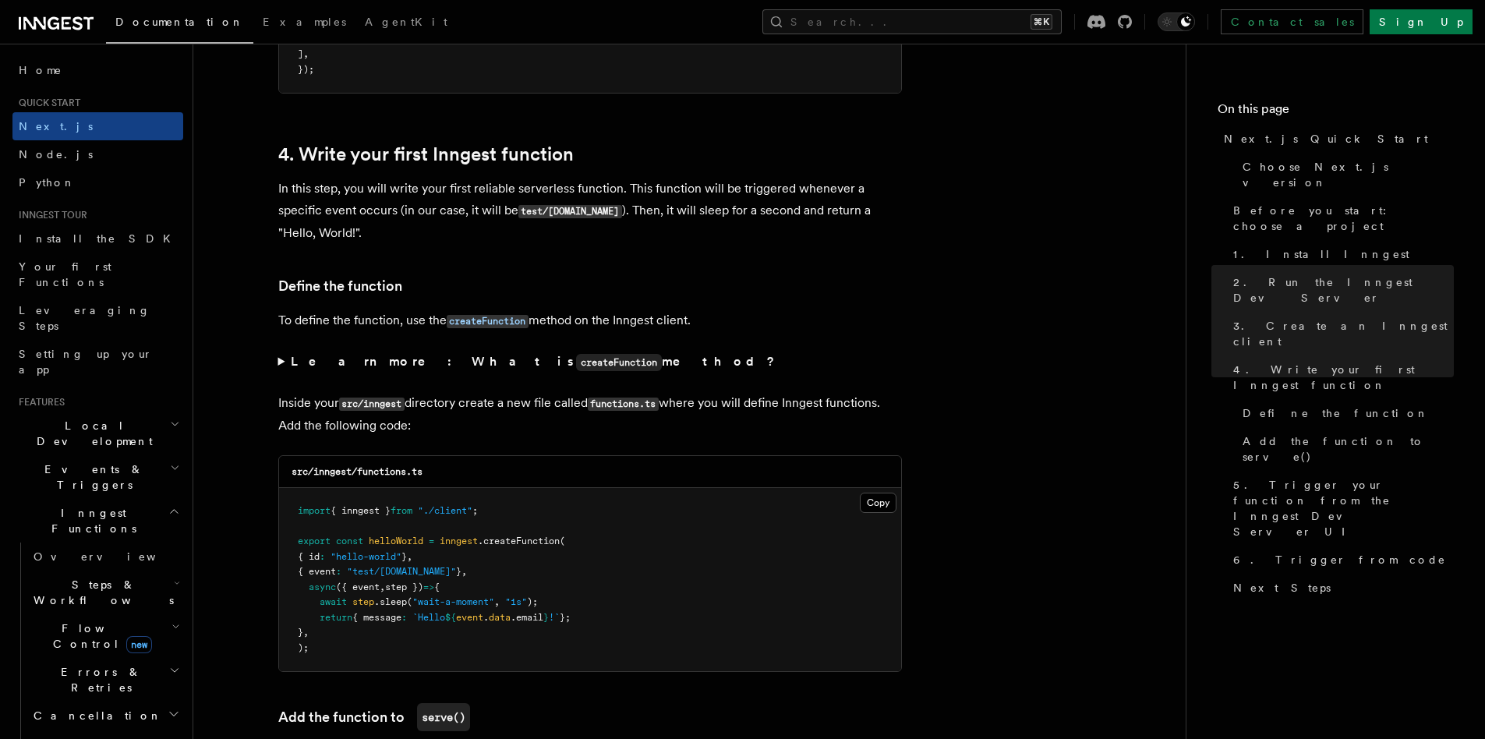
scroll to position [2448, 0]
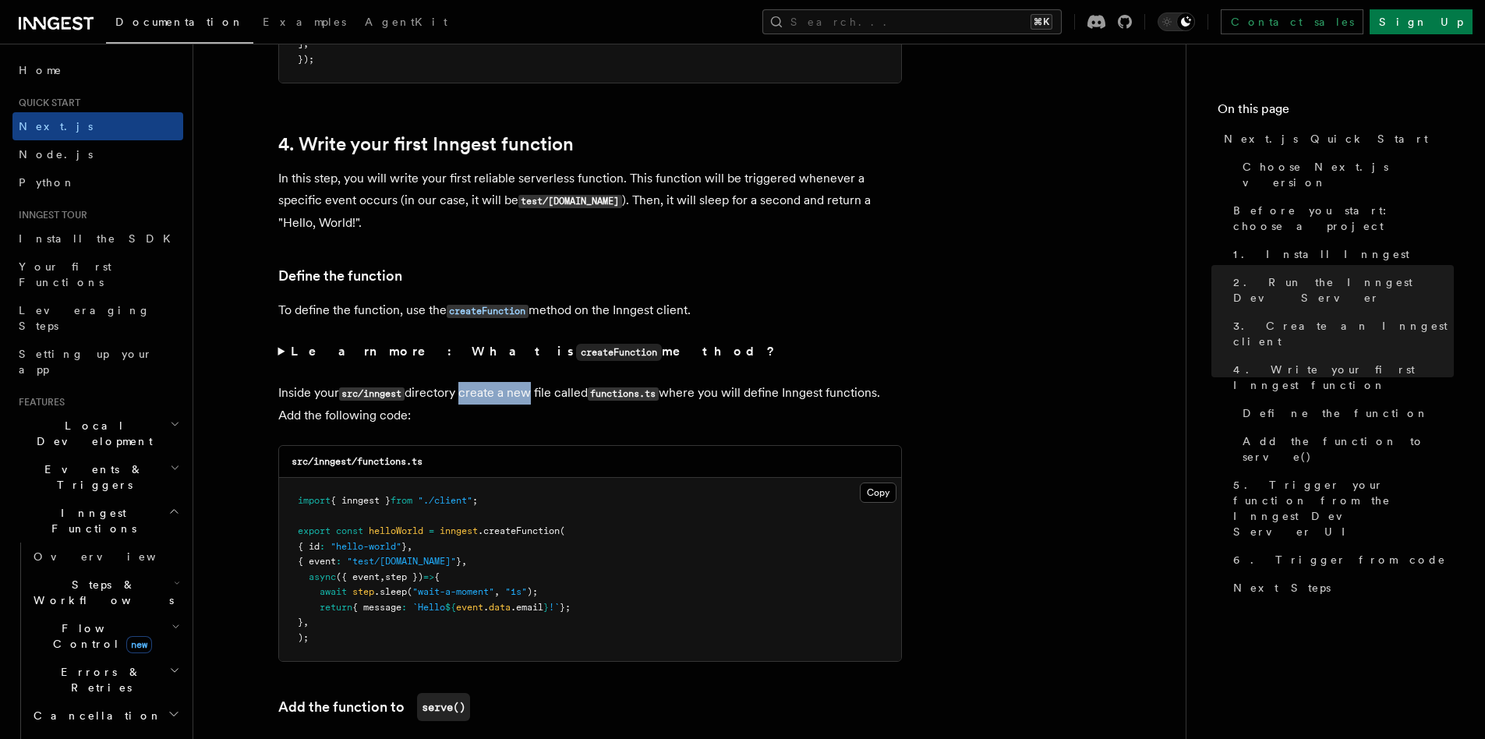
drag, startPoint x: 459, startPoint y: 394, endPoint x: 528, endPoint y: 391, distance: 68.7
click at [528, 391] on p "Inside your src/inngest directory create a new file called functions.ts where y…" at bounding box center [590, 404] width 624 height 44
drag, startPoint x: 427, startPoint y: 396, endPoint x: 554, endPoint y: 396, distance: 127.1
click at [554, 396] on p "Inside your src/inngest directory create a new file called functions.ts where y…" at bounding box center [590, 404] width 624 height 44
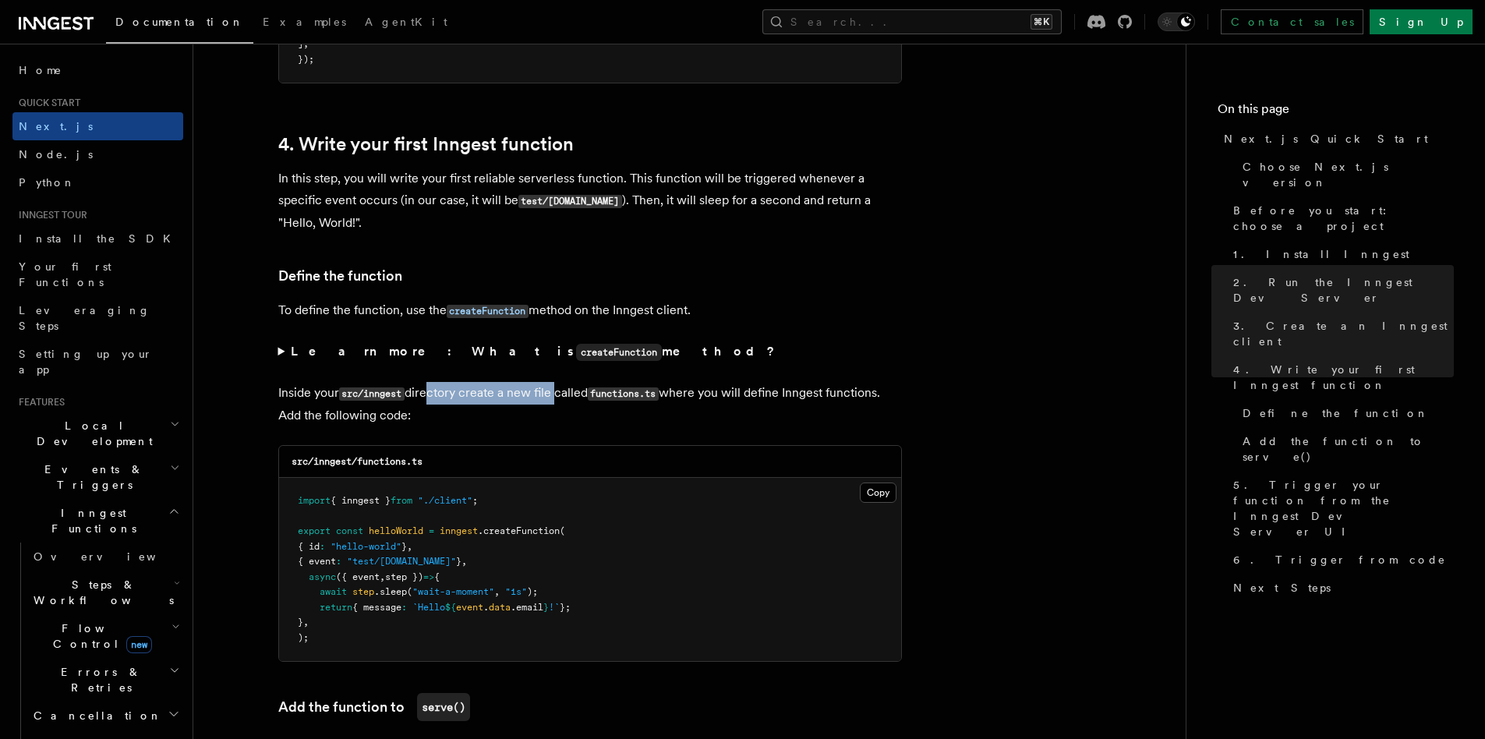
click at [554, 396] on p "Inside your src/inngest directory create a new file called functions.ts where y…" at bounding box center [590, 404] width 624 height 44
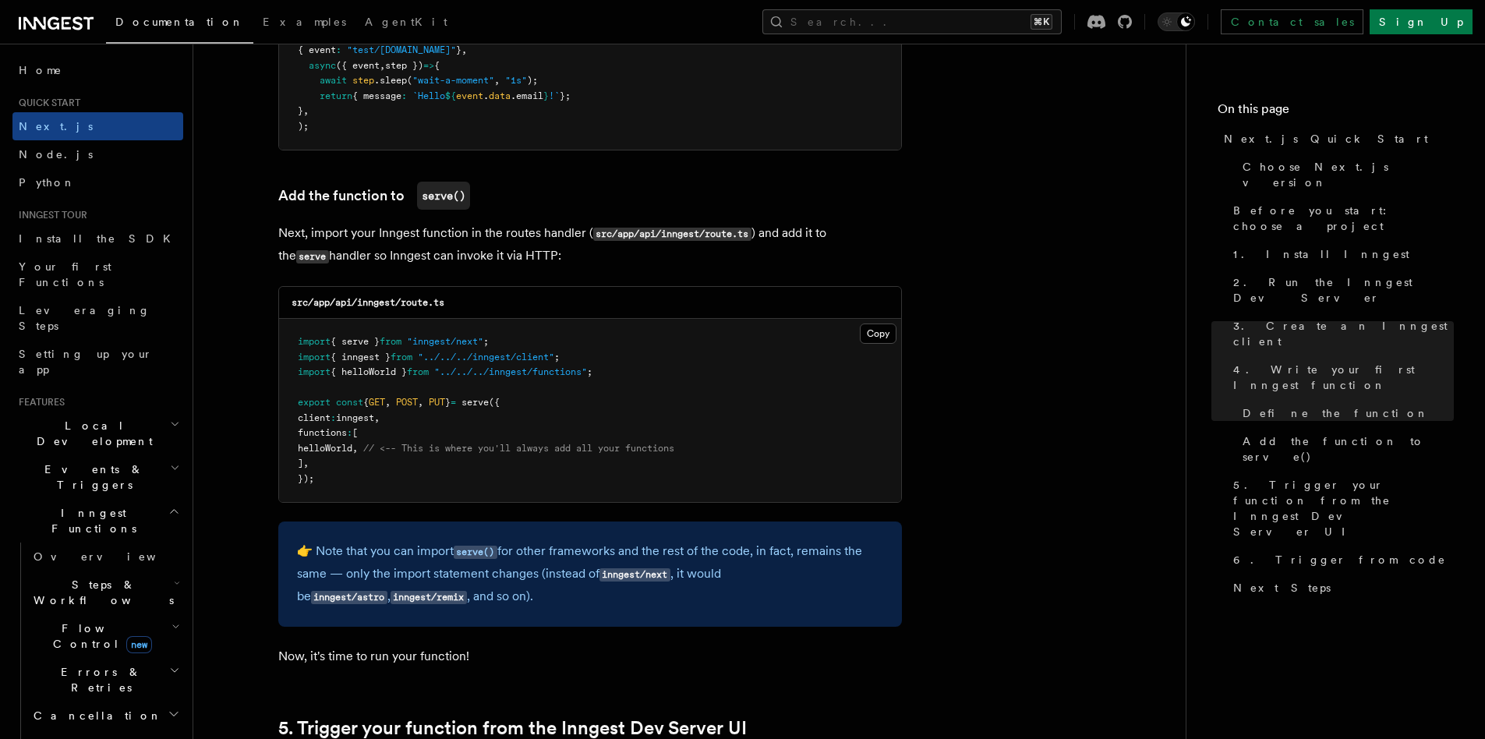
scroll to position [2939, 0]
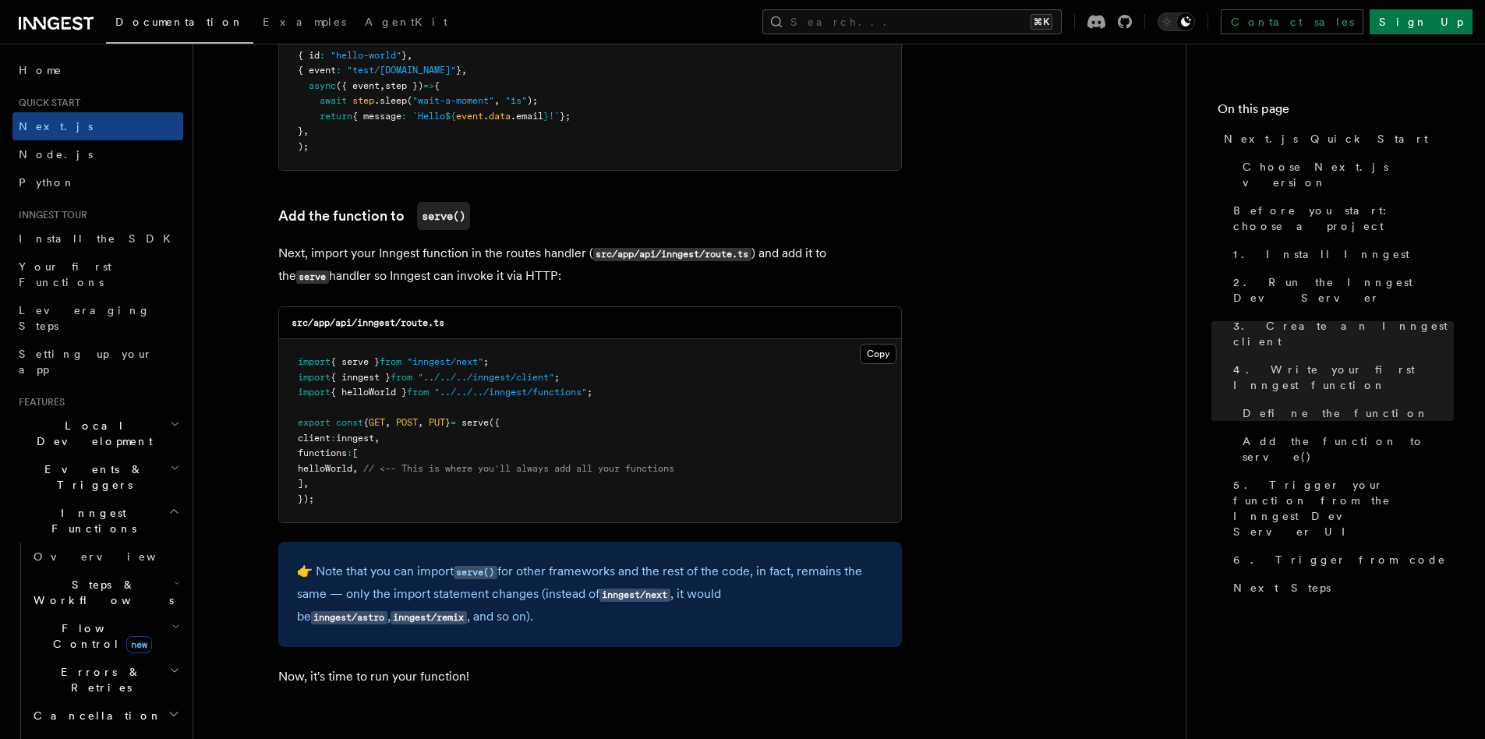
click at [352, 468] on span "helloWorld" at bounding box center [325, 468] width 55 height 11
click at [452, 475] on pre "import { serve } from "inngest/next" ; import { inngest } from "../../../innges…" at bounding box center [590, 430] width 622 height 183
click at [352, 470] on span "helloWorld" at bounding box center [325, 468] width 55 height 11
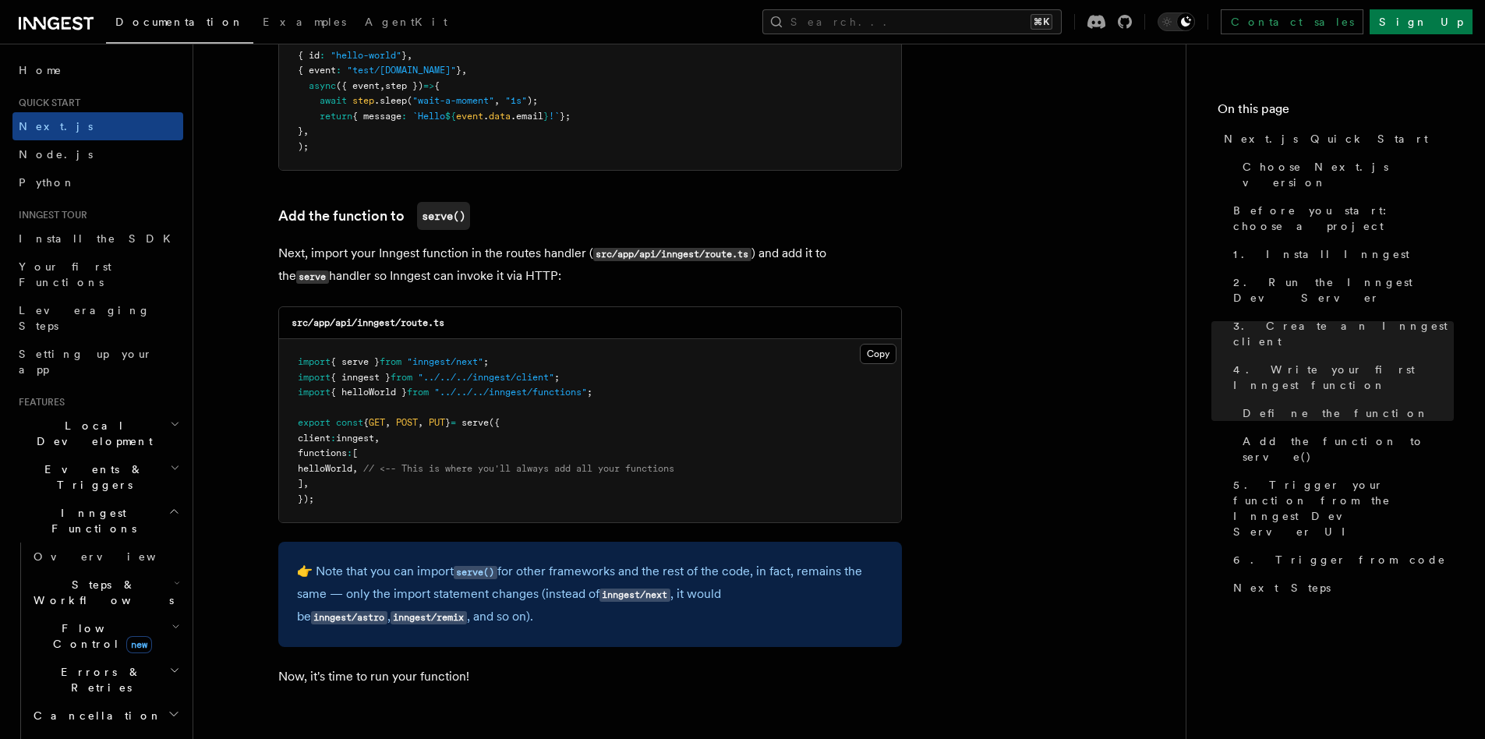
click at [443, 473] on span "// <-- This is where you'll always add all your functions" at bounding box center [518, 468] width 311 height 11
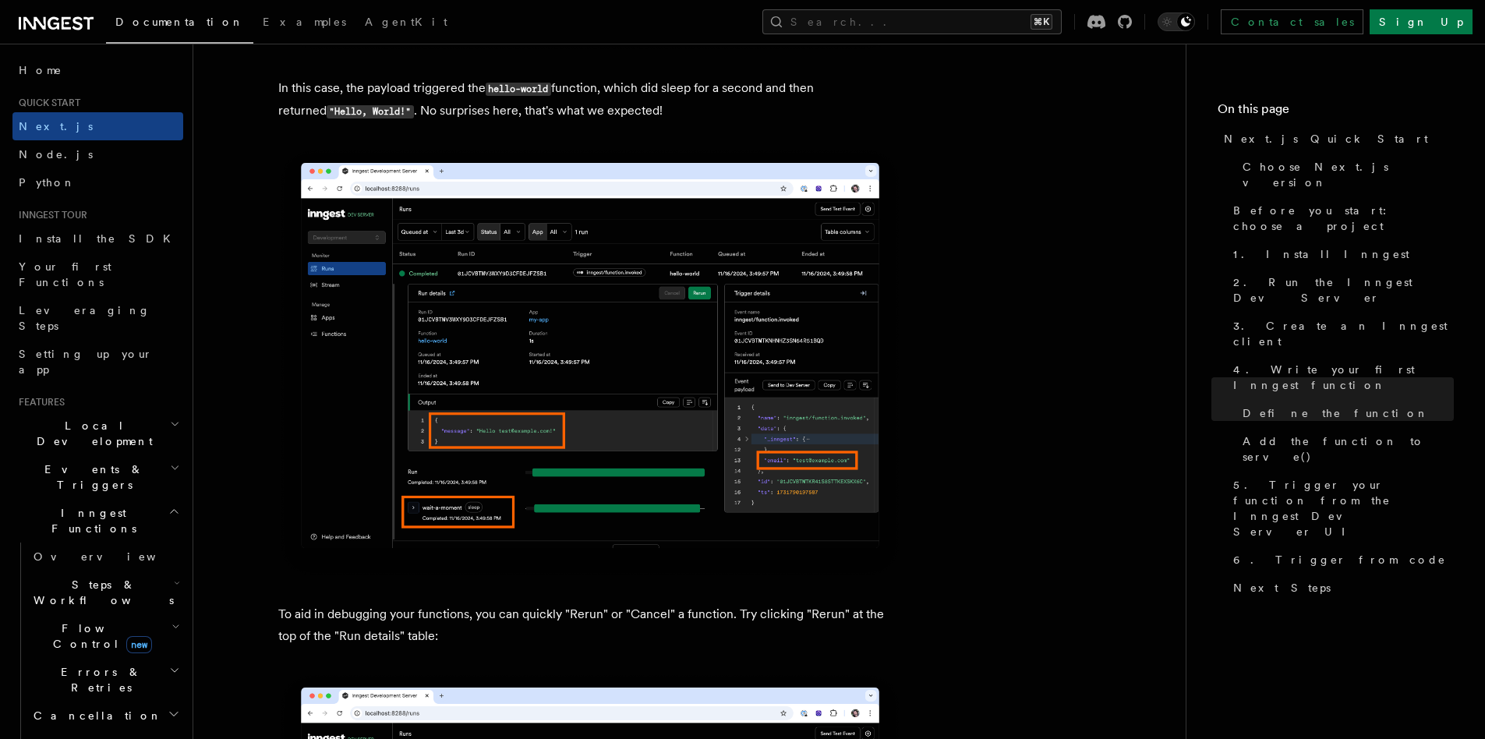
scroll to position [6372, 0]
